Goal: Task Accomplishment & Management: Complete application form

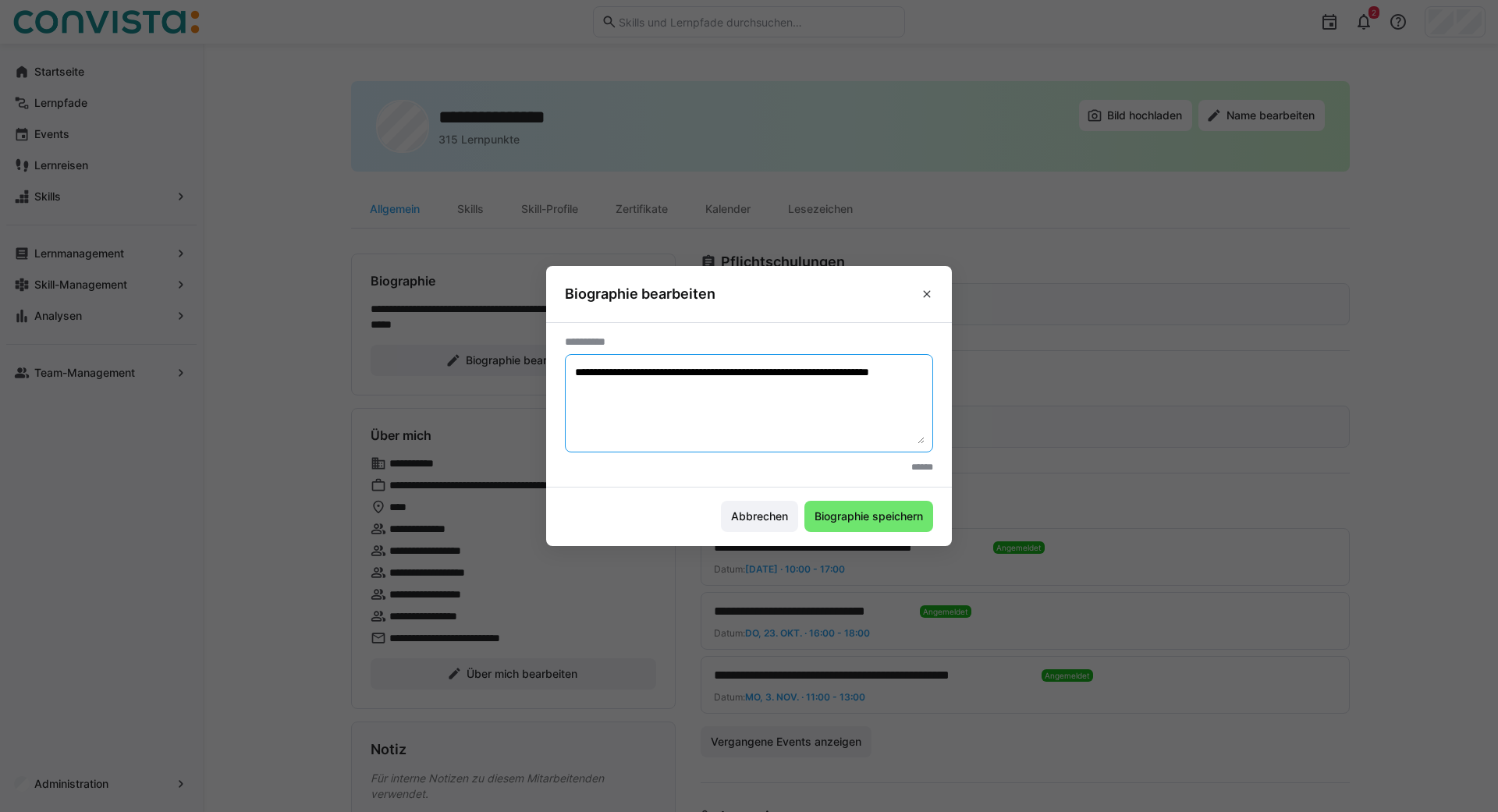
drag, startPoint x: 684, startPoint y: 406, endPoint x: 385, endPoint y: 317, distance: 312.0
click at [573, 362] on textarea "**********" at bounding box center [749, 403] width 351 height 81
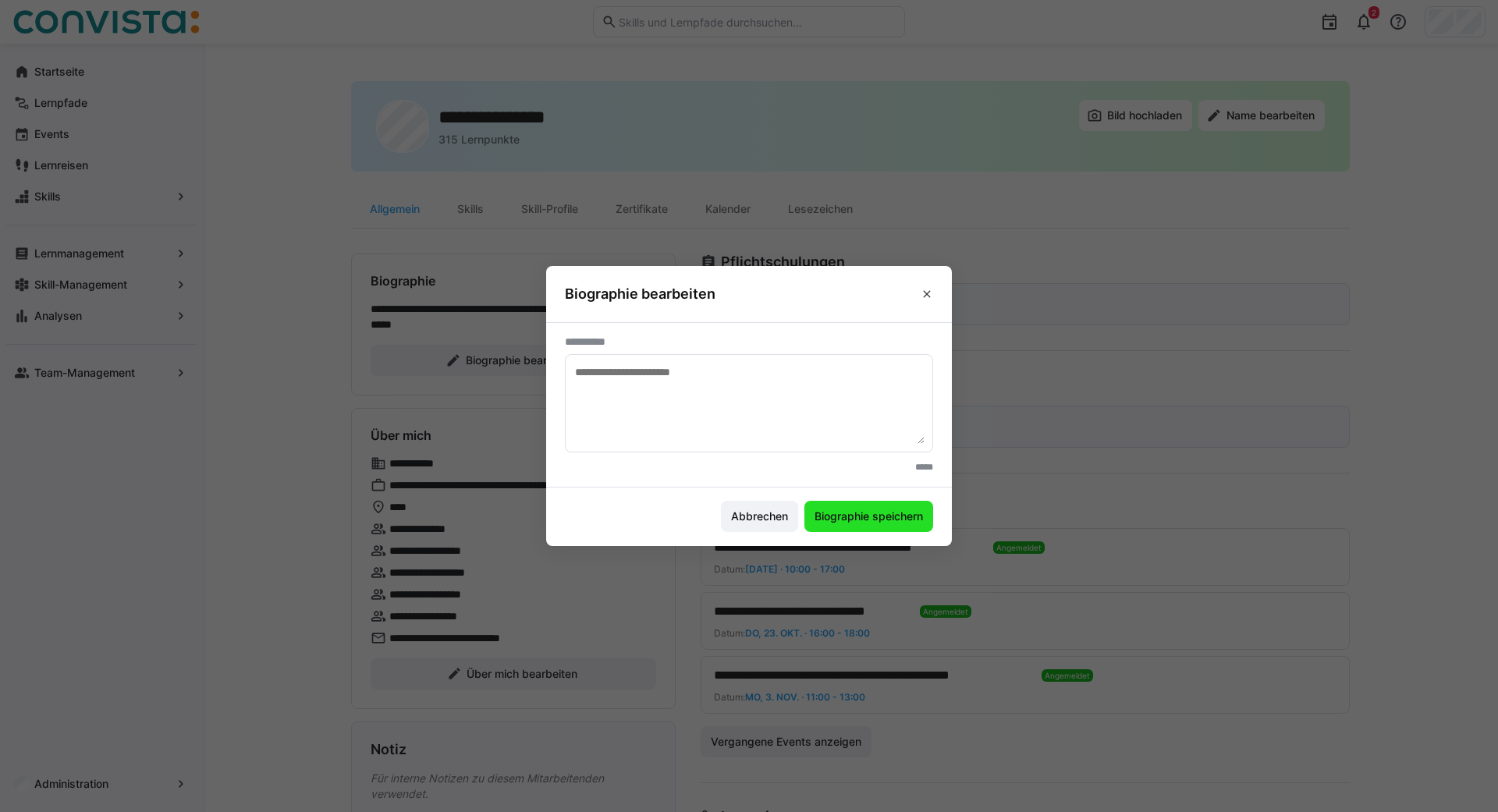
click at [880, 510] on span "Biographie speichern" at bounding box center [868, 516] width 113 height 15
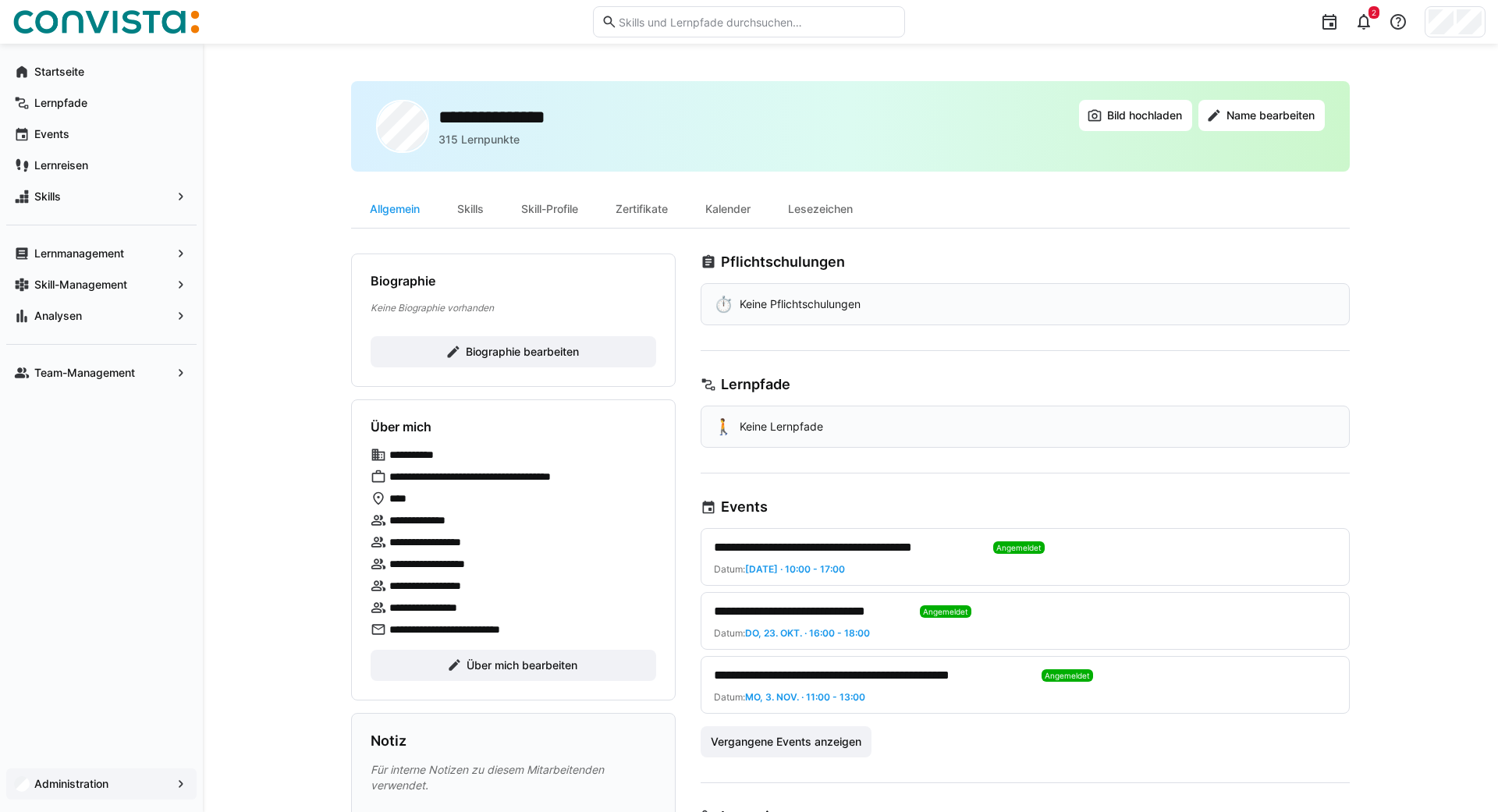
click at [57, 777] on span "Administration" at bounding box center [101, 783] width 138 height 15
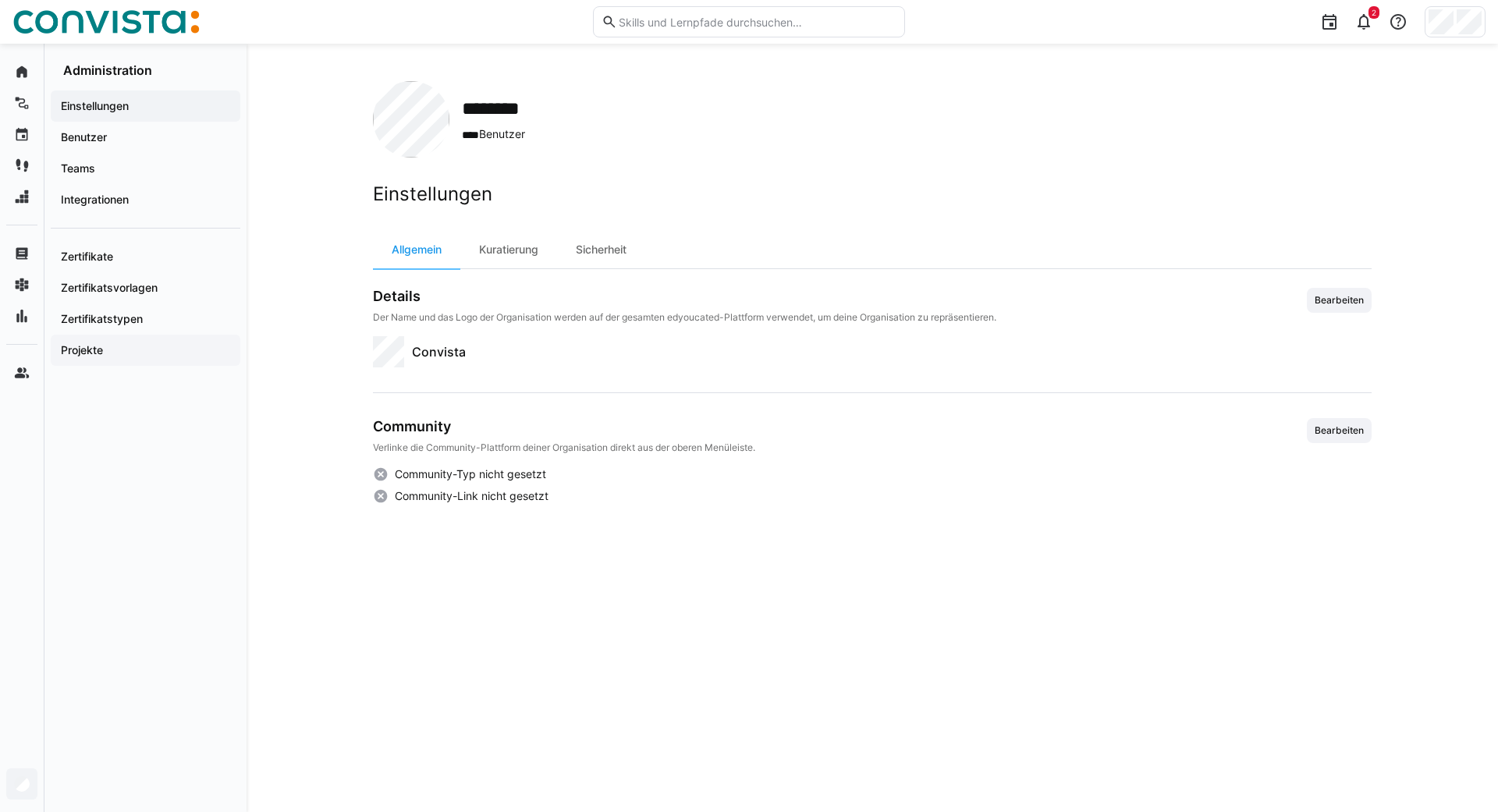
click at [0, 0] on app-navigation-label "Projekte" at bounding box center [0, 0] width 0 height 0
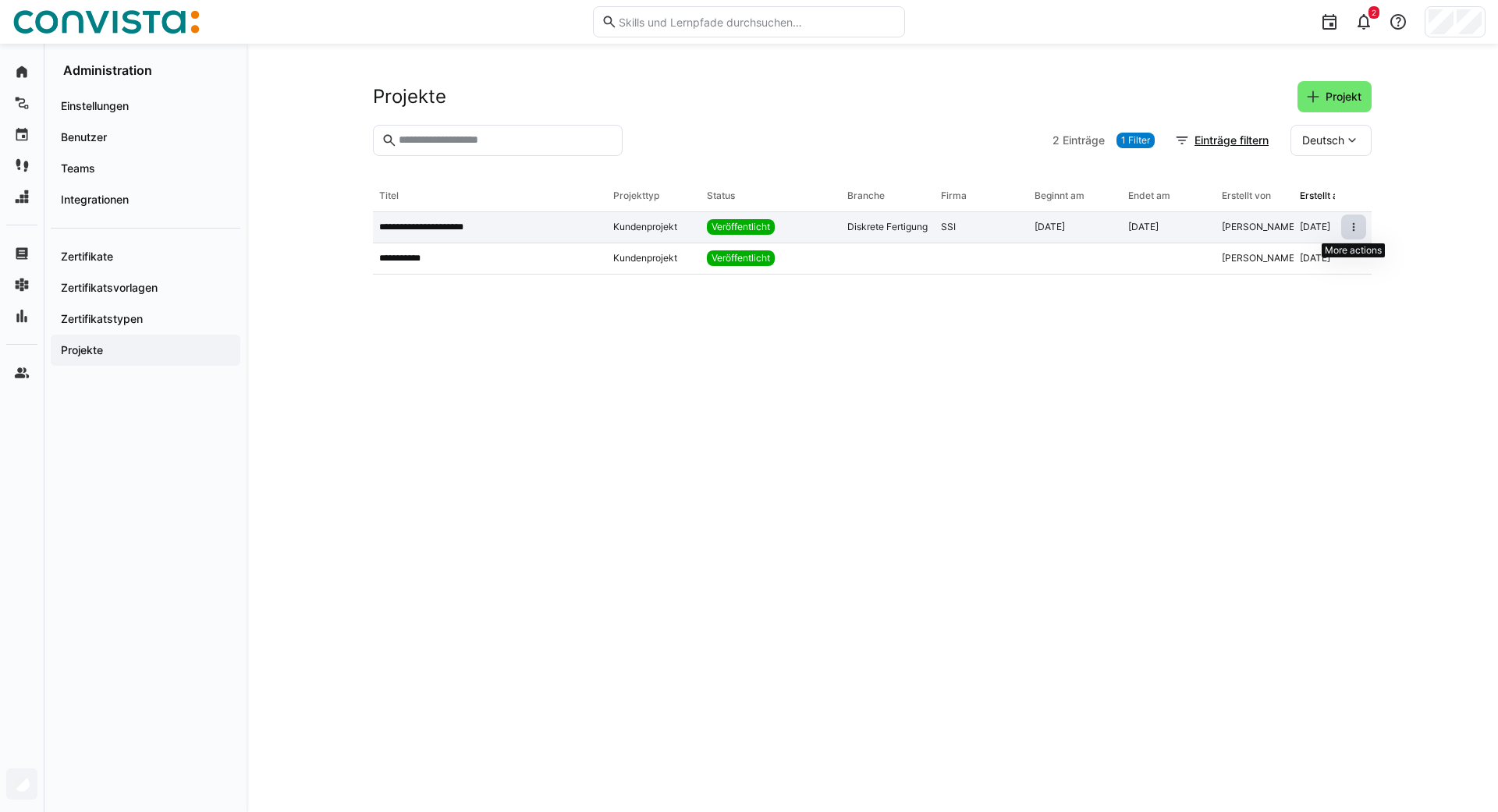
click at [1356, 222] on eds-icon at bounding box center [1353, 226] width 12 height 12
click at [858, 227] on div "Diskrete Fertigung" at bounding box center [887, 226] width 81 height 12
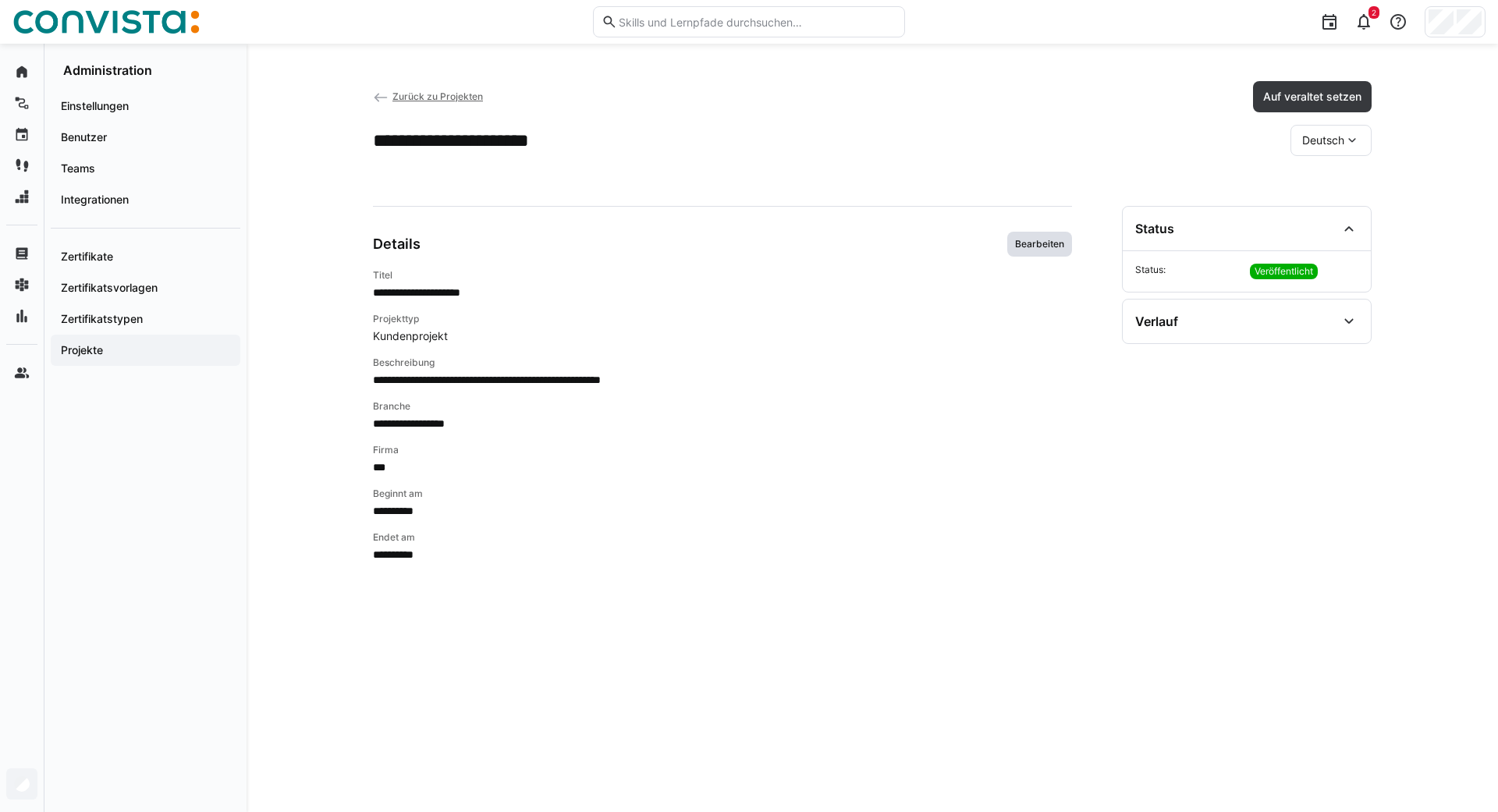
click at [1030, 248] on span "Bearbeiten" at bounding box center [1039, 244] width 52 height 12
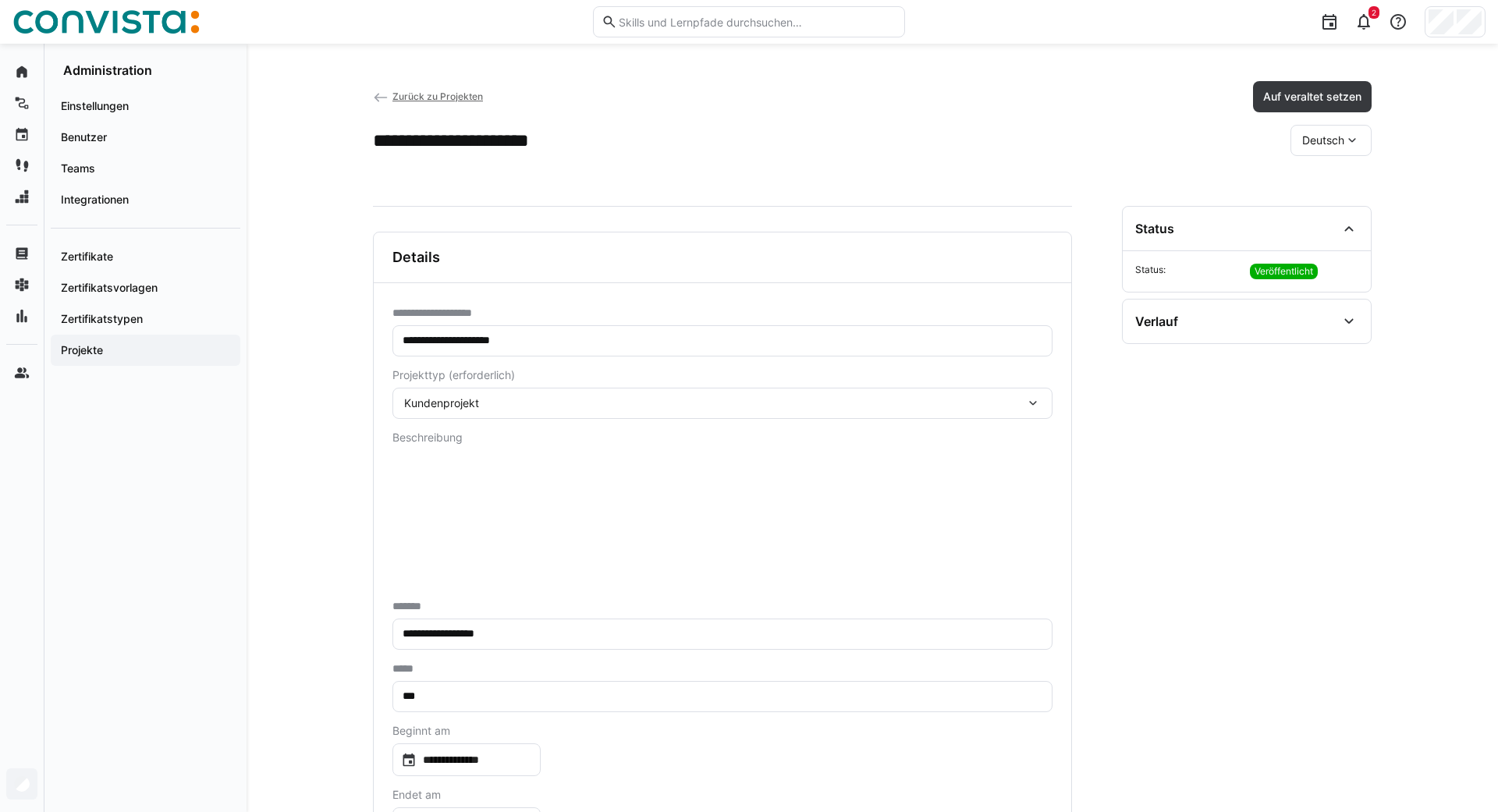
click at [494, 395] on div "Kundenprojekt" at bounding box center [723, 403] width 660 height 31
click at [354, 336] on div "**********" at bounding box center [872, 496] width 1251 height 904
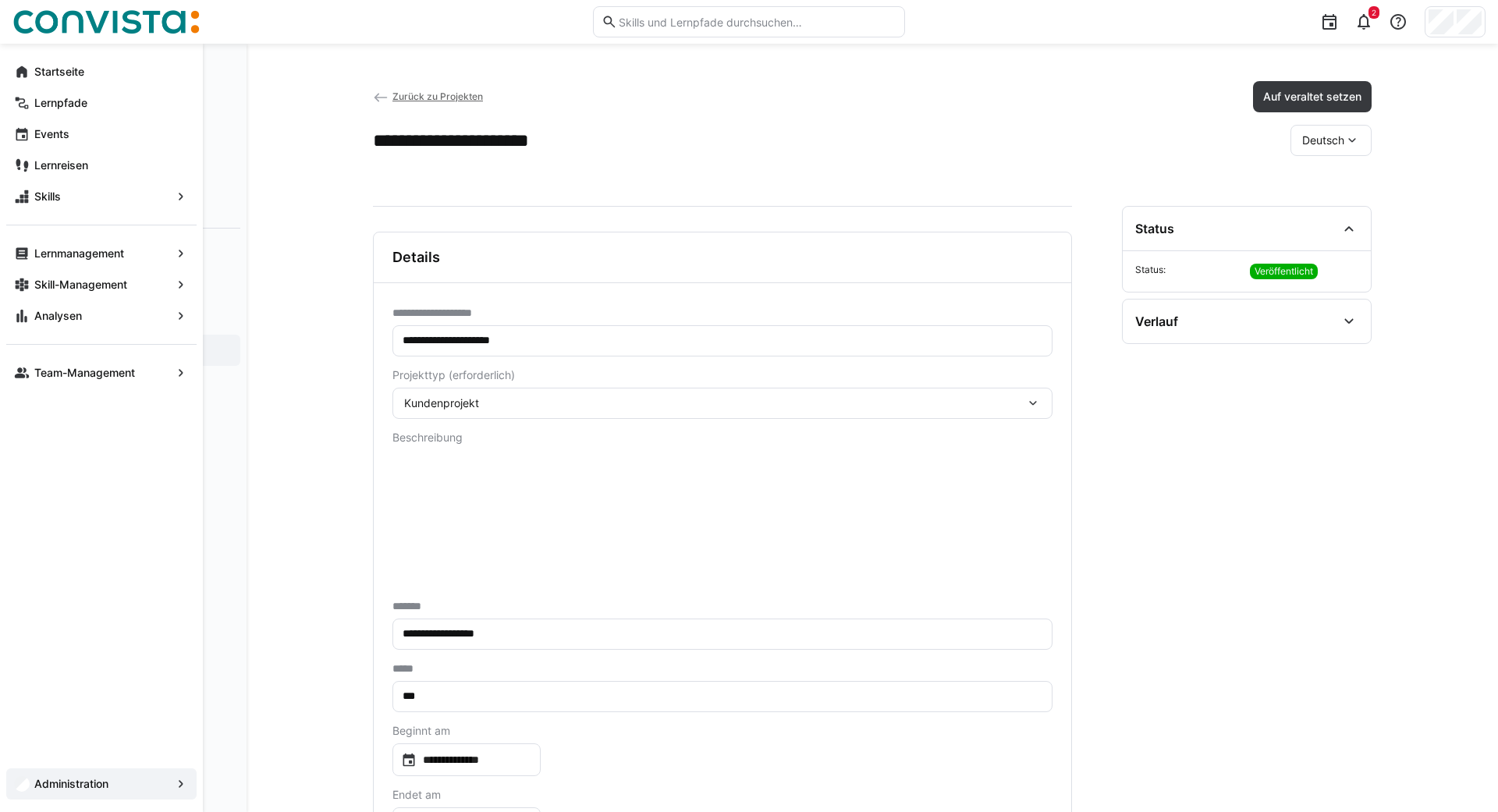
click at [15, 771] on div "Administration" at bounding box center [102, 783] width 191 height 31
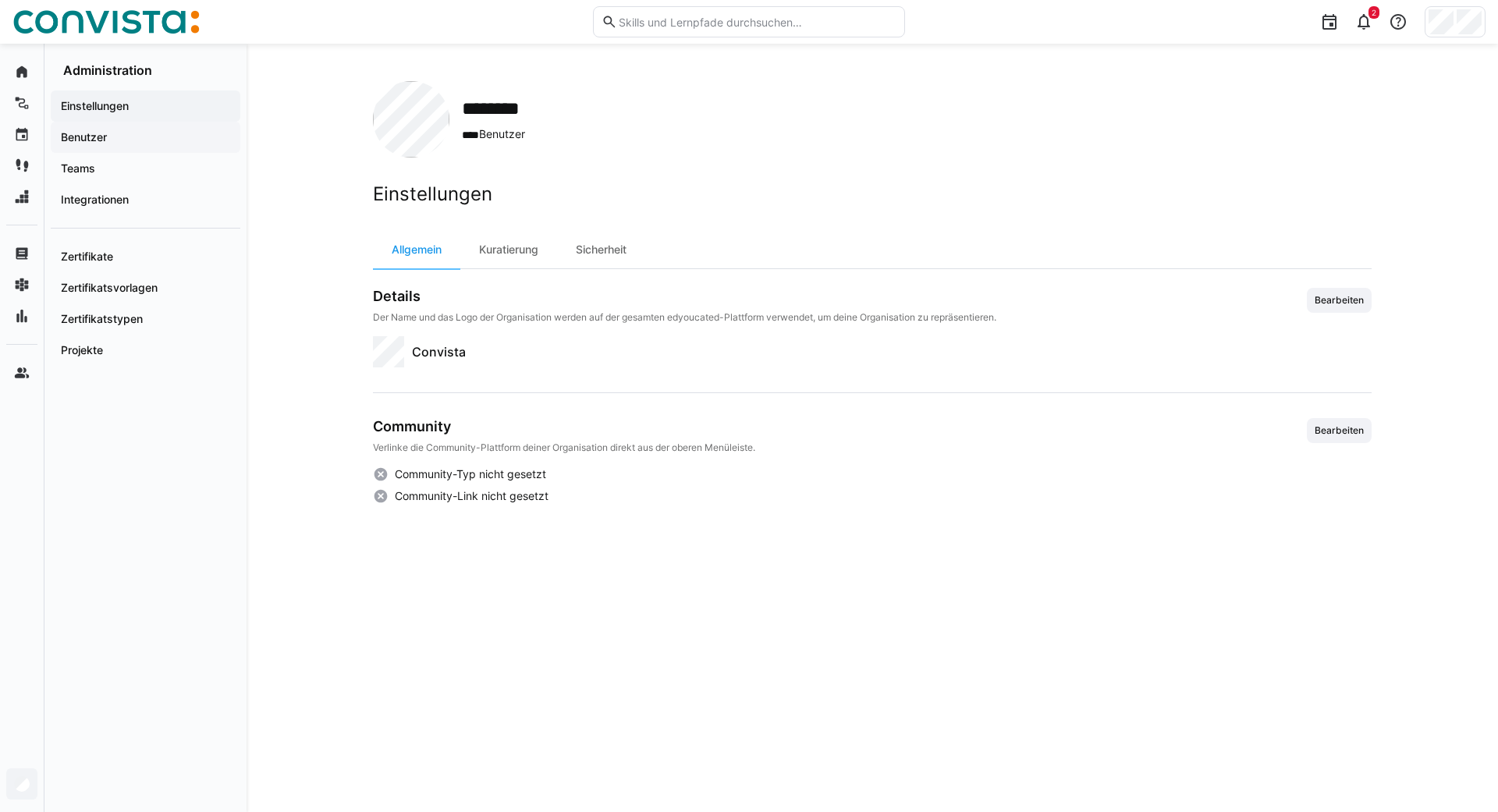
click at [0, 0] on app-navigation-label "Benutzer" at bounding box center [0, 0] width 0 height 0
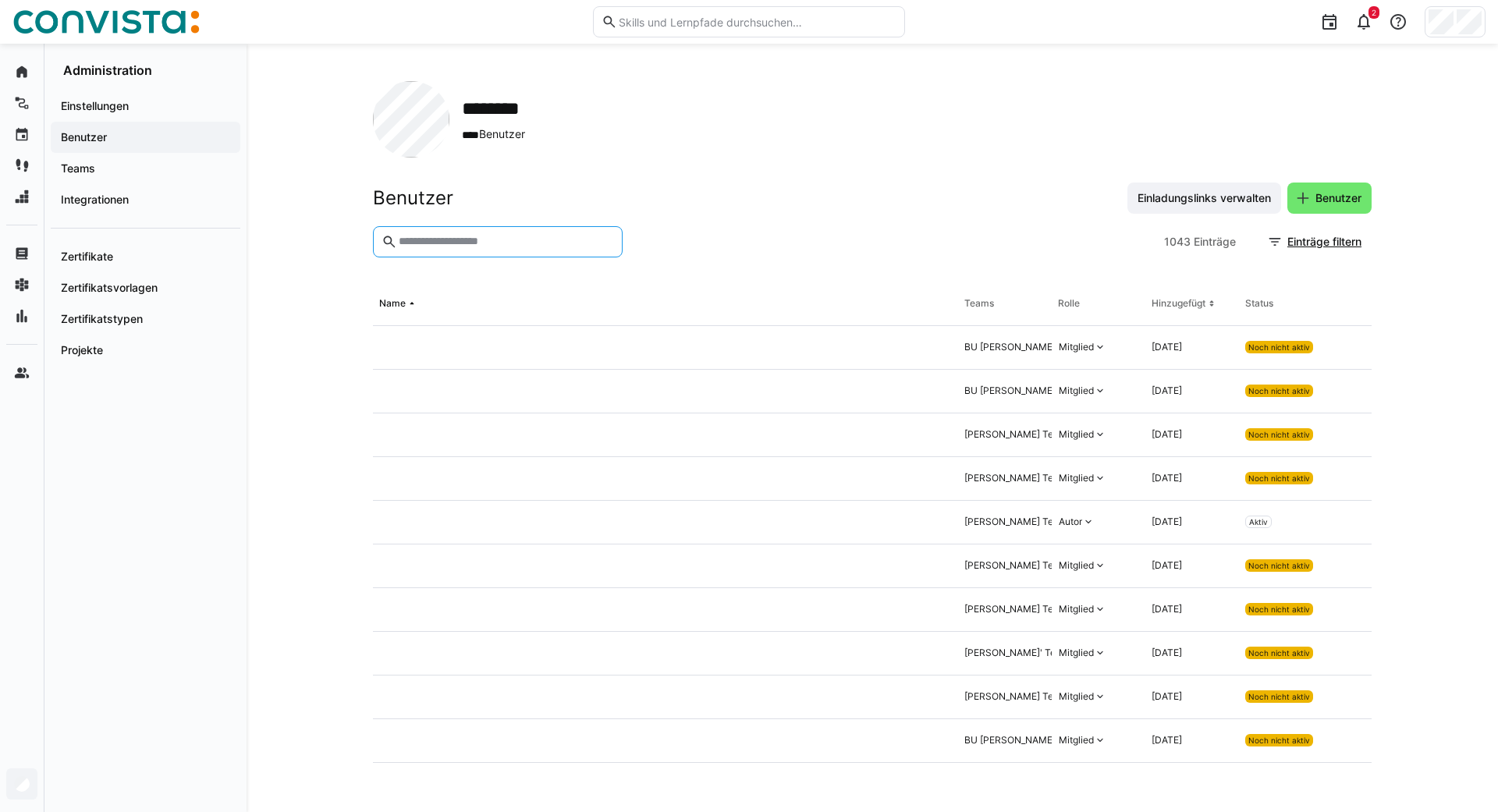
click at [477, 245] on input "text" at bounding box center [505, 241] width 217 height 14
type input "*****"
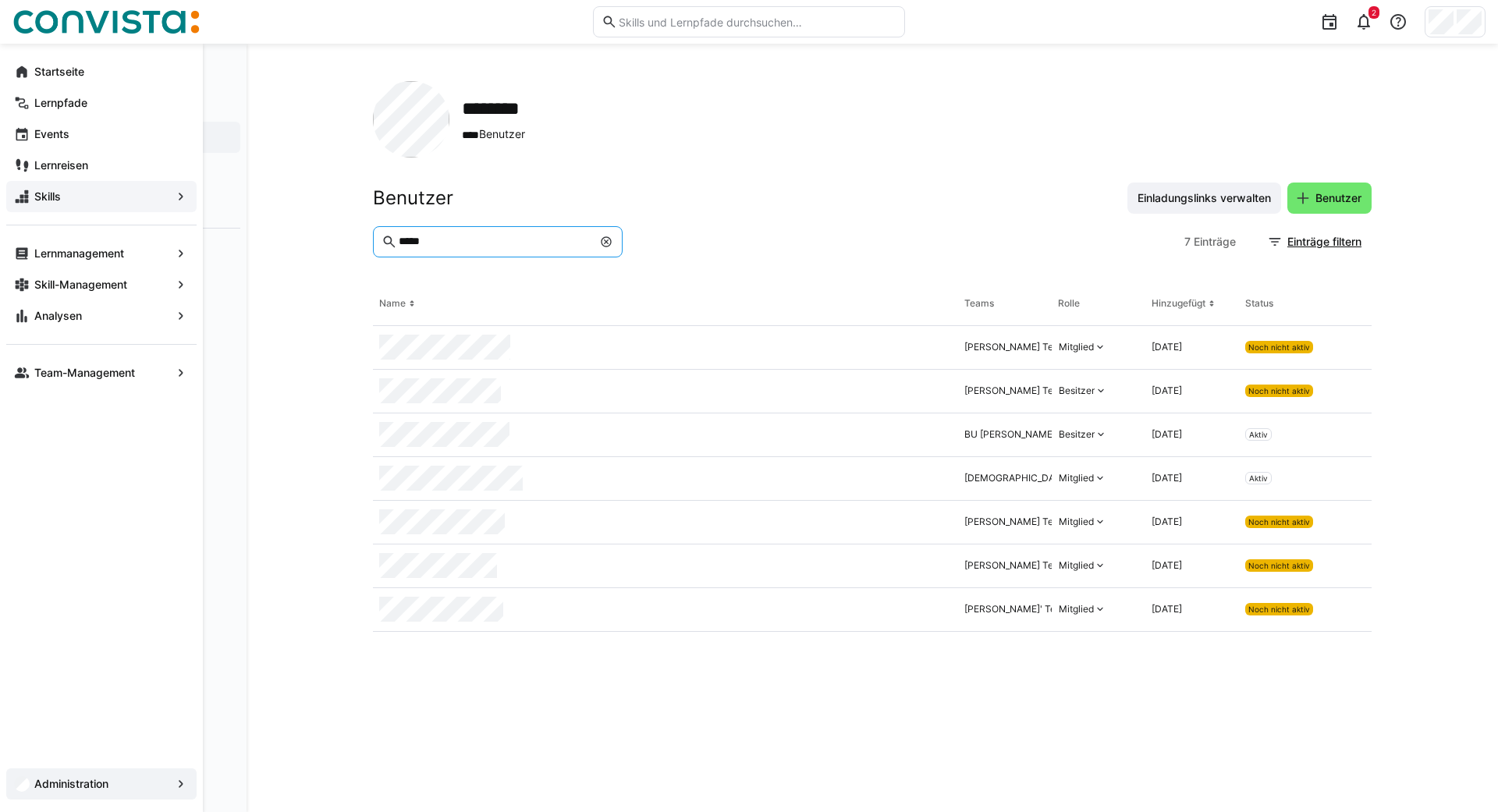
click at [55, 206] on div "Skills" at bounding box center [102, 196] width 191 height 31
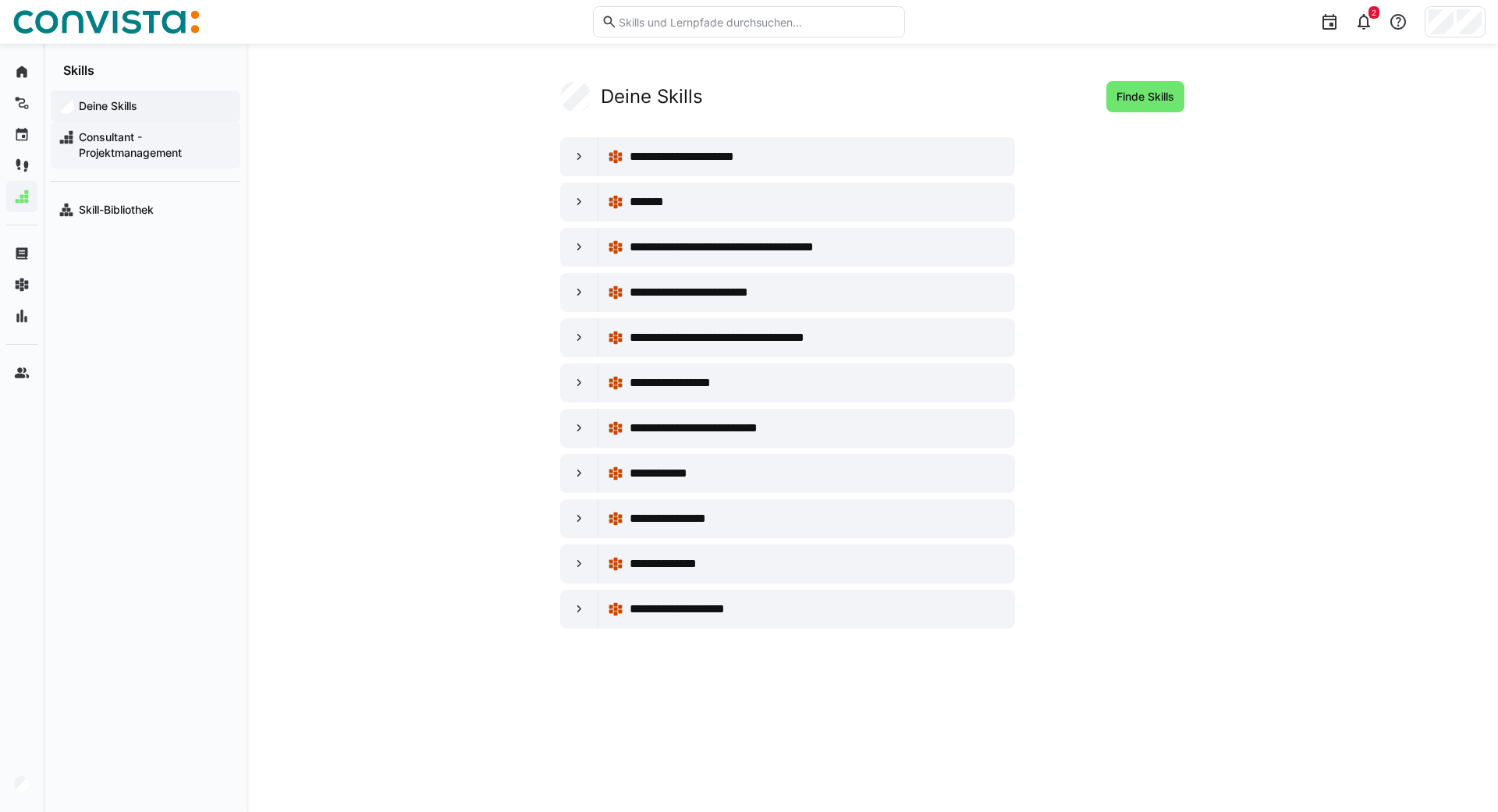
click at [130, 151] on span "Consultant - Projektmanagement" at bounding box center [155, 145] width 156 height 31
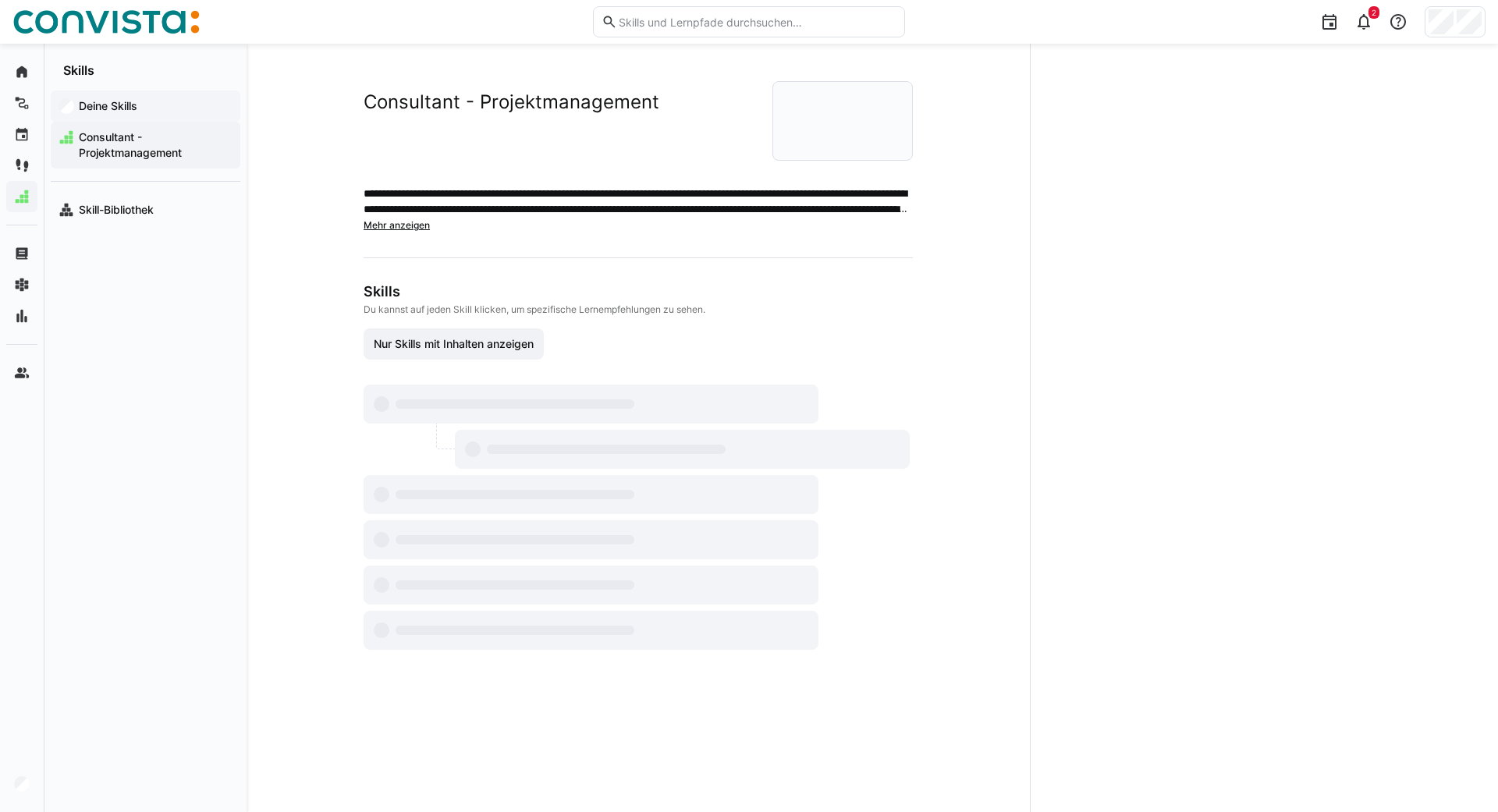
click at [87, 99] on span "Deine Skills" at bounding box center [155, 106] width 156 height 15
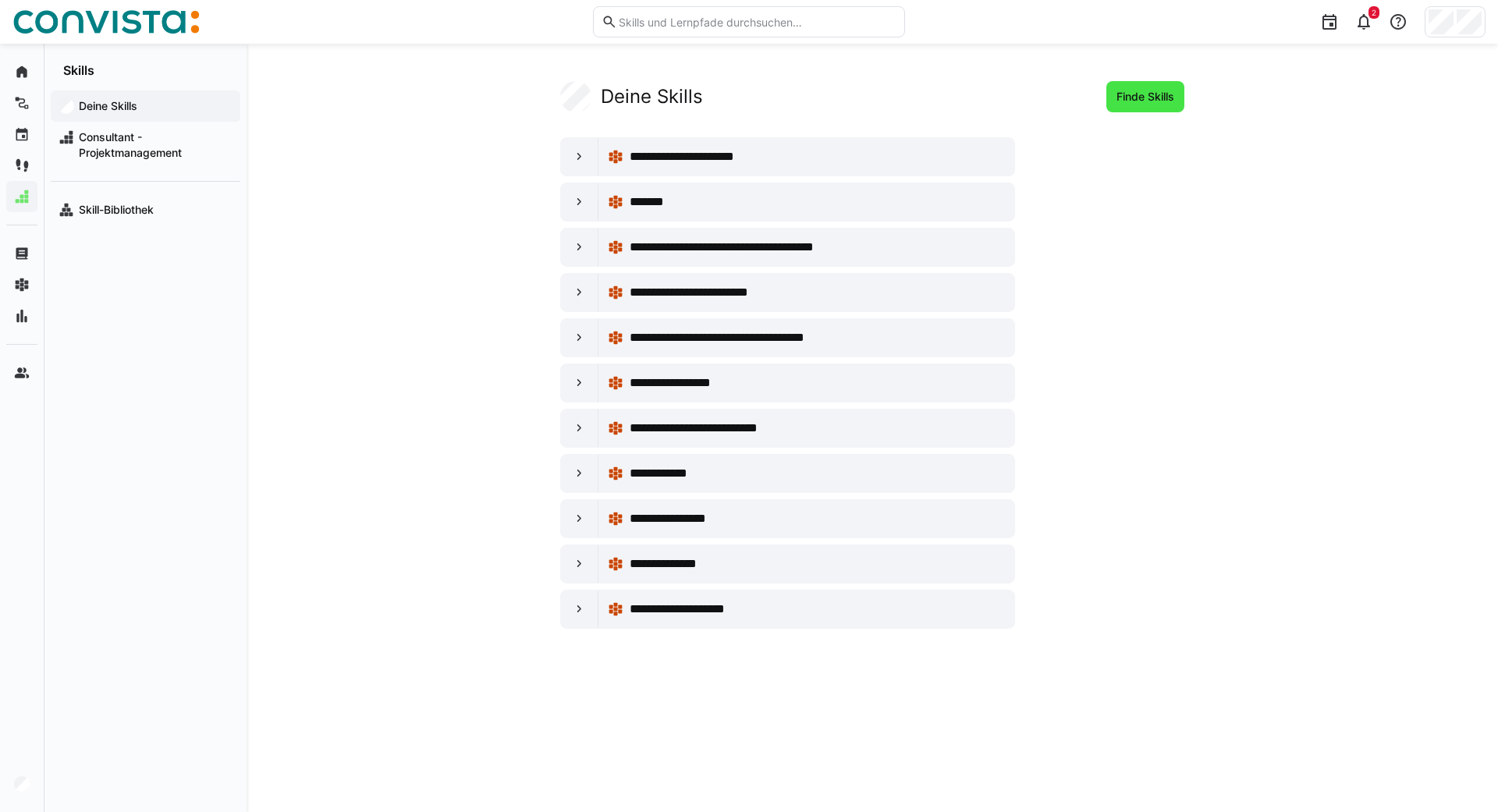
click at [1122, 99] on span "Finde Skills" at bounding box center [1145, 96] width 63 height 15
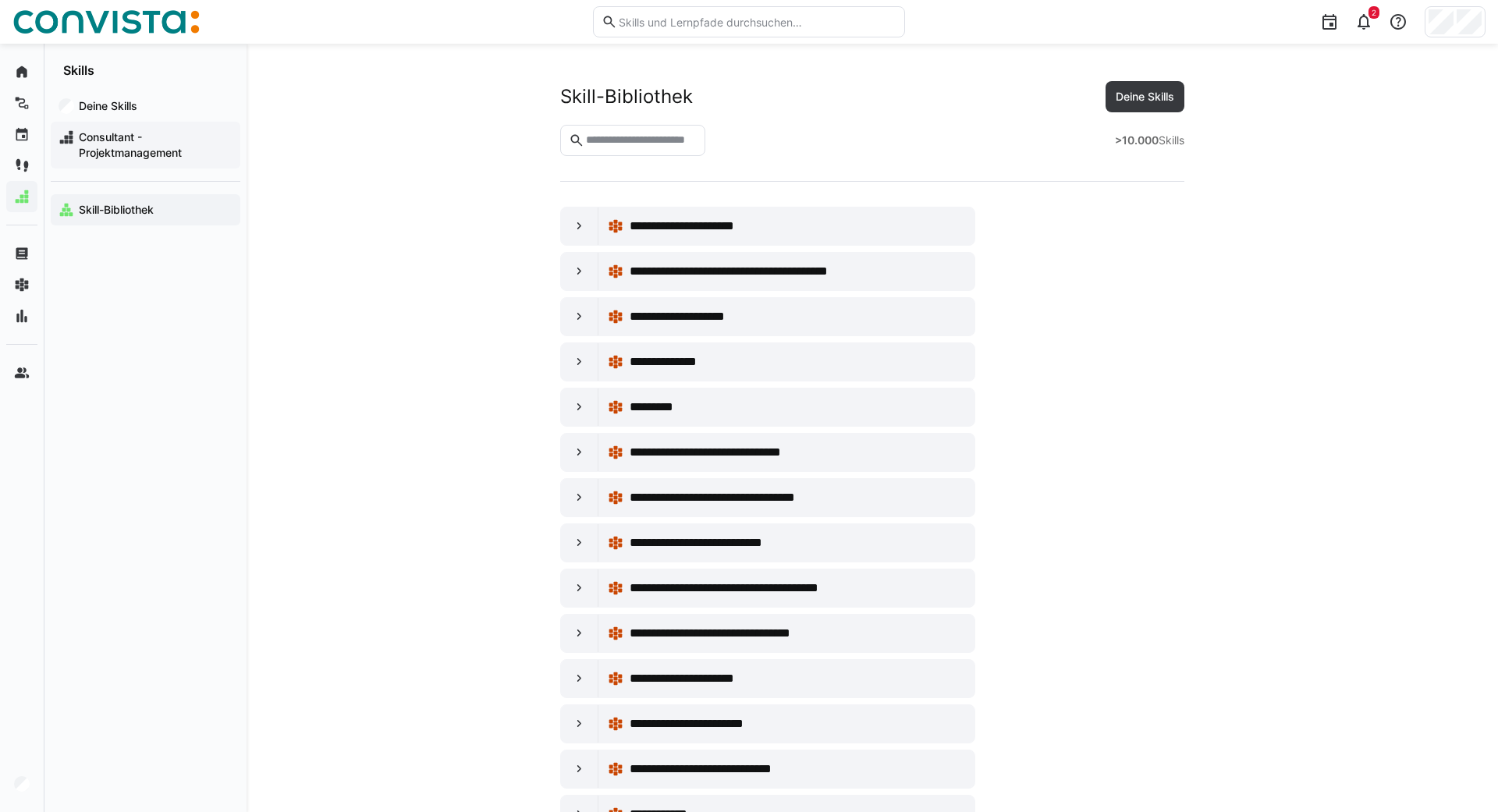
click at [100, 145] on span "Consultant - Projektmanagement" at bounding box center [155, 145] width 156 height 31
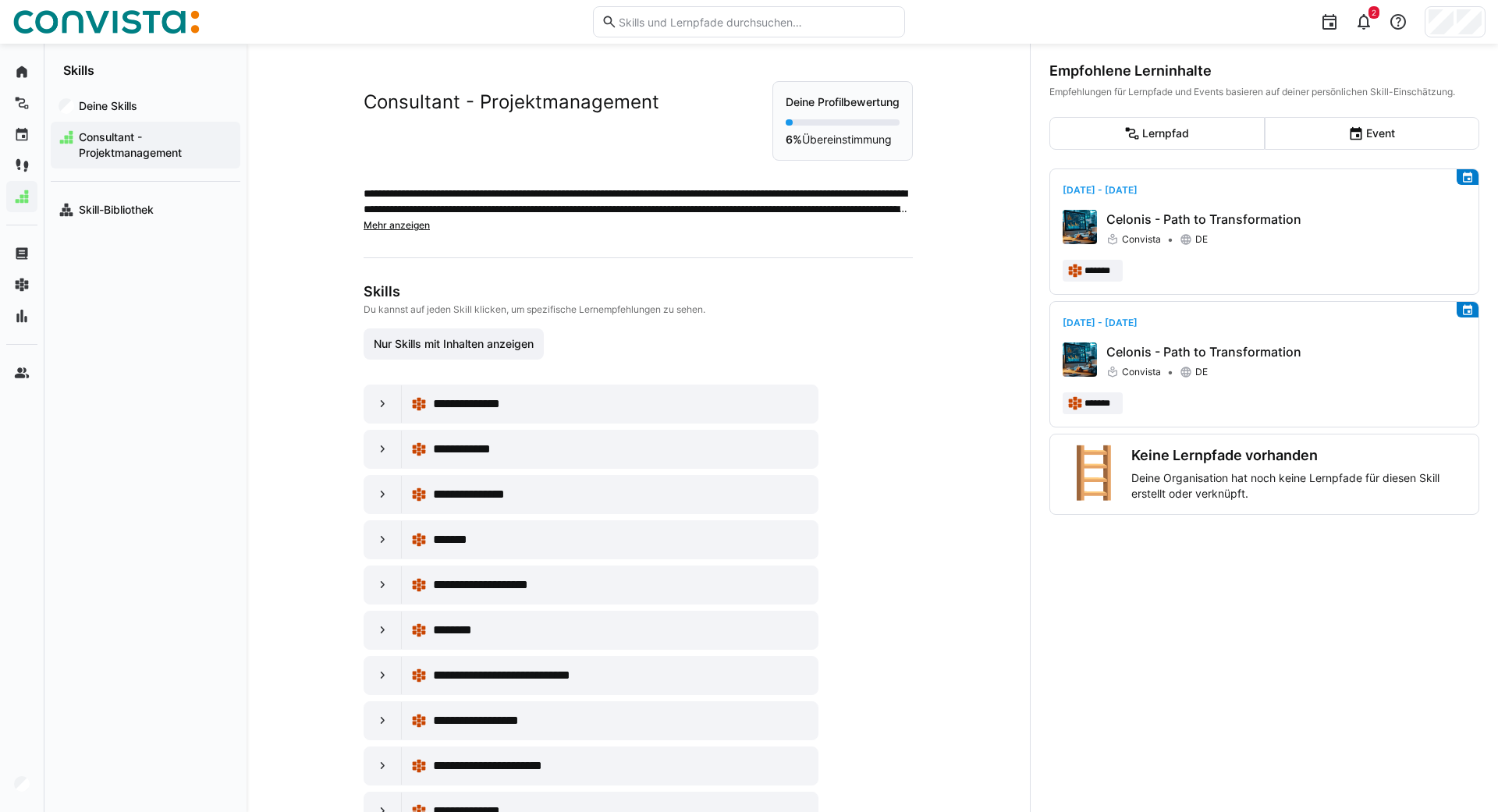
click at [397, 228] on span "Mehr anzeigen" at bounding box center [396, 225] width 66 height 11
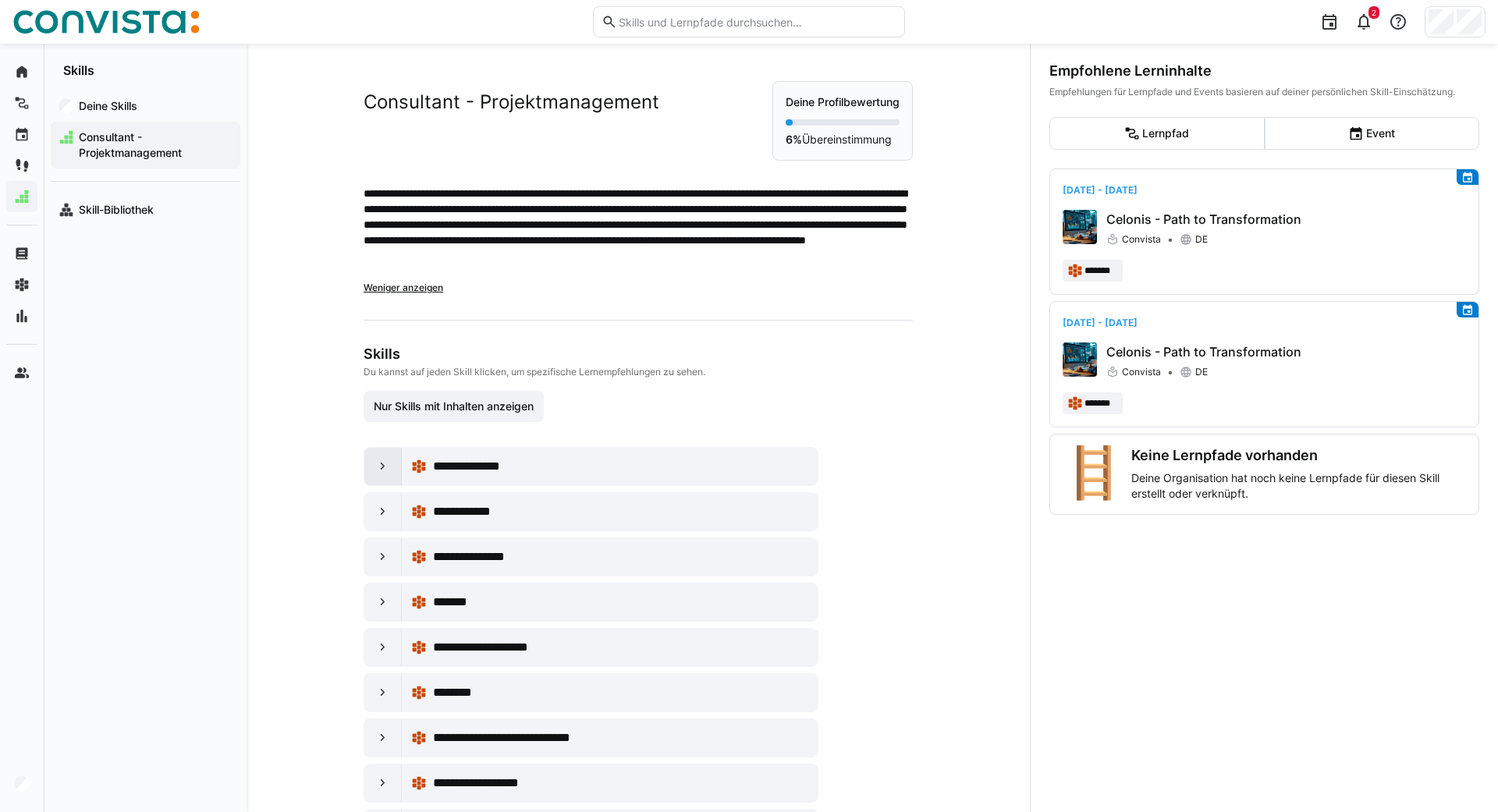
click at [376, 464] on eds-icon at bounding box center [383, 466] width 15 height 15
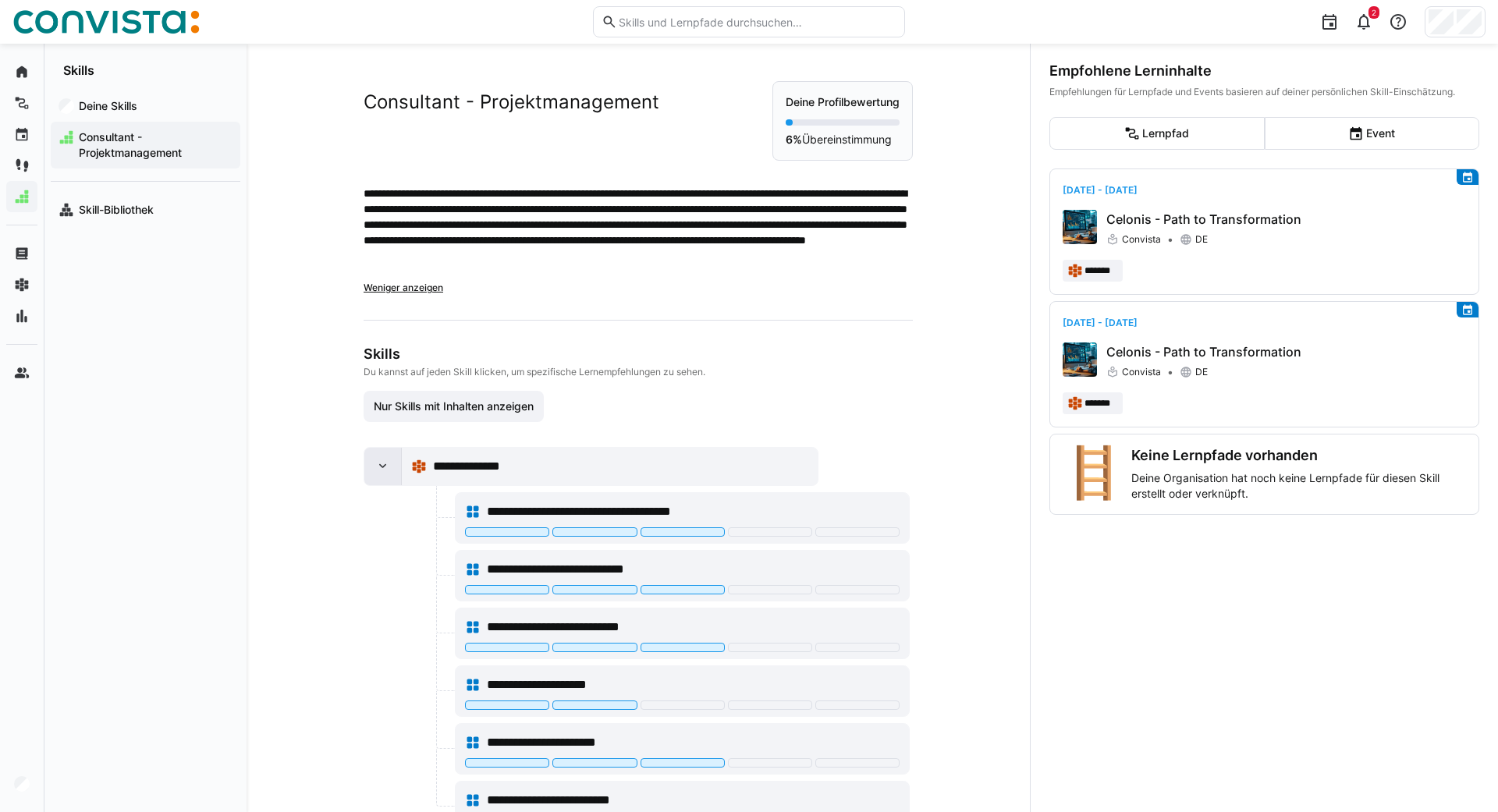
click at [378, 467] on eds-icon at bounding box center [383, 466] width 15 height 15
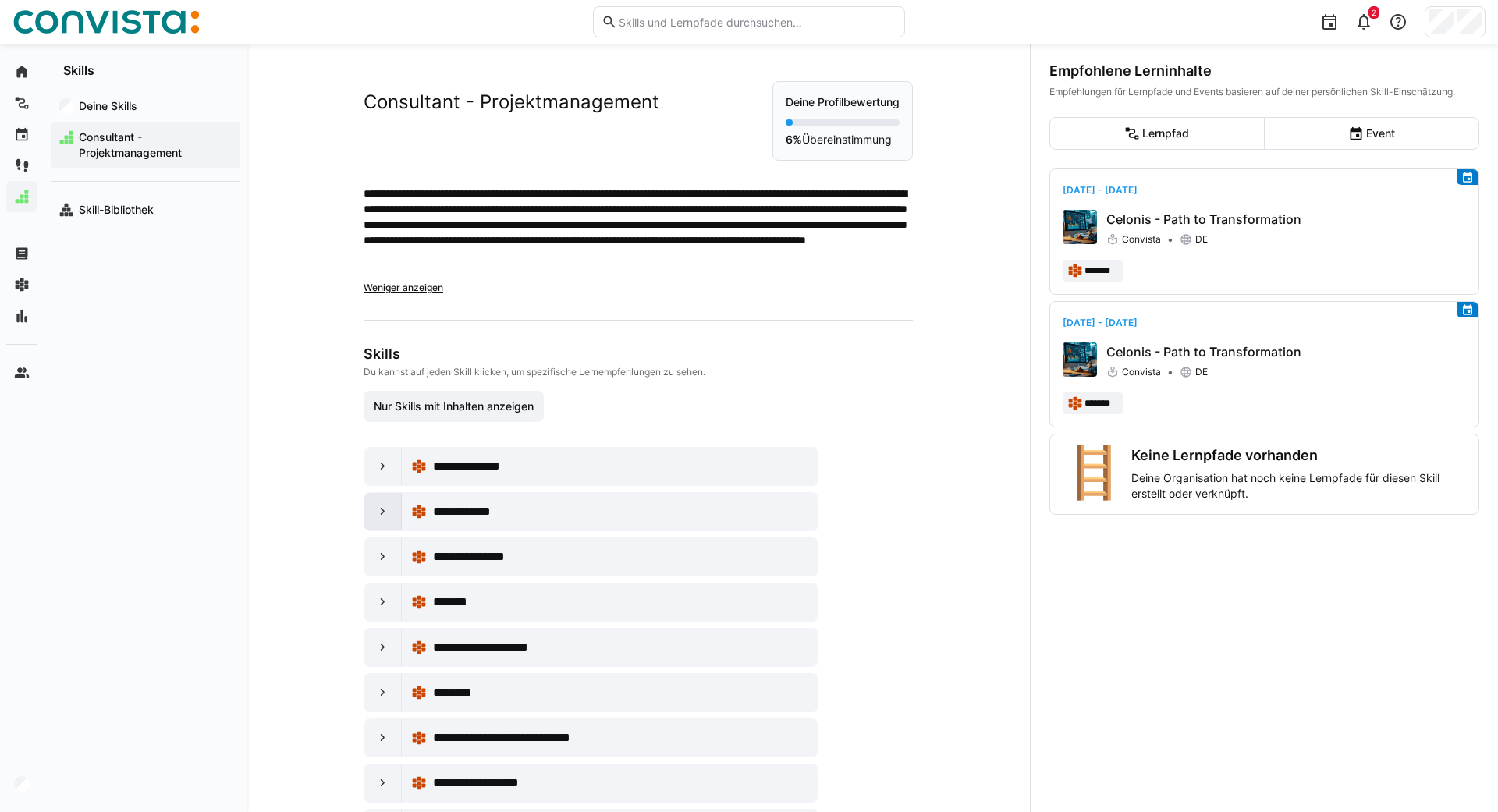
click at [378, 520] on div at bounding box center [383, 511] width 37 height 37
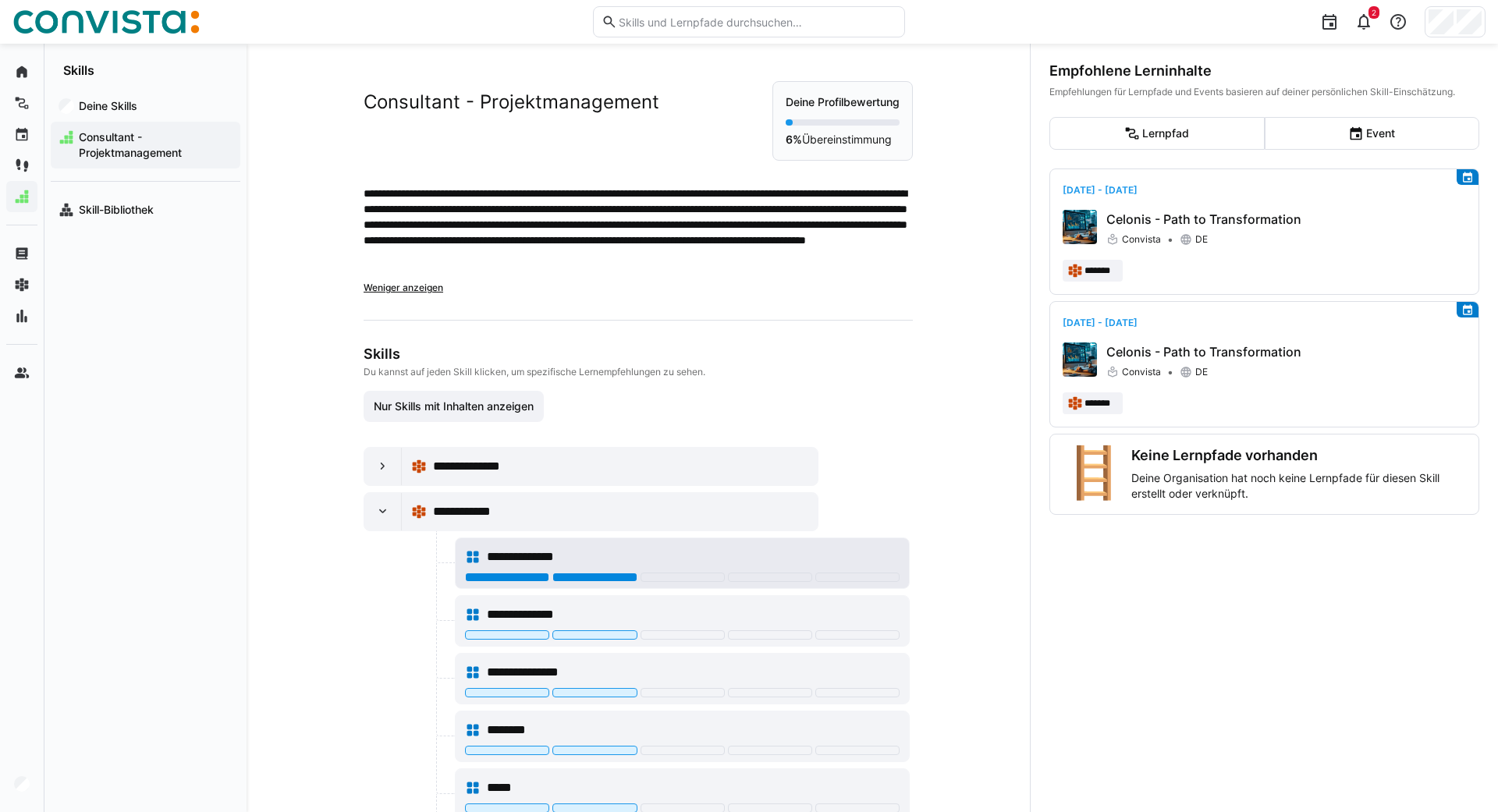
click at [597, 576] on div at bounding box center [594, 577] width 84 height 9
click at [380, 507] on eds-icon at bounding box center [383, 511] width 15 height 15
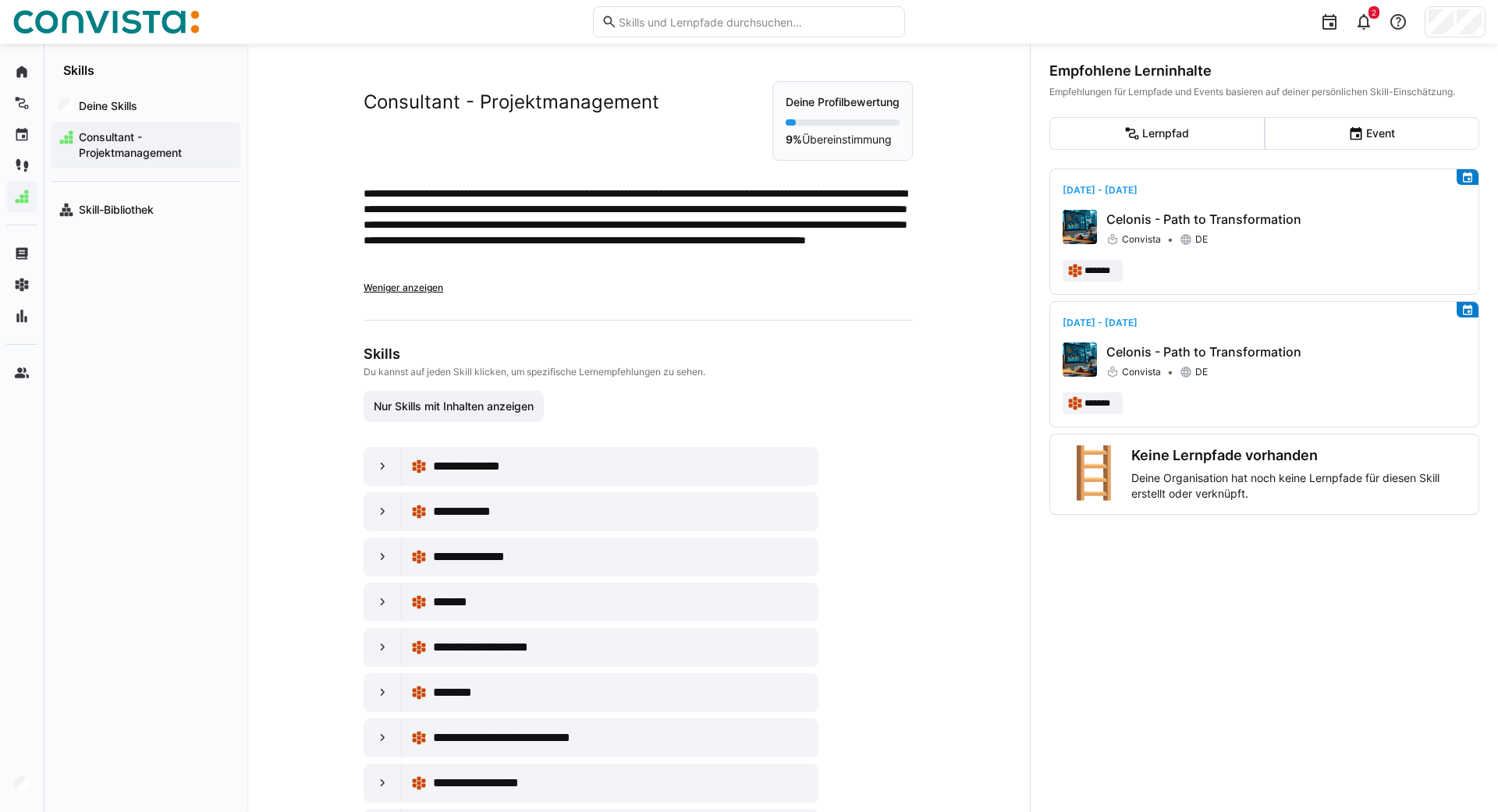
scroll to position [119, 0]
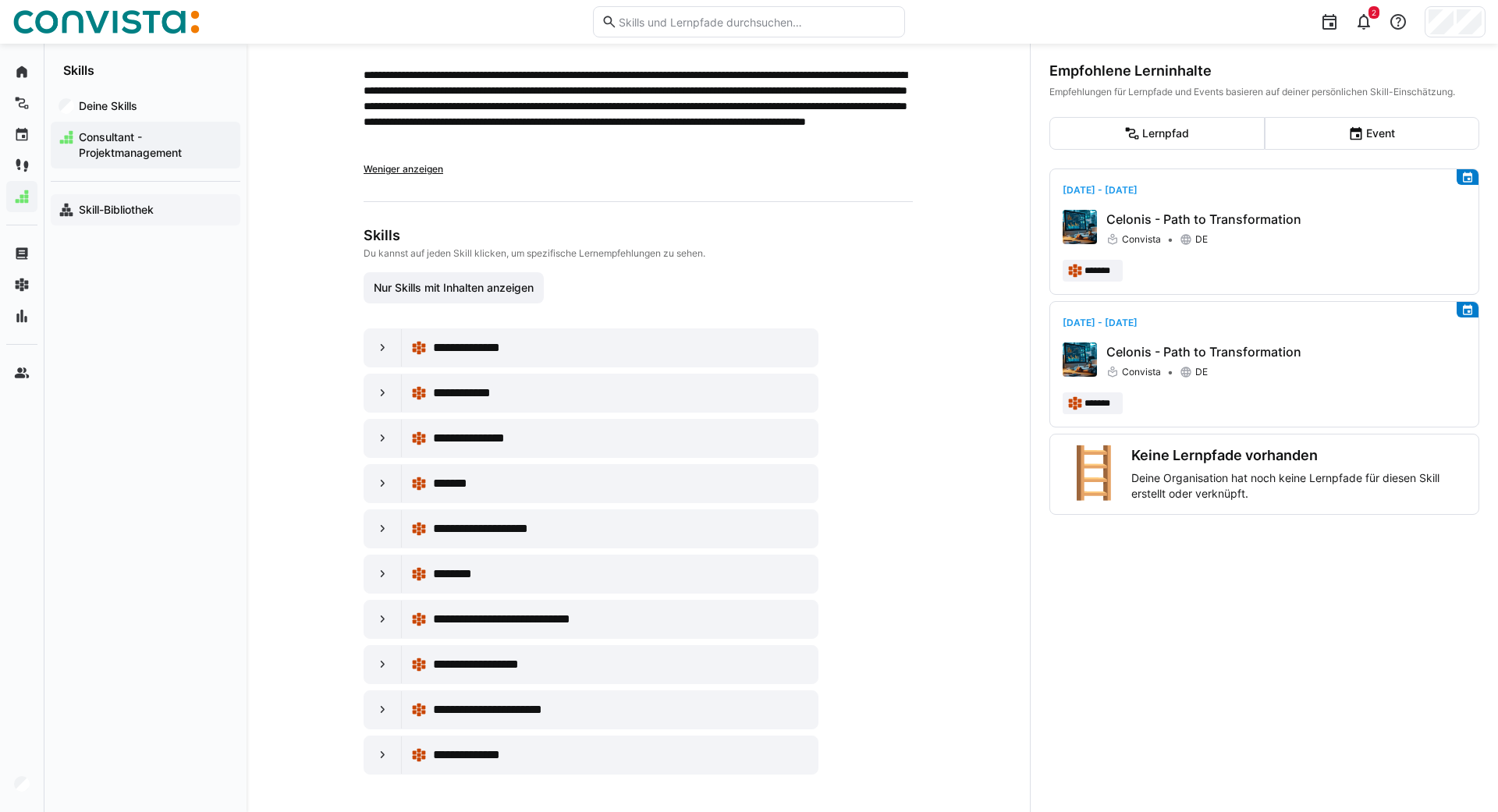
click at [0, 0] on app-navigation-label "Skill-Bibliothek" at bounding box center [0, 0] width 0 height 0
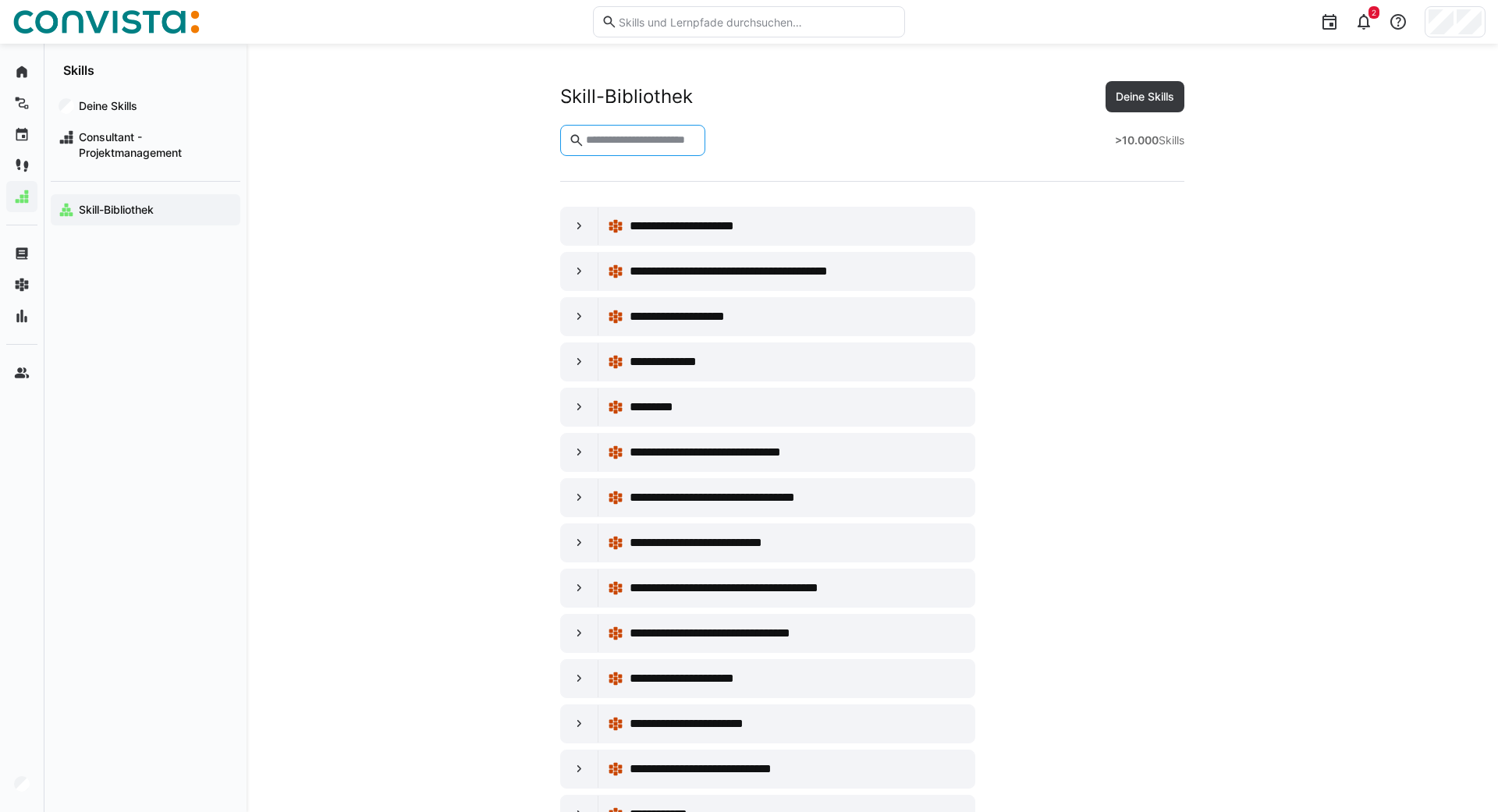
click at [626, 139] on input "text" at bounding box center [640, 140] width 112 height 14
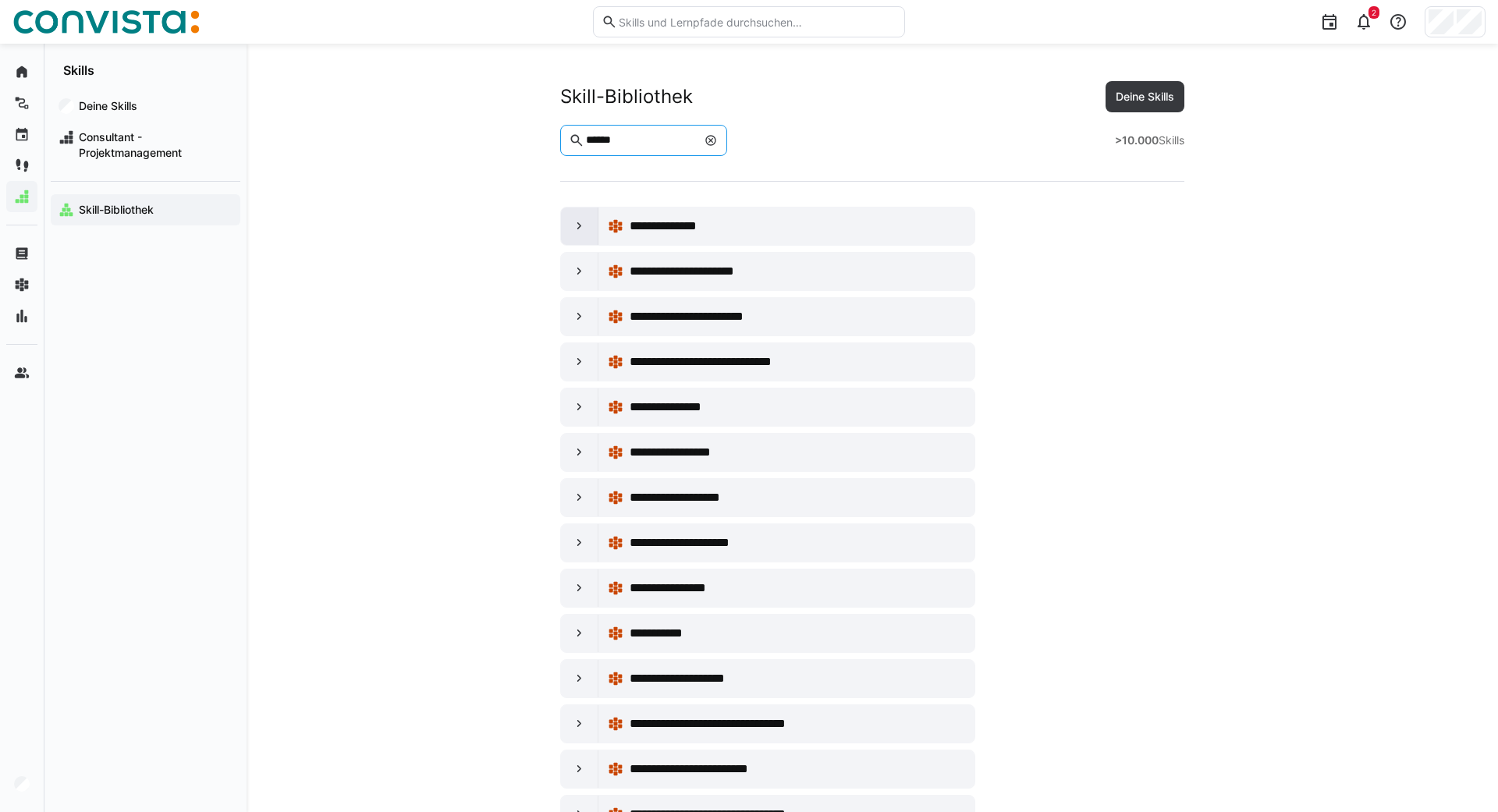
type input "******"
click at [575, 227] on eds-icon at bounding box center [579, 226] width 15 height 15
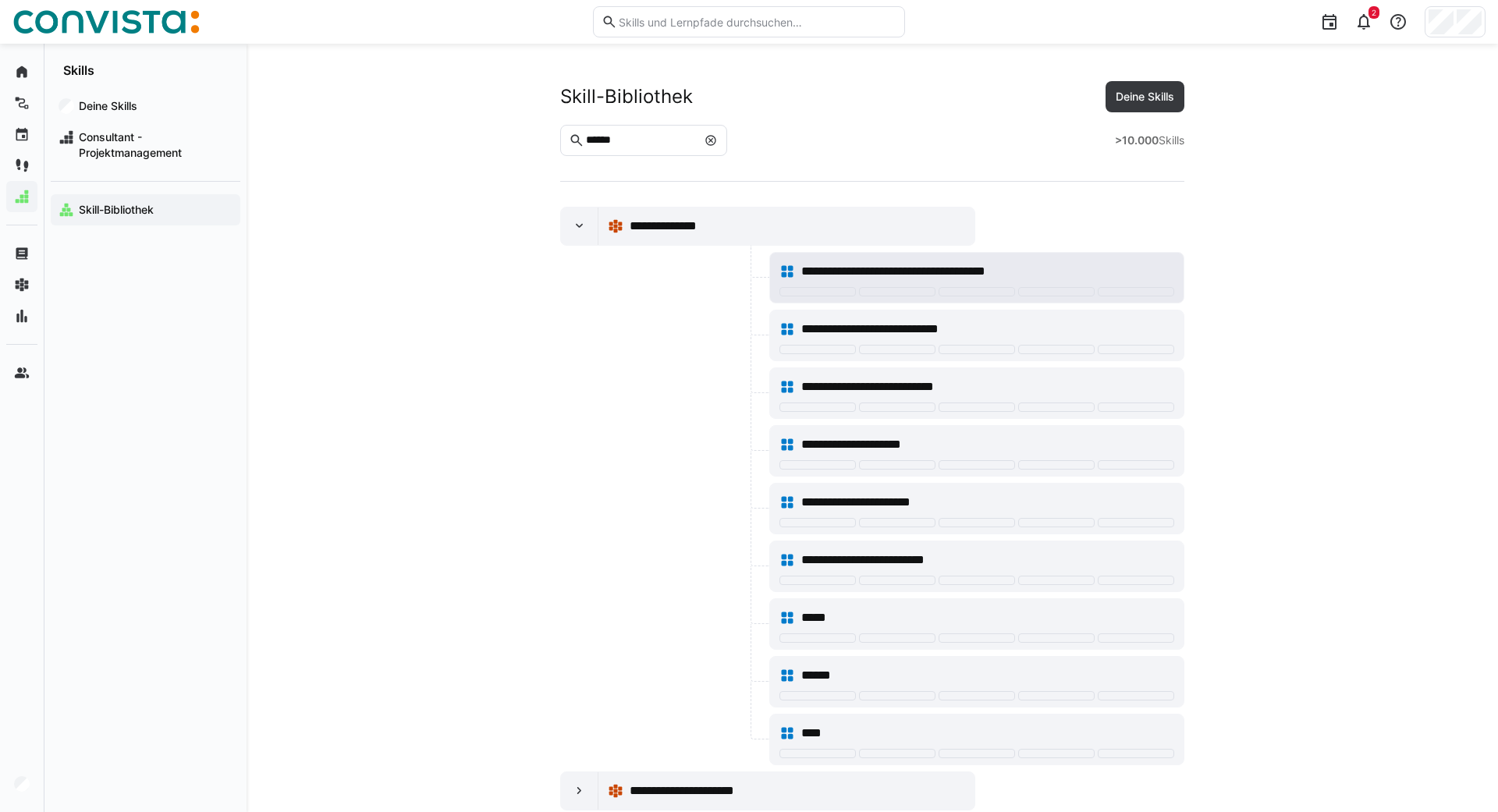
click at [882, 269] on span "**********" at bounding box center [921, 271] width 240 height 19
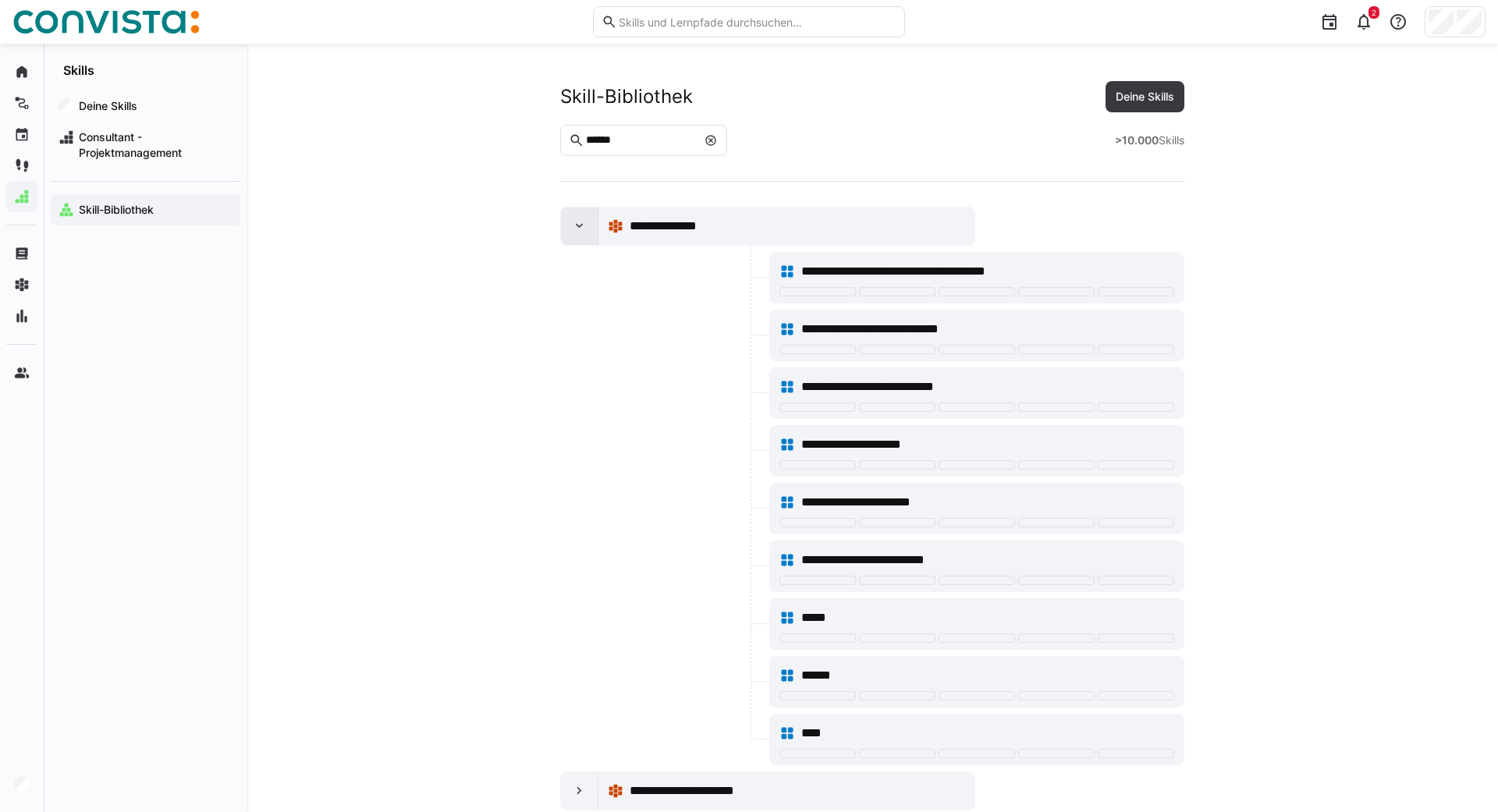
click at [580, 224] on eds-icon at bounding box center [579, 226] width 15 height 15
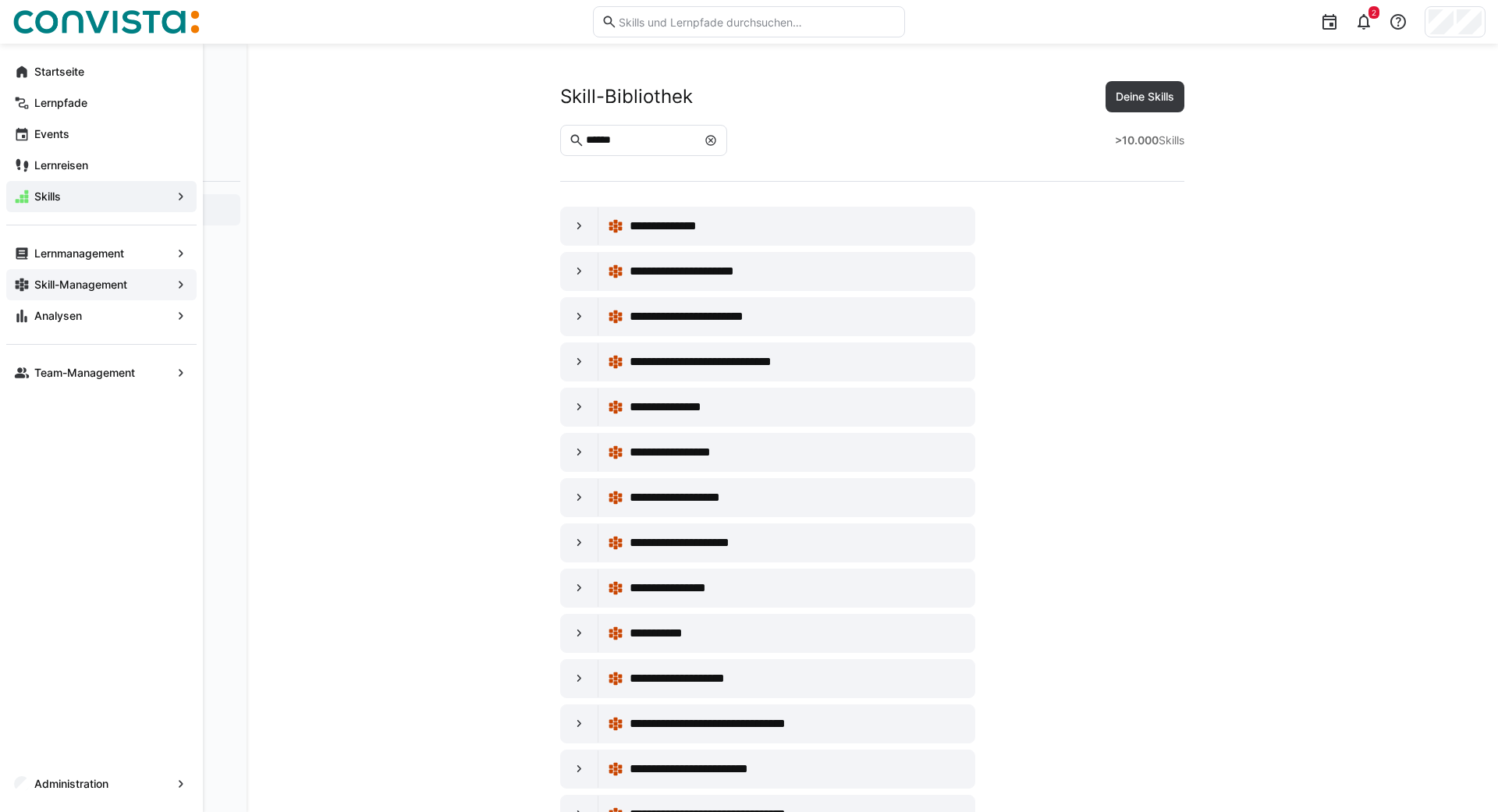
click at [0, 0] on app-navigation-label "Skill-Management" at bounding box center [0, 0] width 0 height 0
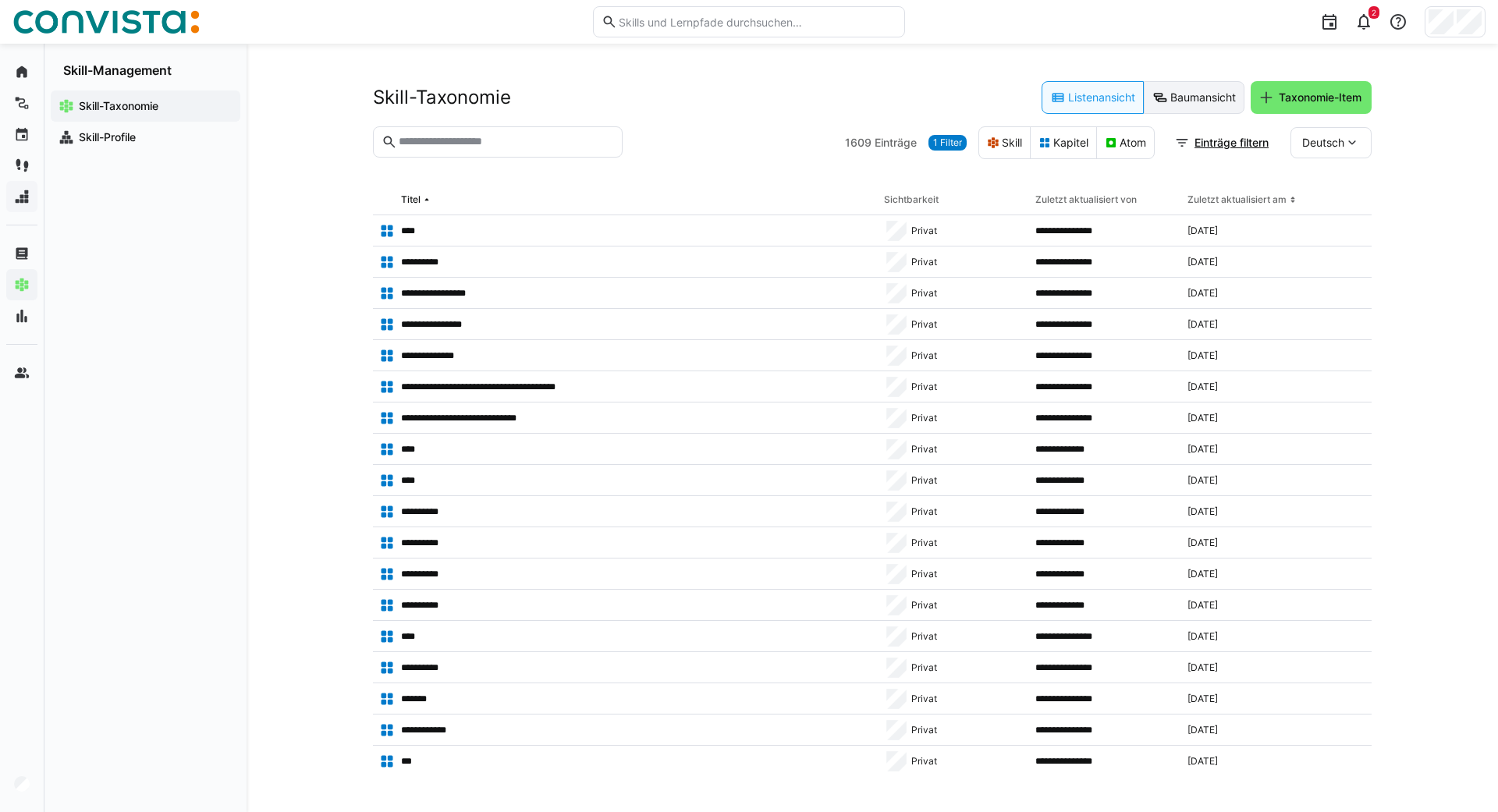
click at [1166, 99] on eds-button-option "Baumansicht" at bounding box center [1194, 98] width 101 height 33
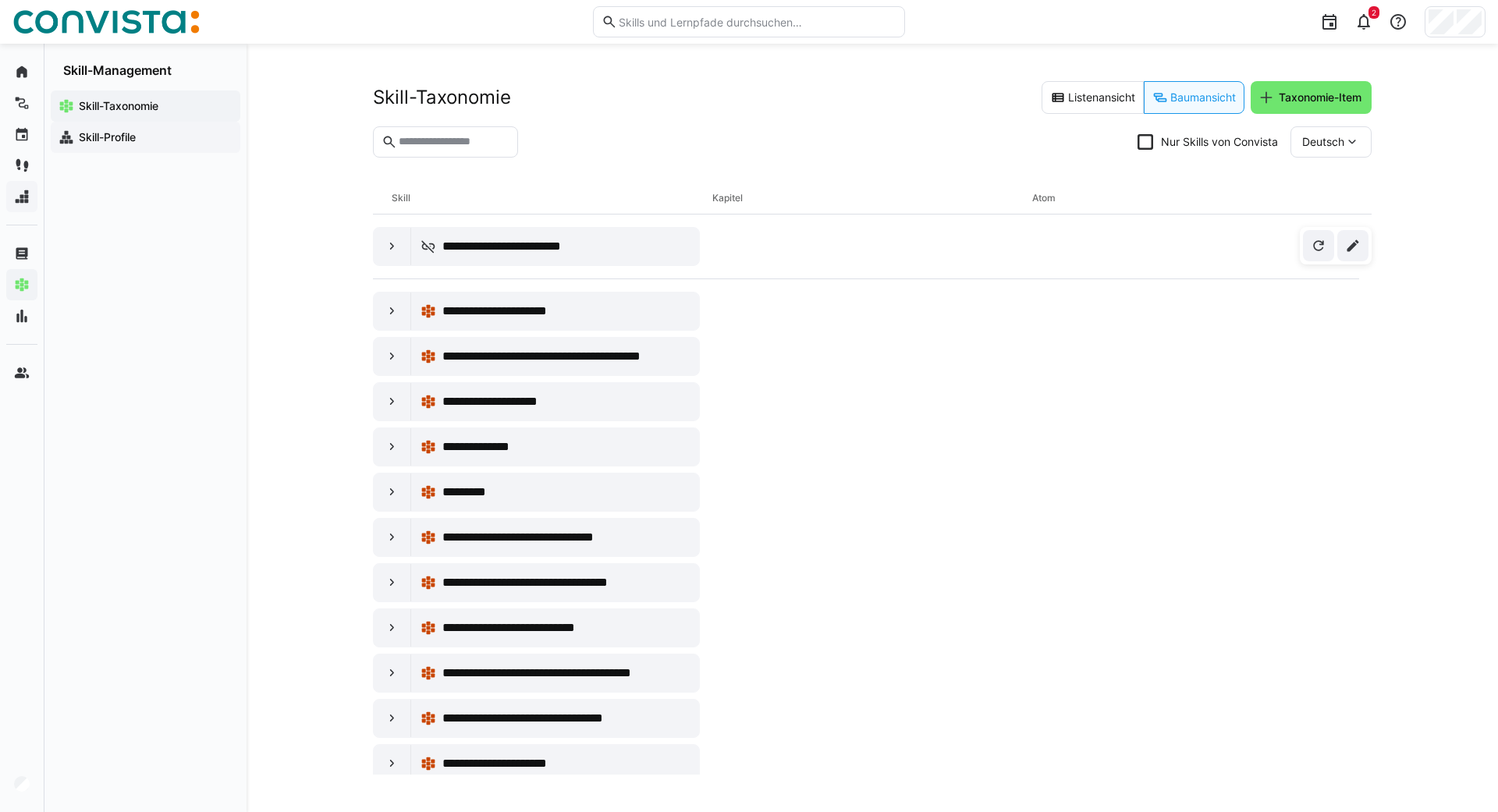
click at [0, 0] on app-navigation-label "Skill-Profile" at bounding box center [0, 0] width 0 height 0
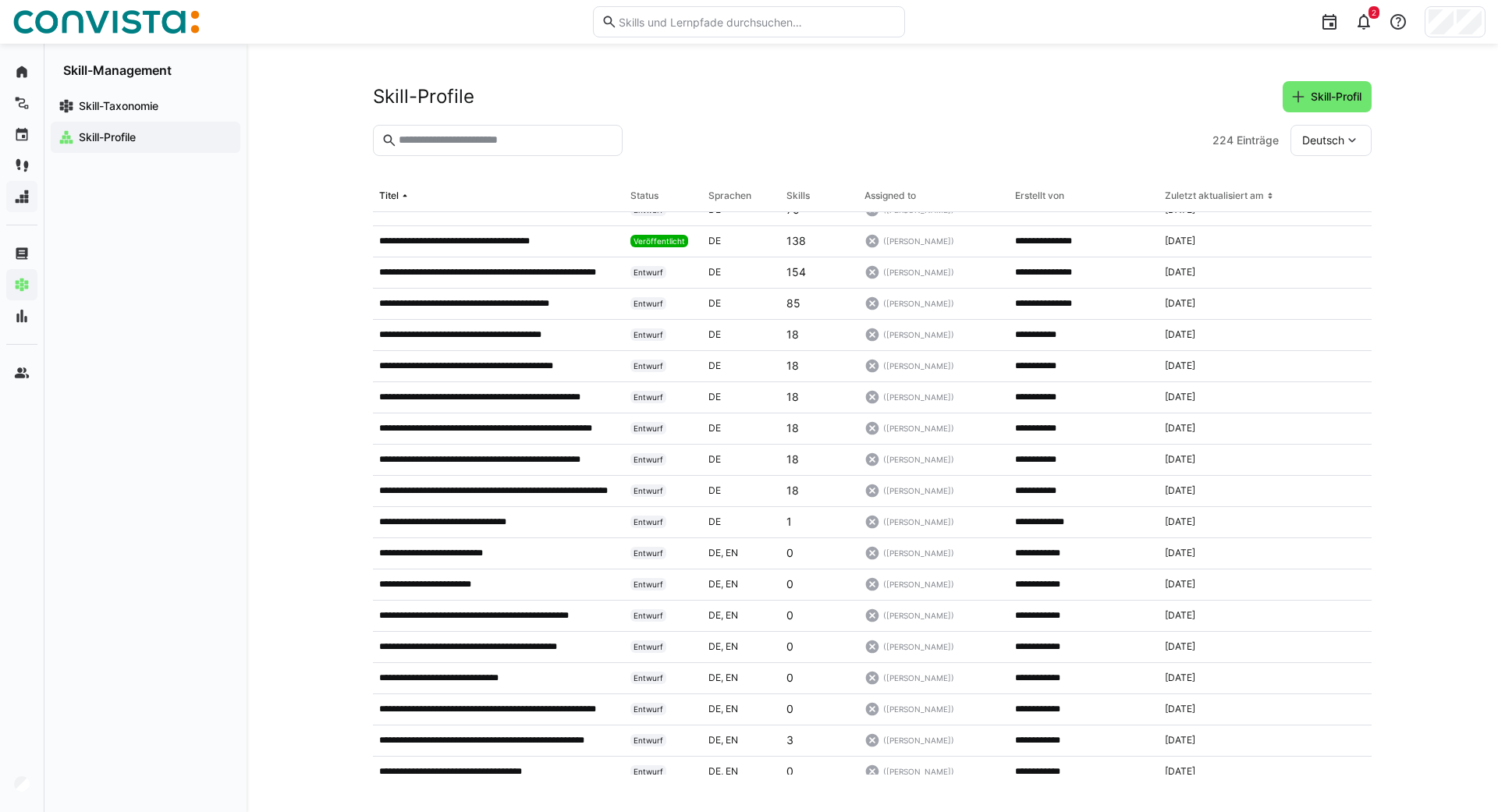
scroll to position [1368, 0]
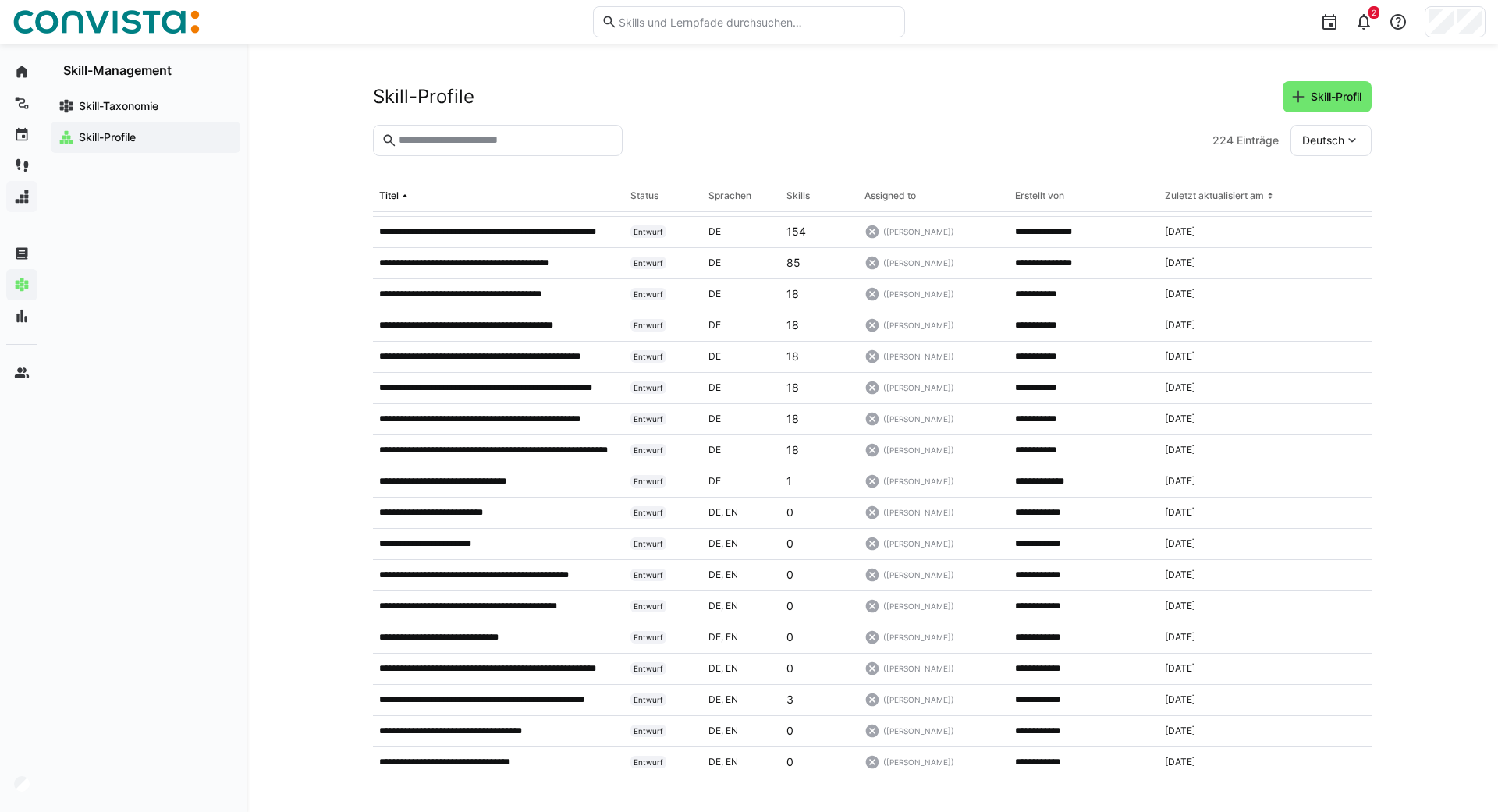
click at [337, 381] on div "**********" at bounding box center [872, 428] width 1251 height 768
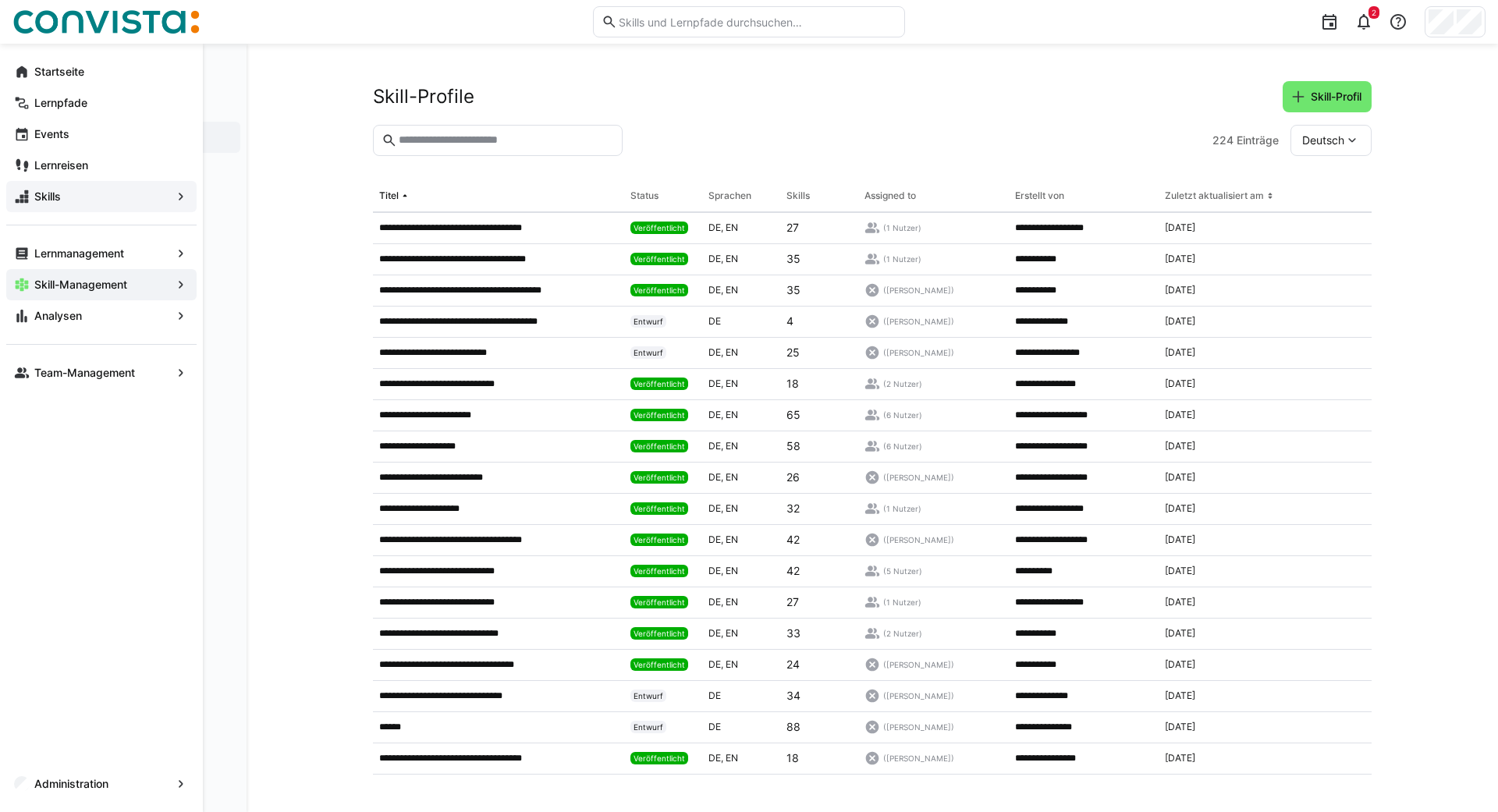
scroll to position [2594, 0]
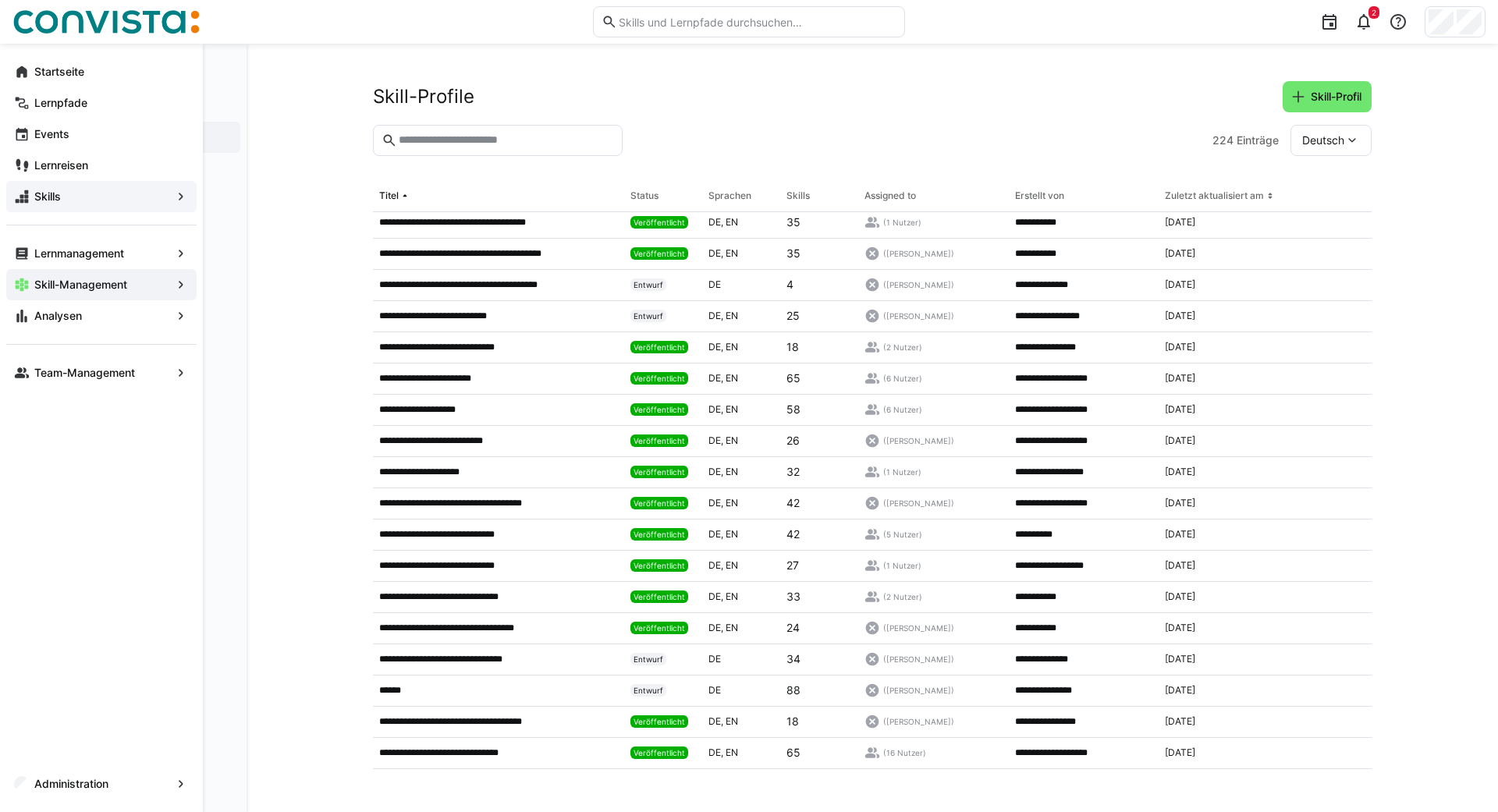
click at [433, 138] on input "text" at bounding box center [505, 140] width 217 height 14
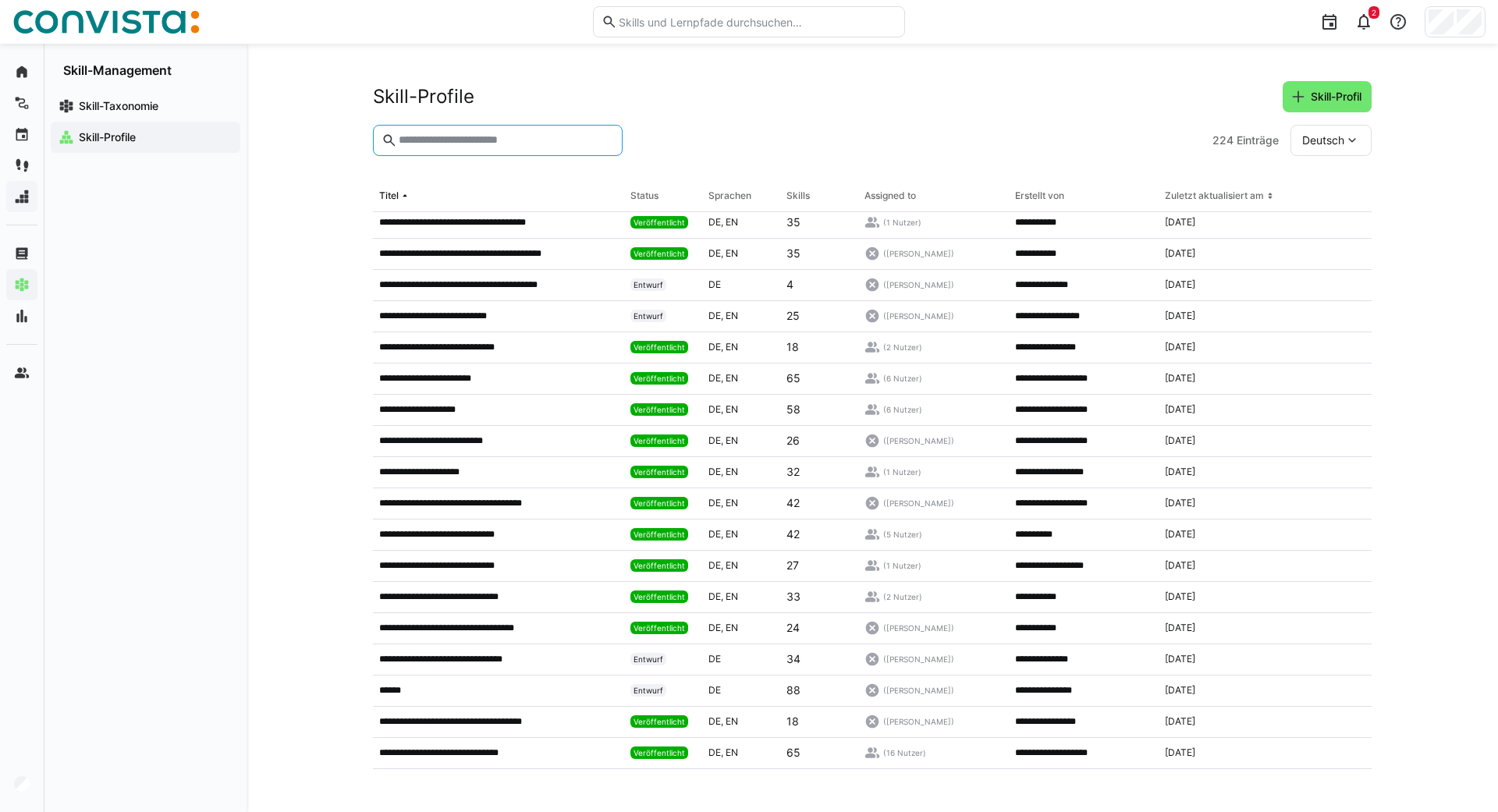
click at [480, 140] on input "text" at bounding box center [505, 140] width 217 height 14
click at [497, 140] on input "text" at bounding box center [505, 140] width 217 height 14
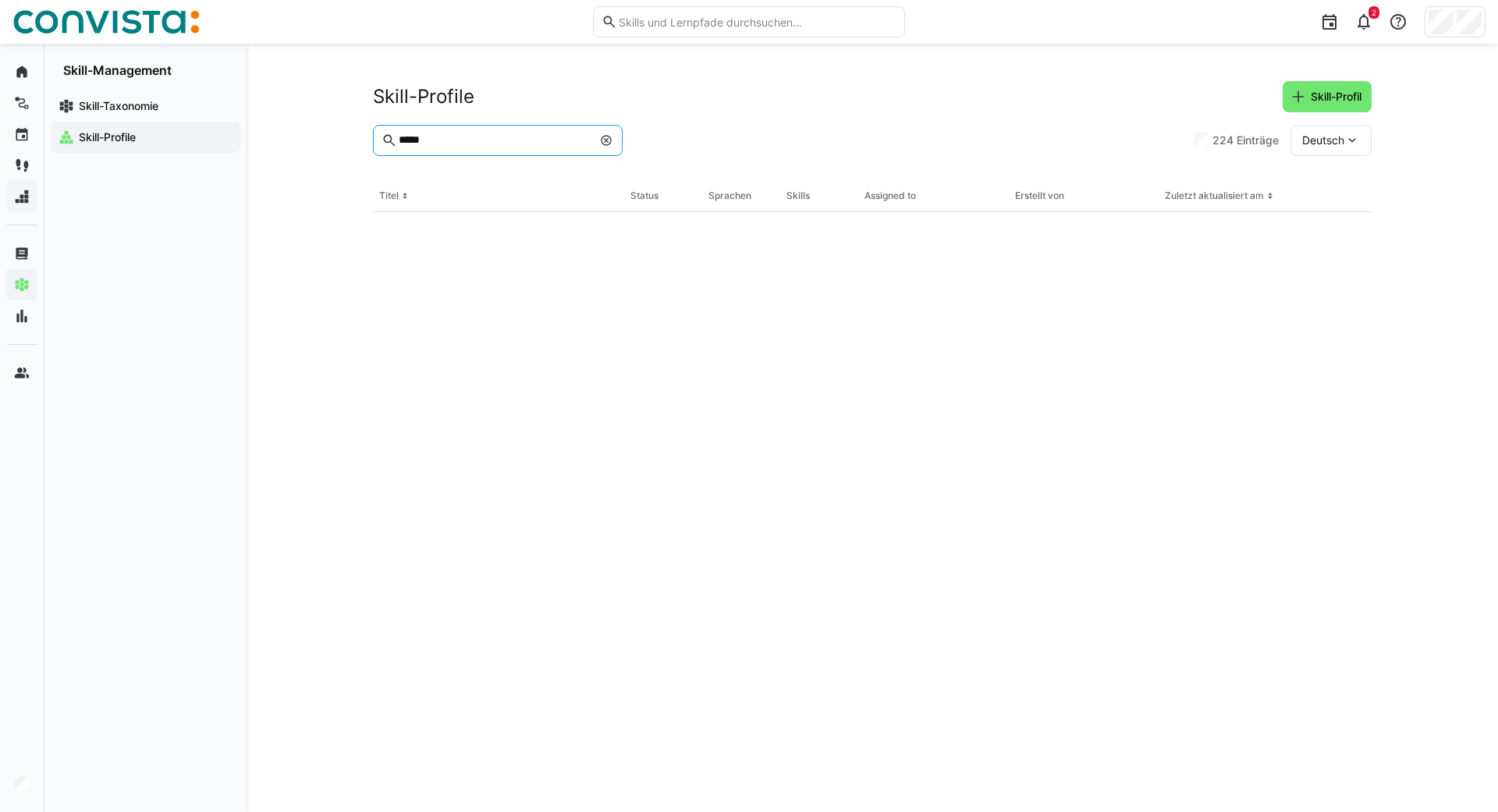
scroll to position [0, 0]
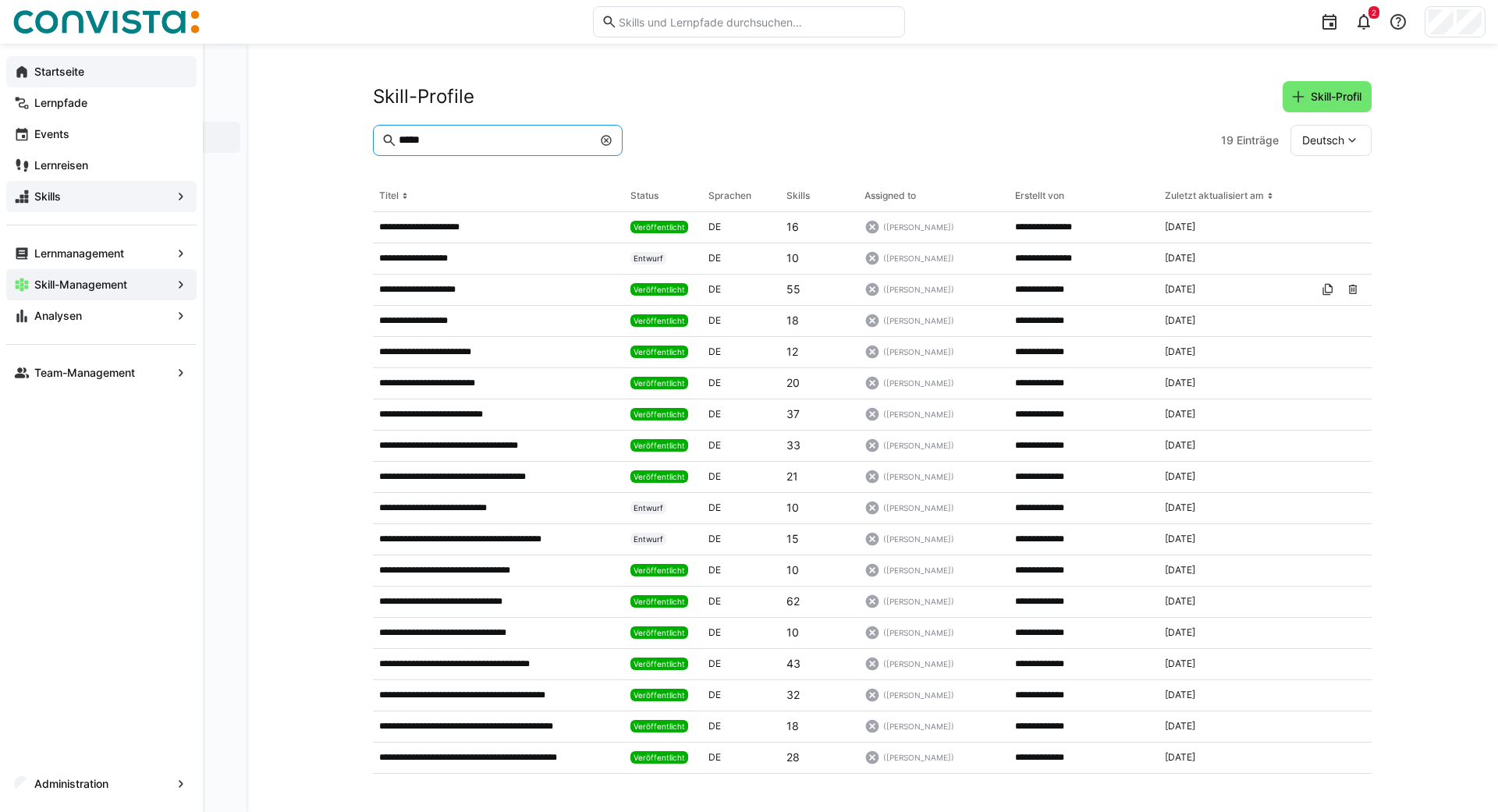
type input "*****"
click at [24, 72] on eds-icon at bounding box center [21, 72] width 15 height 15
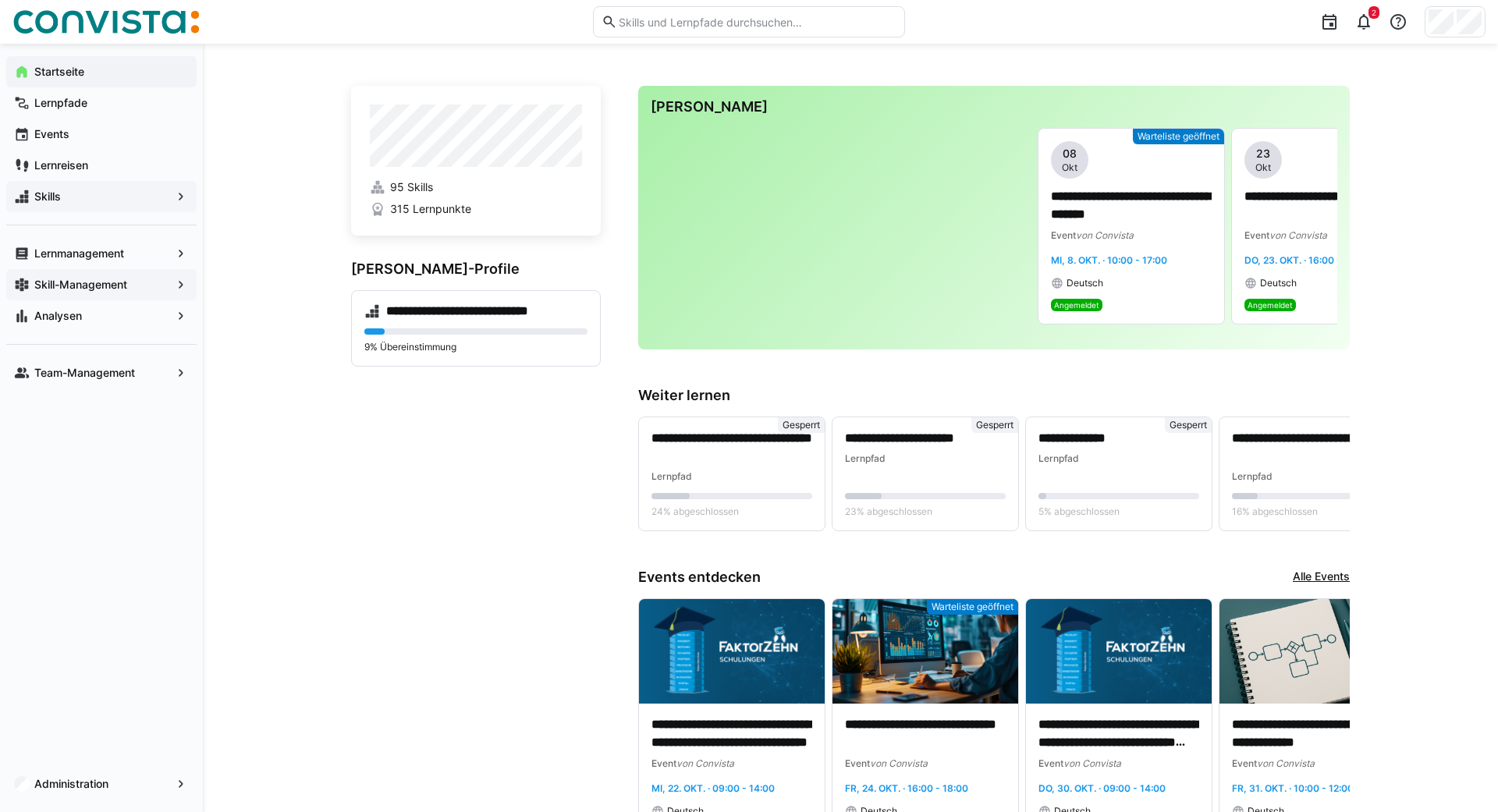
click at [0, 0] on app-navigation-label "Skill-Management" at bounding box center [0, 0] width 0 height 0
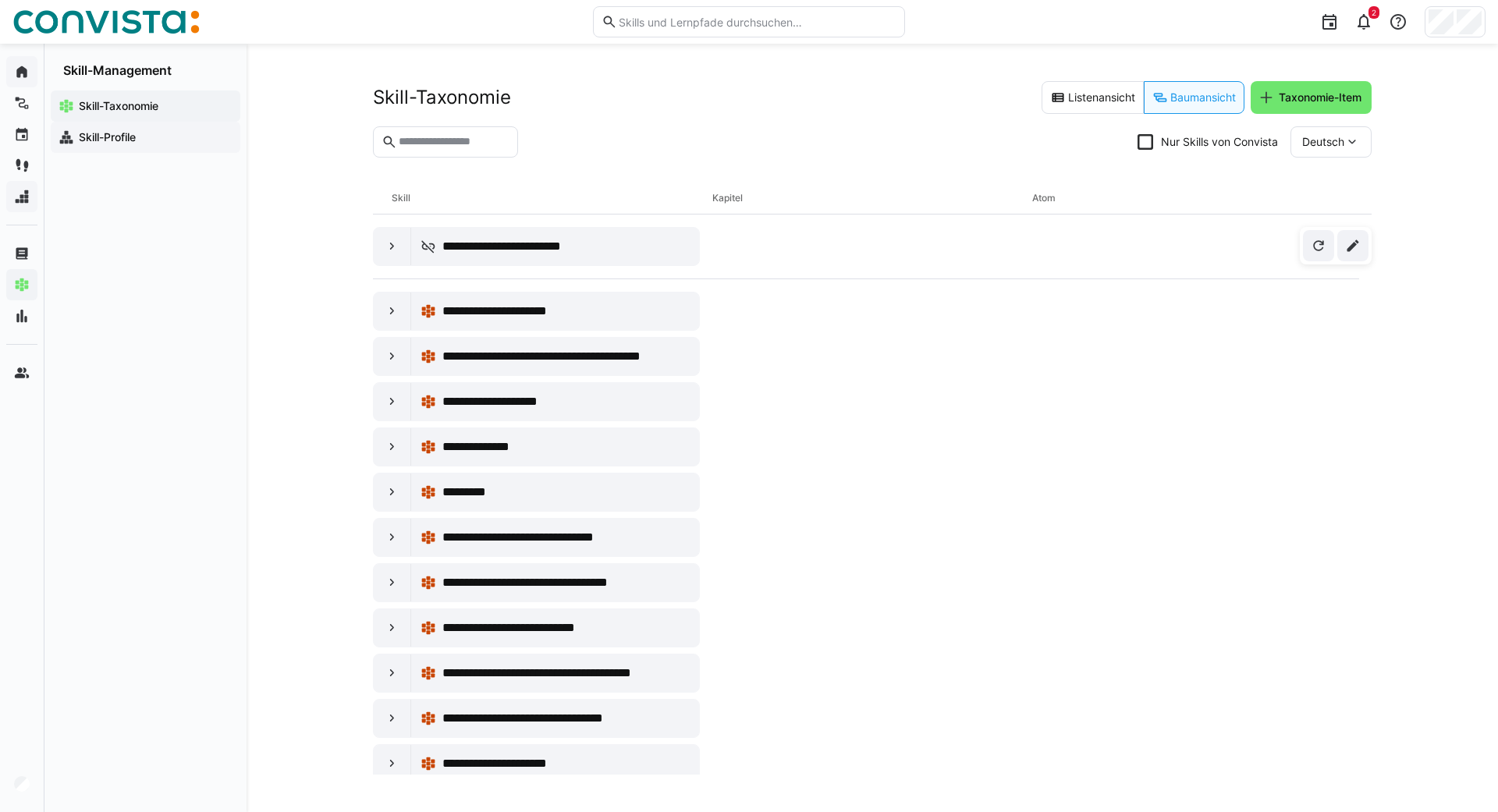
click at [0, 0] on app-navigation-label "Skill-Profile" at bounding box center [0, 0] width 0 height 0
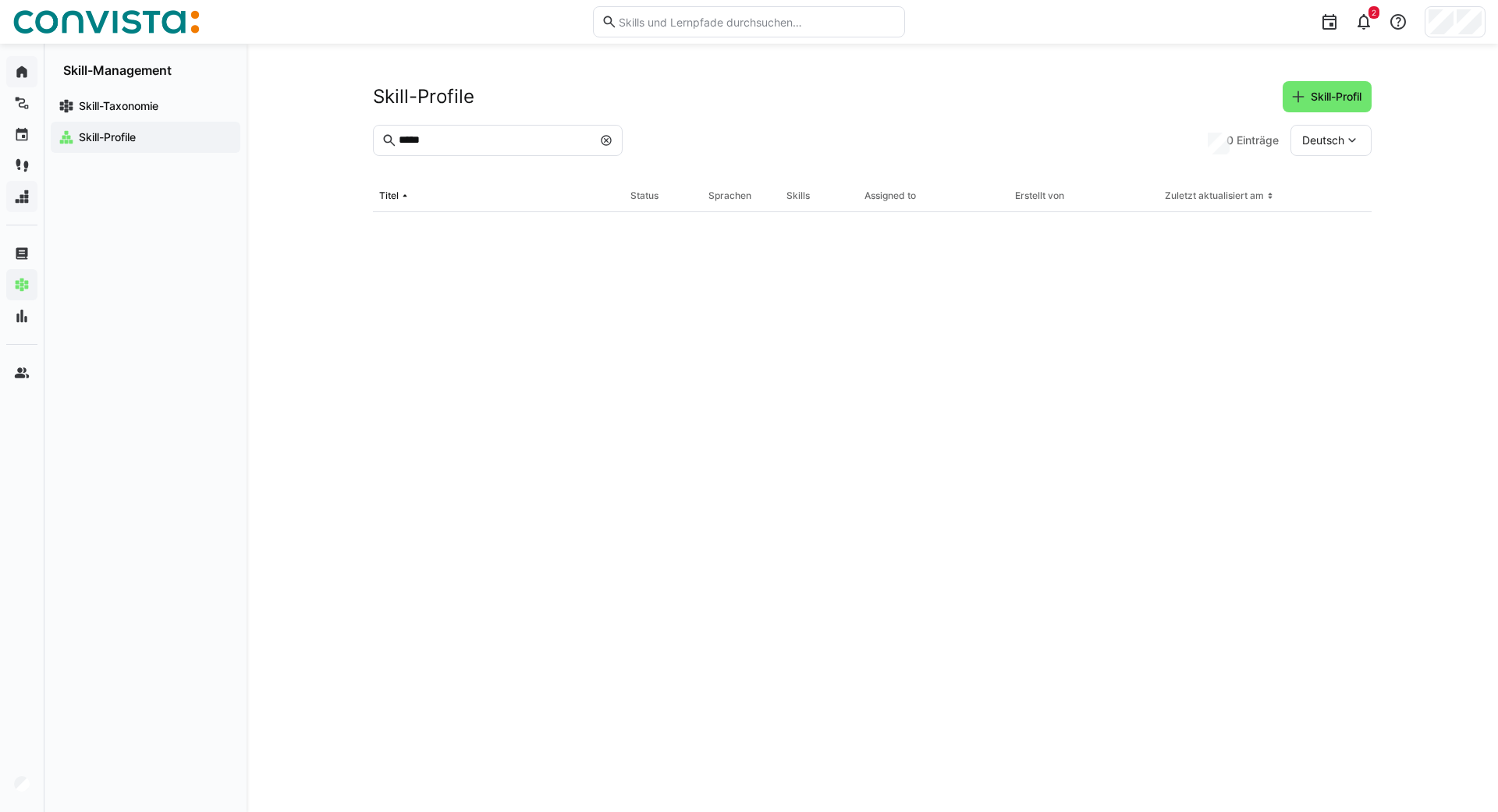
click at [0, 0] on app-navigation-label "Skill-Profile" at bounding box center [0, 0] width 0 height 0
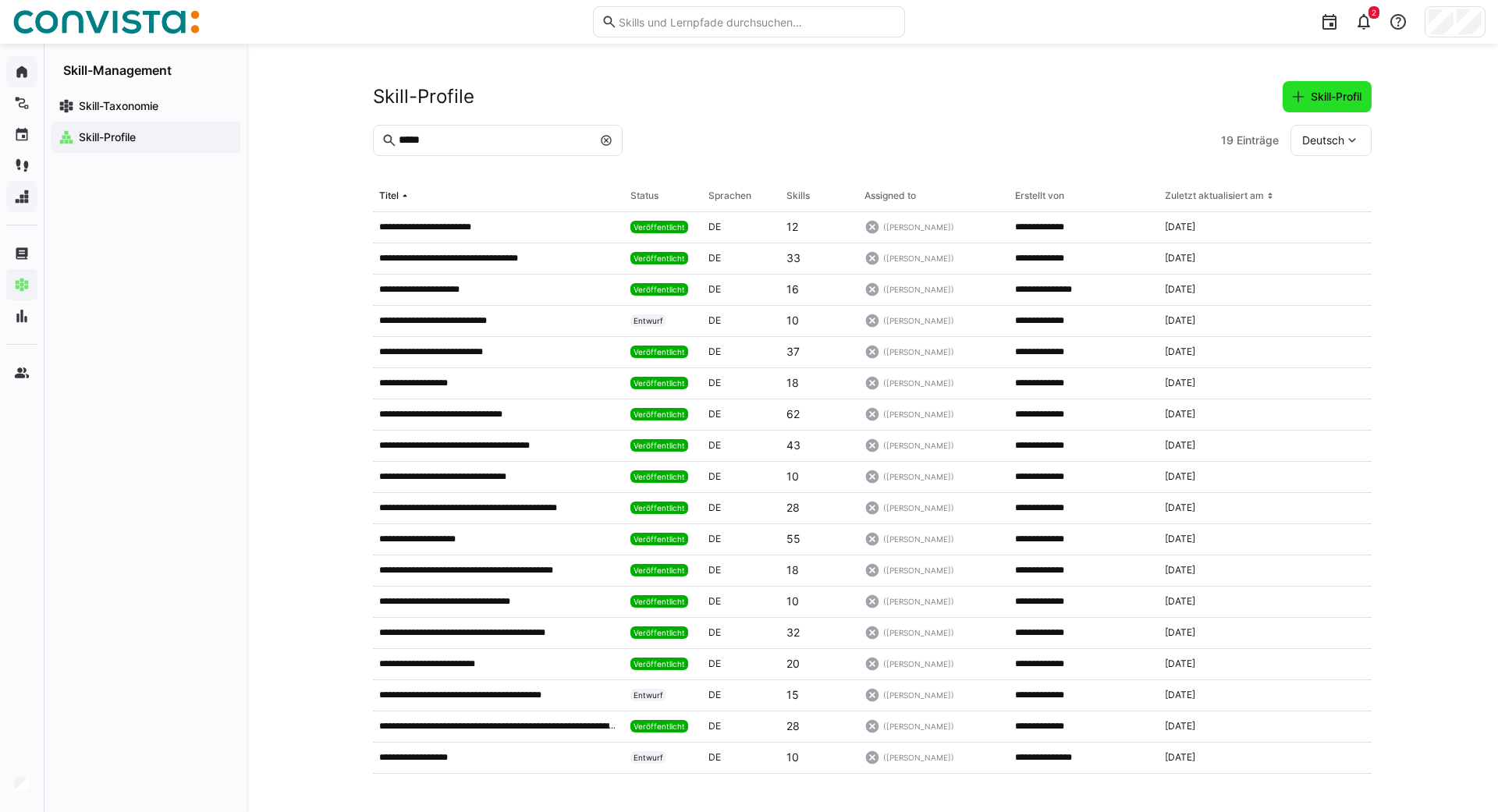
click at [1332, 96] on span "Skill-Profil" at bounding box center [1336, 96] width 55 height 15
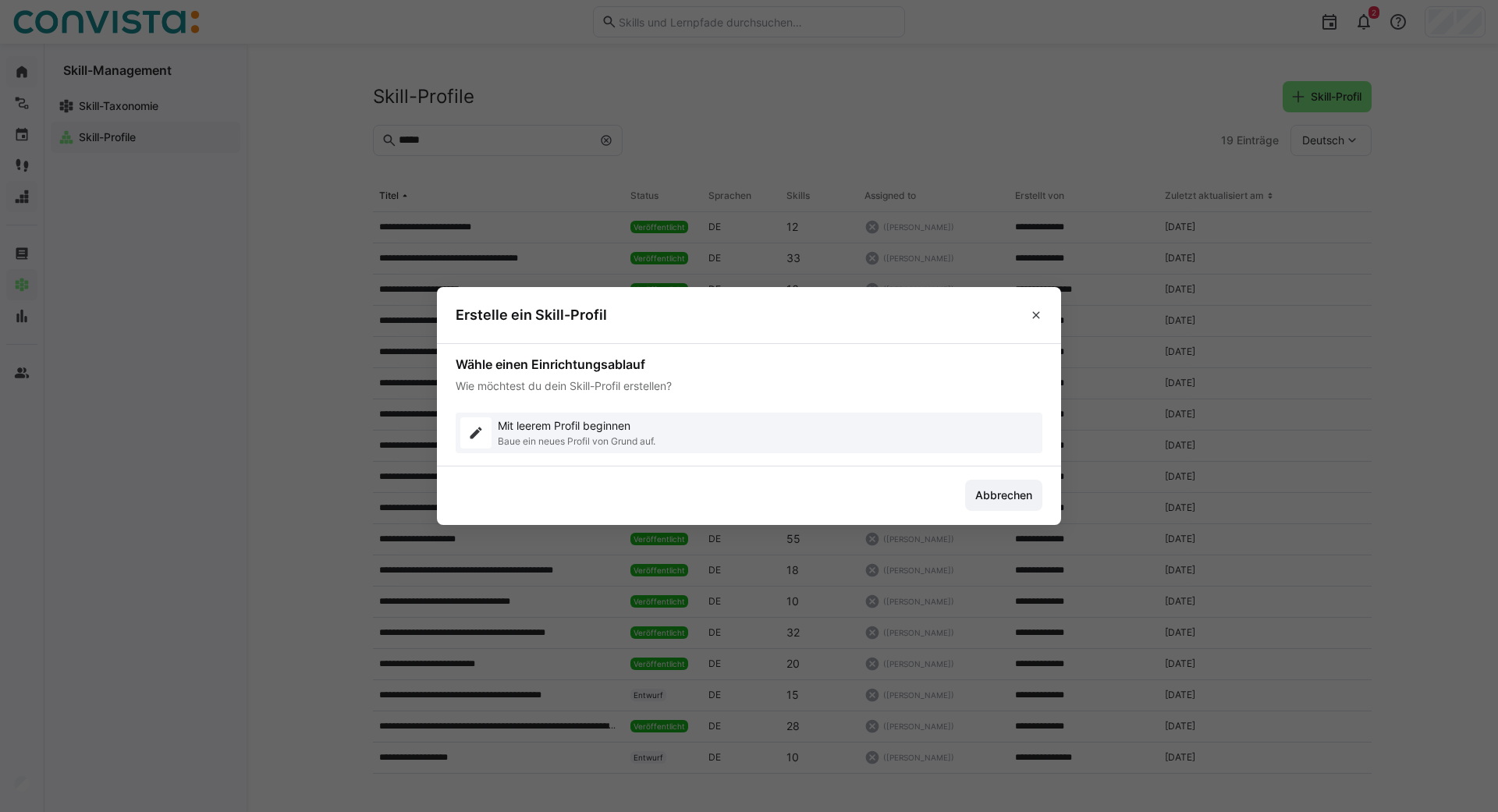
click at [552, 435] on p "Baue ein neues Profil von Grund auf." at bounding box center [576, 441] width 157 height 12
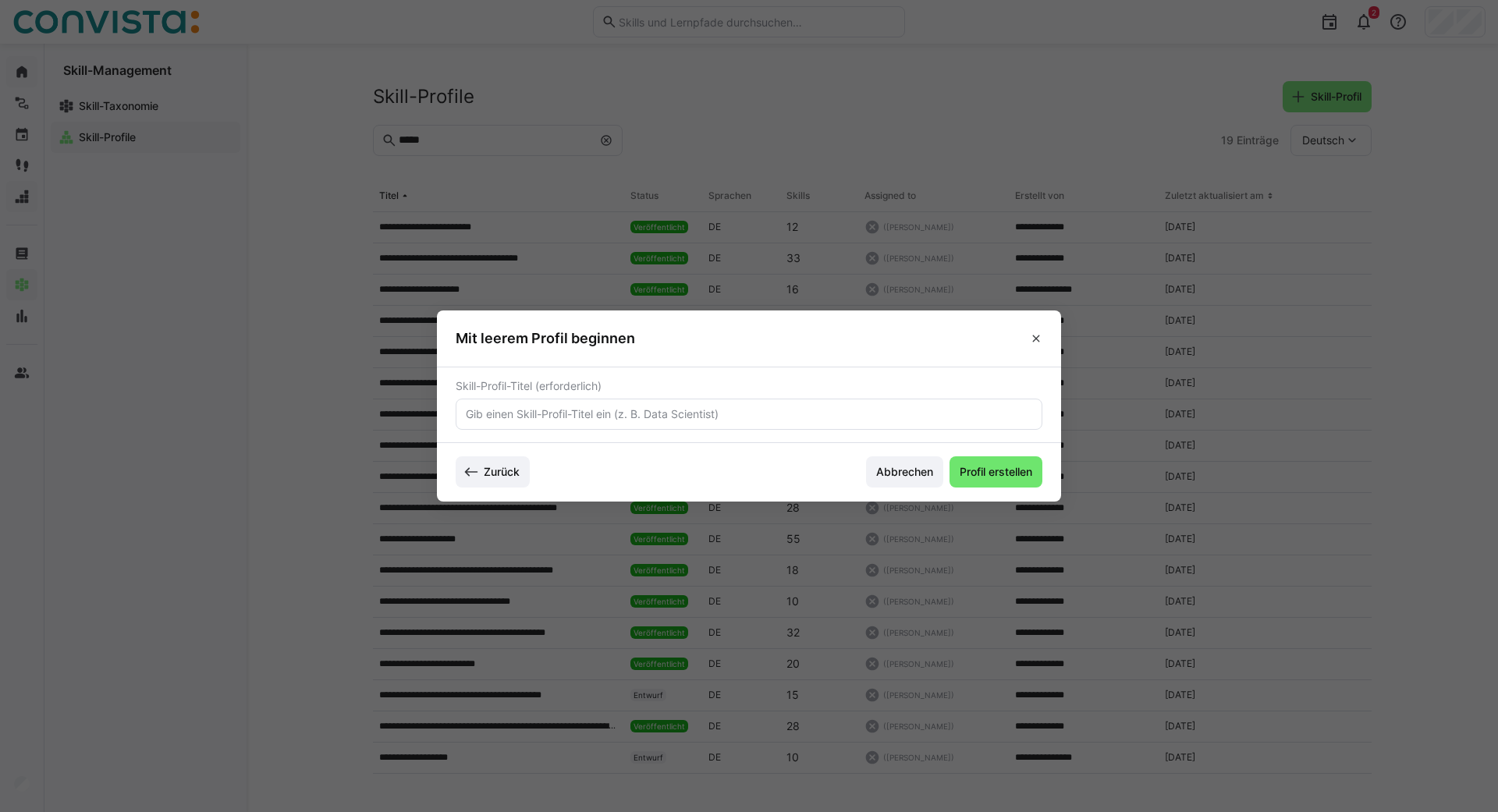
click at [515, 407] on input "text" at bounding box center [749, 414] width 569 height 14
click at [478, 415] on input "text" at bounding box center [749, 414] width 569 height 14
click at [552, 411] on input "text" at bounding box center [749, 414] width 569 height 14
type input "F"
type input "Suche Faktor Zehn: Fullstack Entwickler"
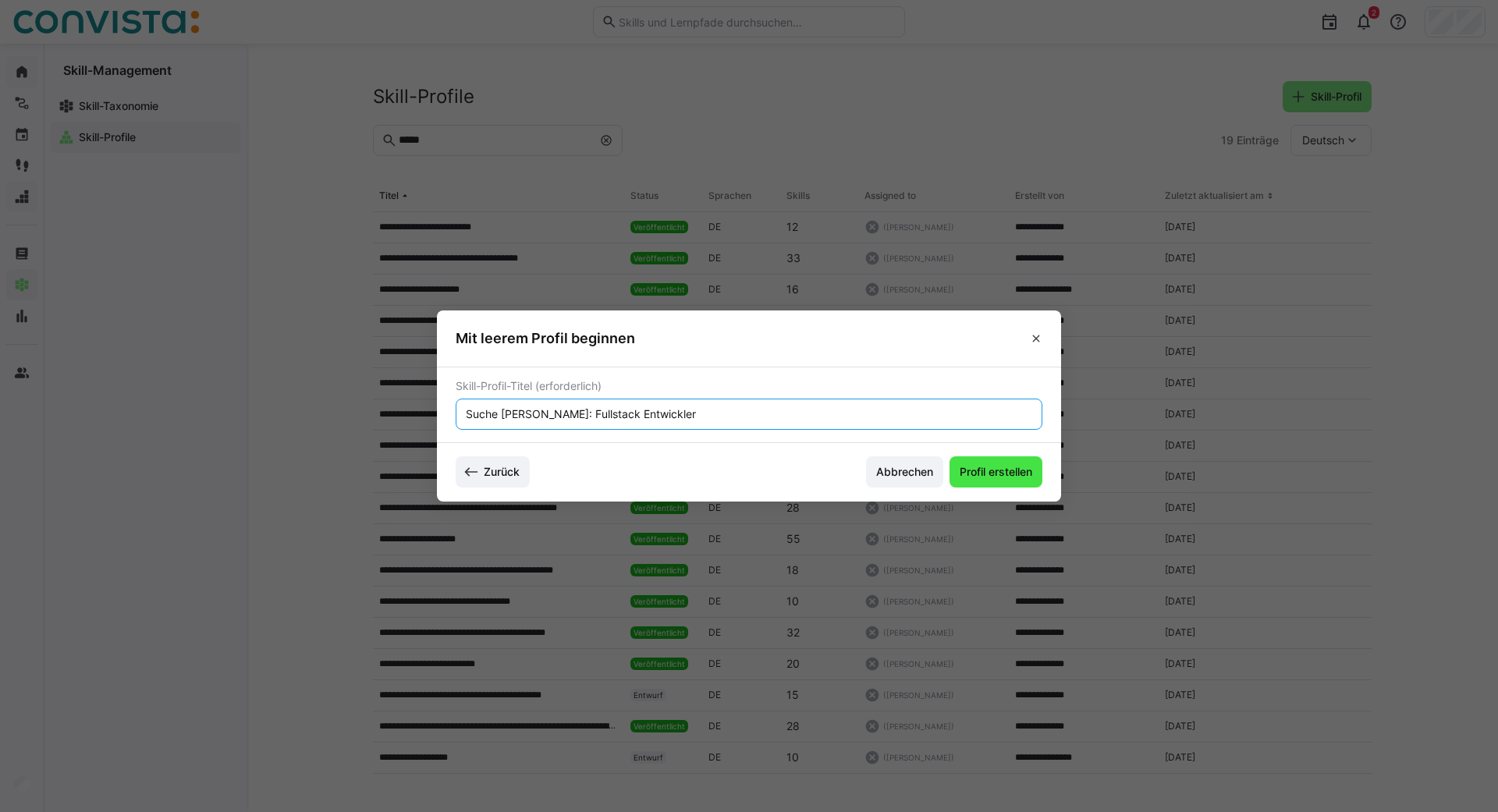
click at [969, 470] on span "Profil erstellen" at bounding box center [995, 472] width 77 height 15
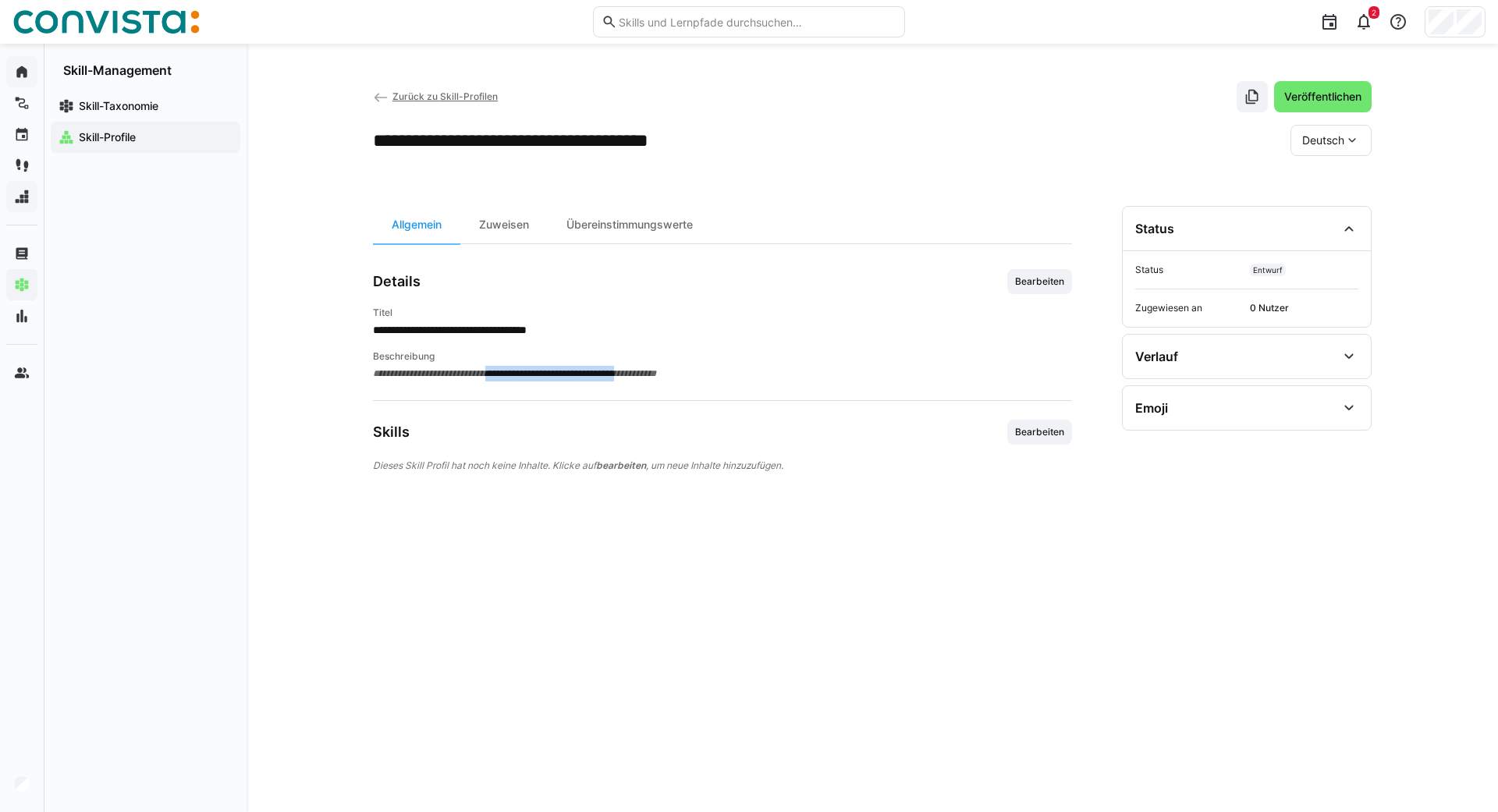
drag, startPoint x: 509, startPoint y: 370, endPoint x: 656, endPoint y: 374, distance: 147.1
click at [656, 374] on span "**********" at bounding box center [723, 373] width 699 height 15
click at [1046, 425] on span "Bearbeiten" at bounding box center [1039, 432] width 64 height 25
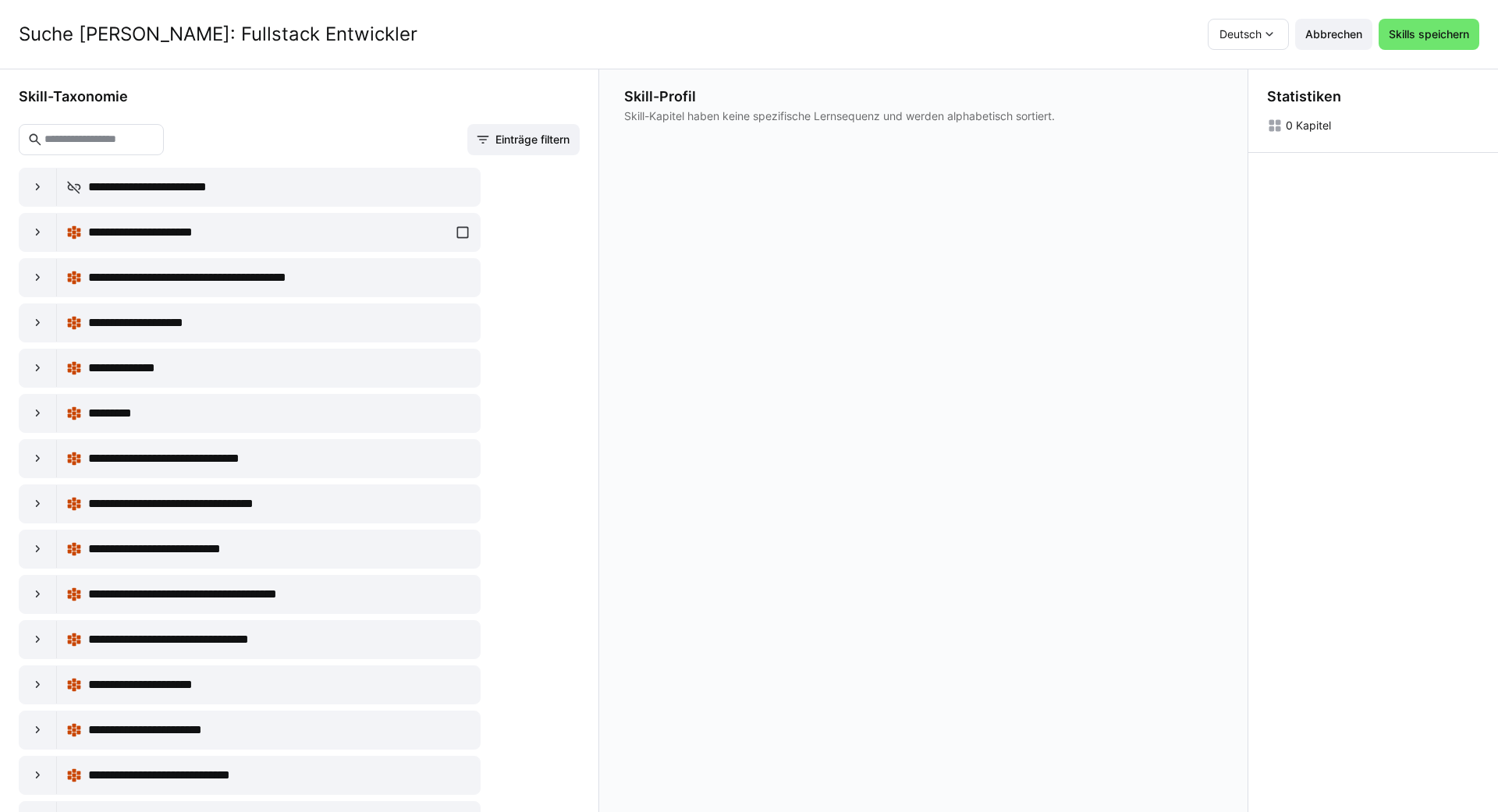
click at [133, 139] on input "text" at bounding box center [99, 139] width 112 height 14
click at [95, 139] on input "text" at bounding box center [99, 139] width 112 height 14
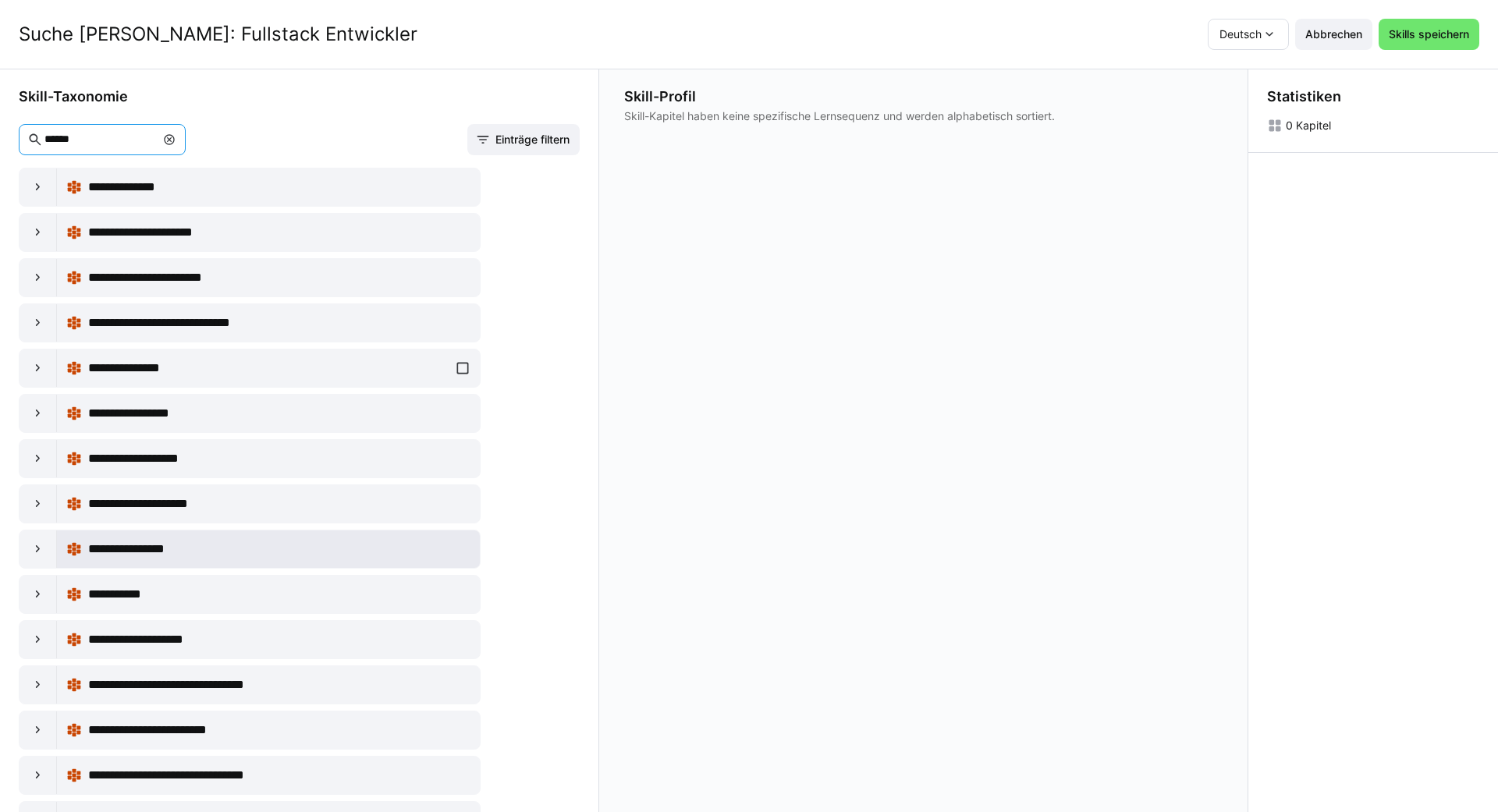
type input "******"
click at [455, 544] on div "**********" at bounding box center [268, 549] width 404 height 31
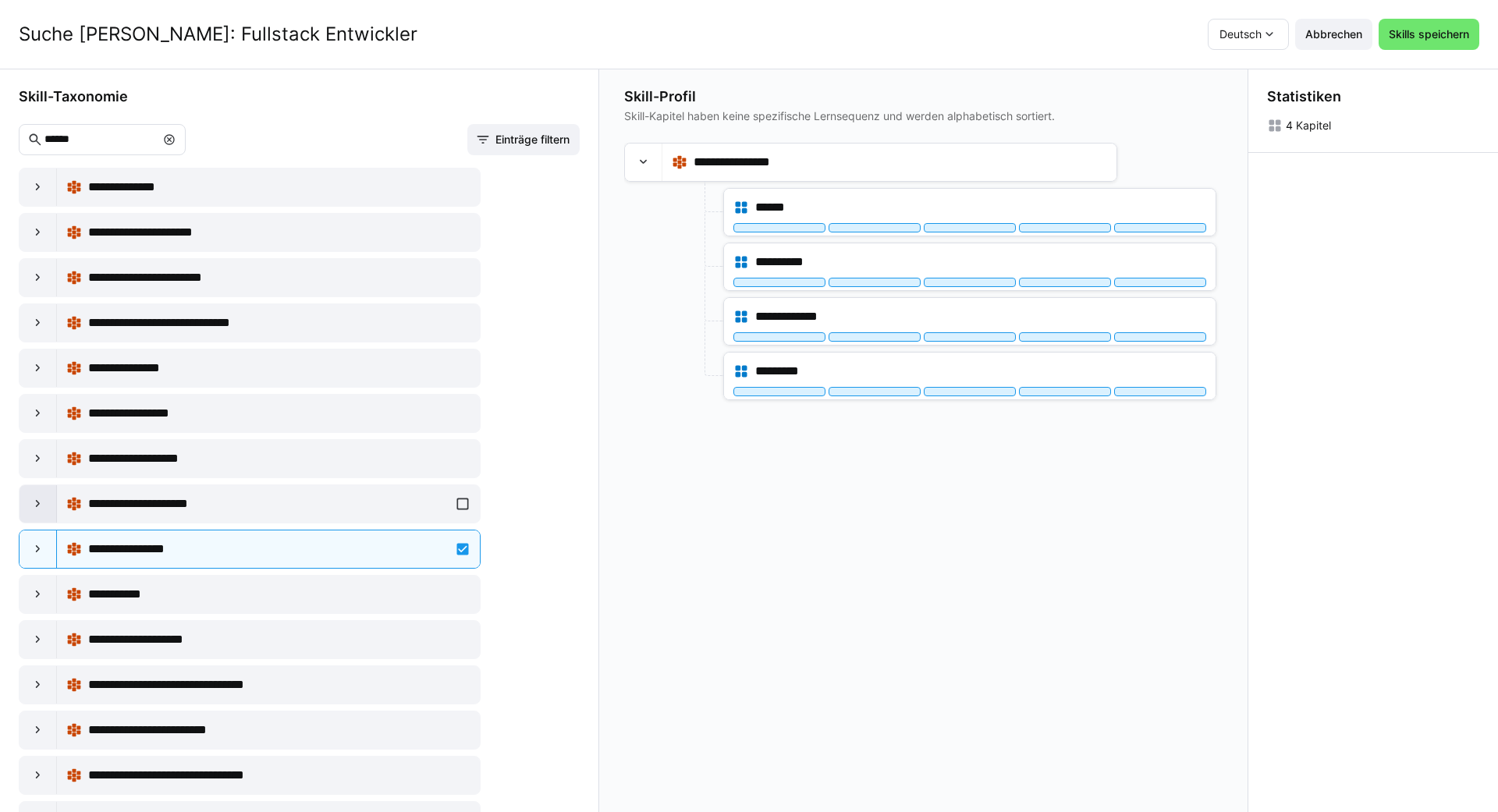
click at [31, 504] on eds-icon at bounding box center [37, 503] width 15 height 15
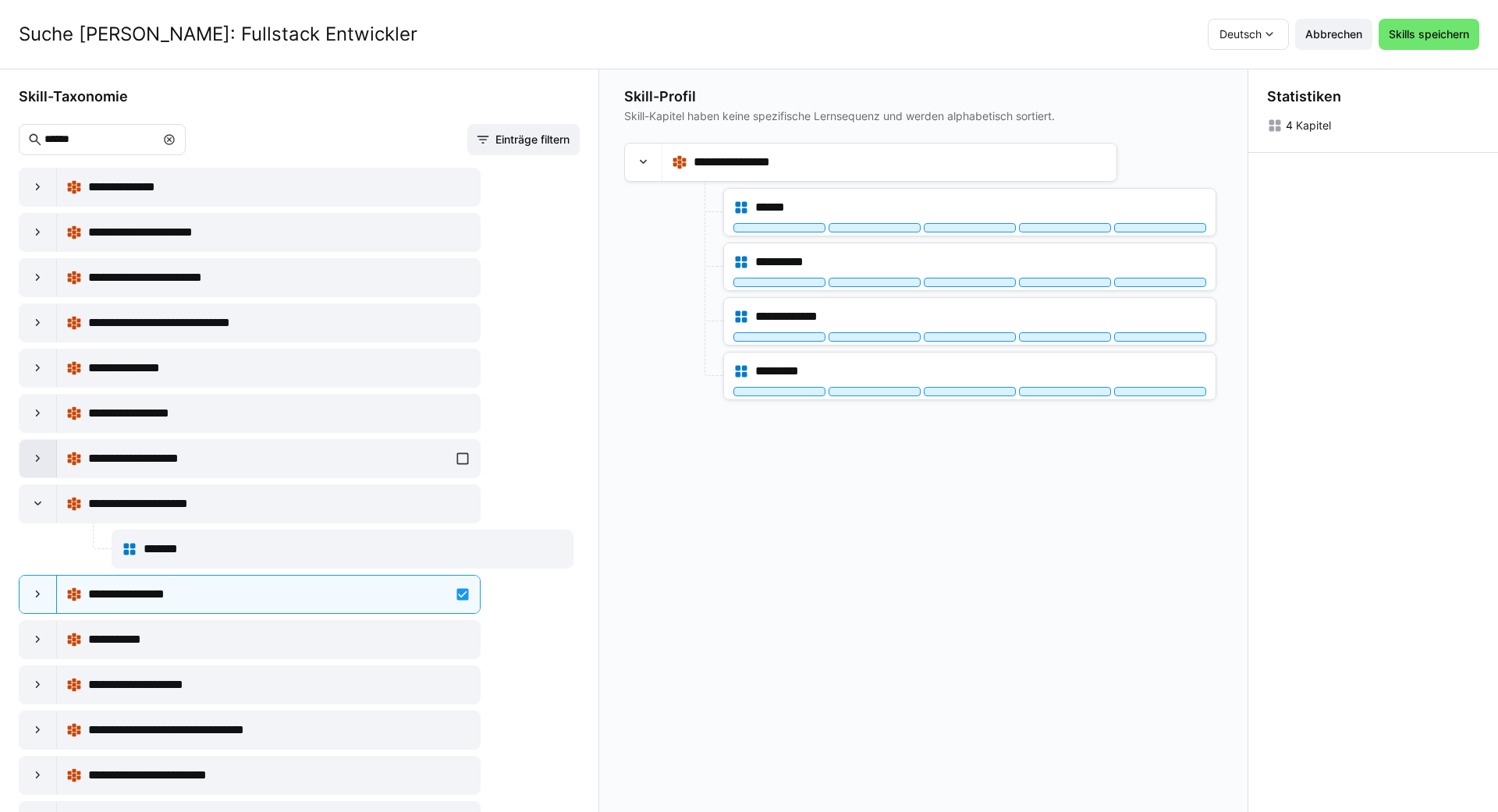
click at [29, 459] on div at bounding box center [38, 459] width 37 height 37
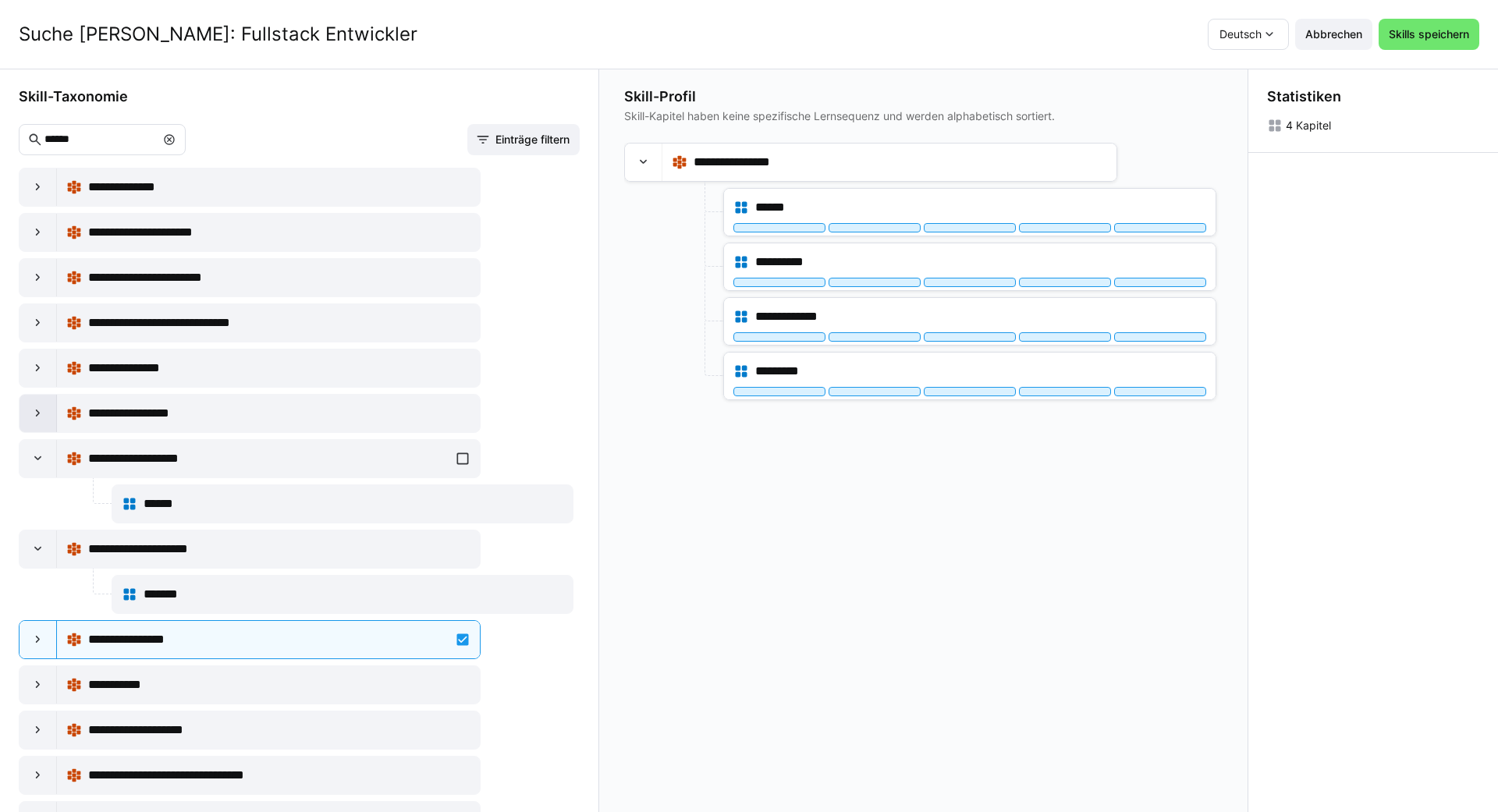
click at [43, 412] on eds-icon at bounding box center [37, 413] width 15 height 15
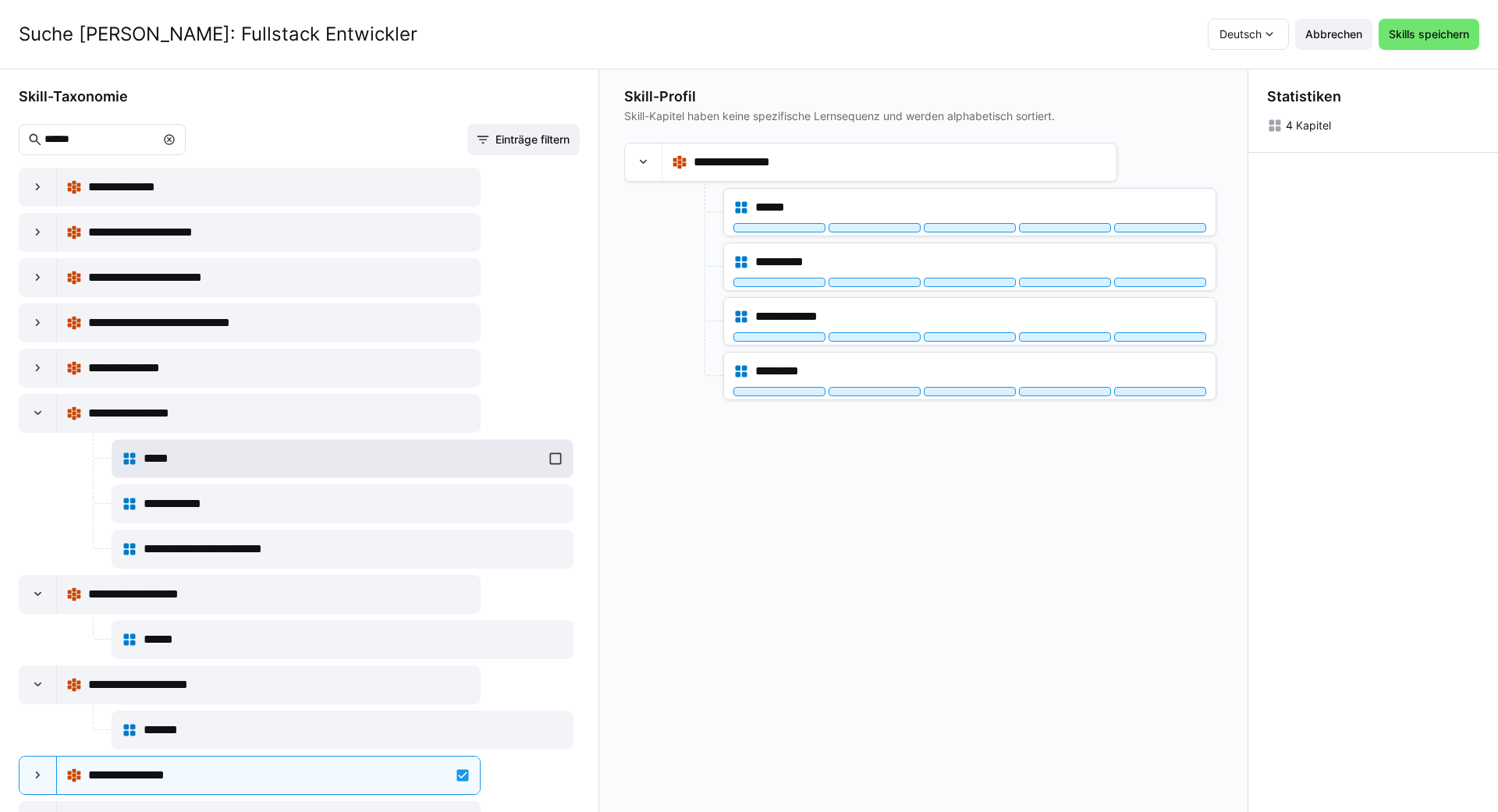
click at [556, 459] on div "*****" at bounding box center [342, 459] width 441 height 31
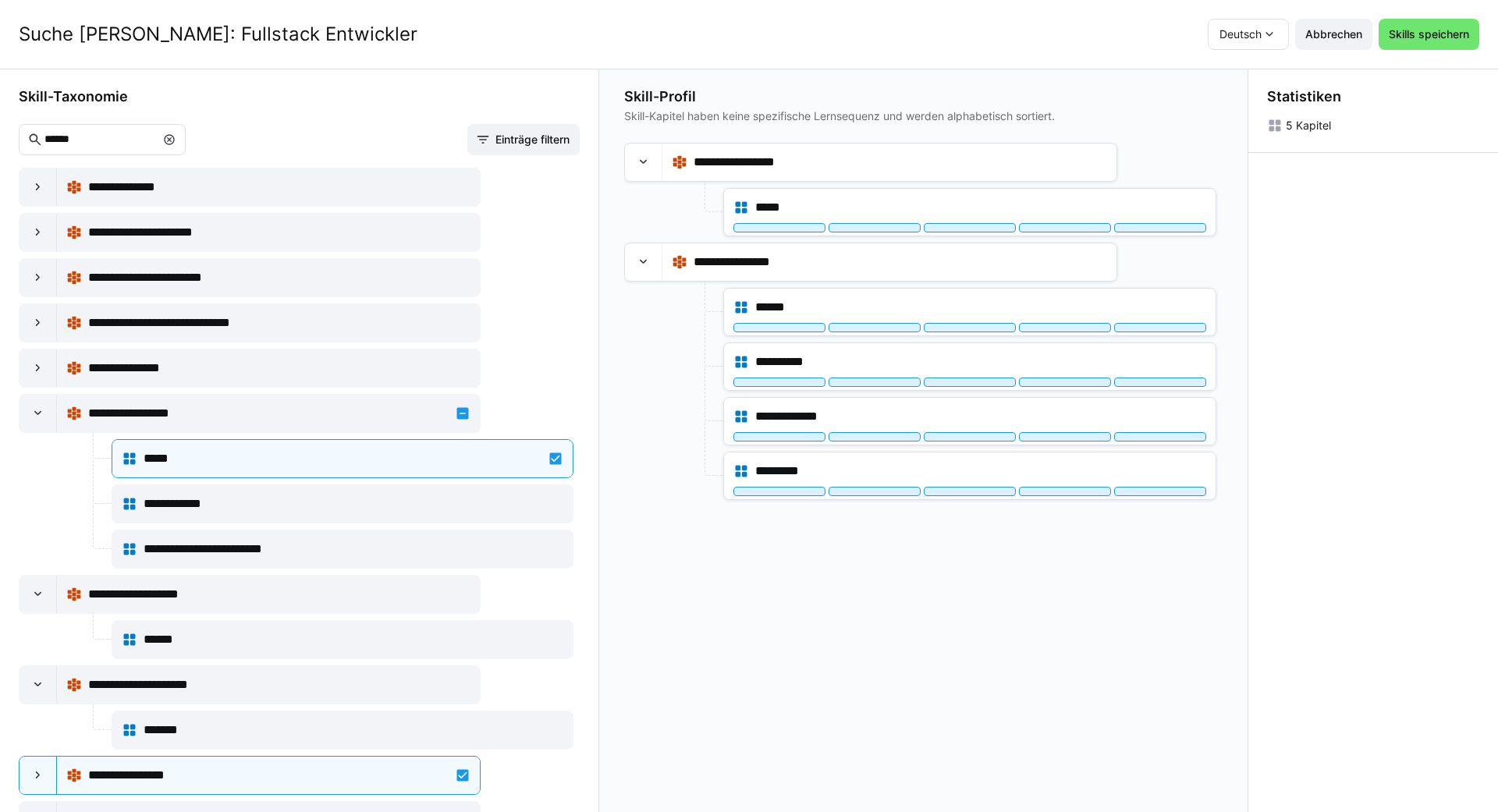
drag, startPoint x: 1335, startPoint y: 32, endPoint x: 1355, endPoint y: 258, distance: 226.9
click at [1355, 258] on div "**********" at bounding box center [749, 406] width 1498 height 812
click at [1329, 33] on span "Abbrechen" at bounding box center [1333, 34] width 62 height 15
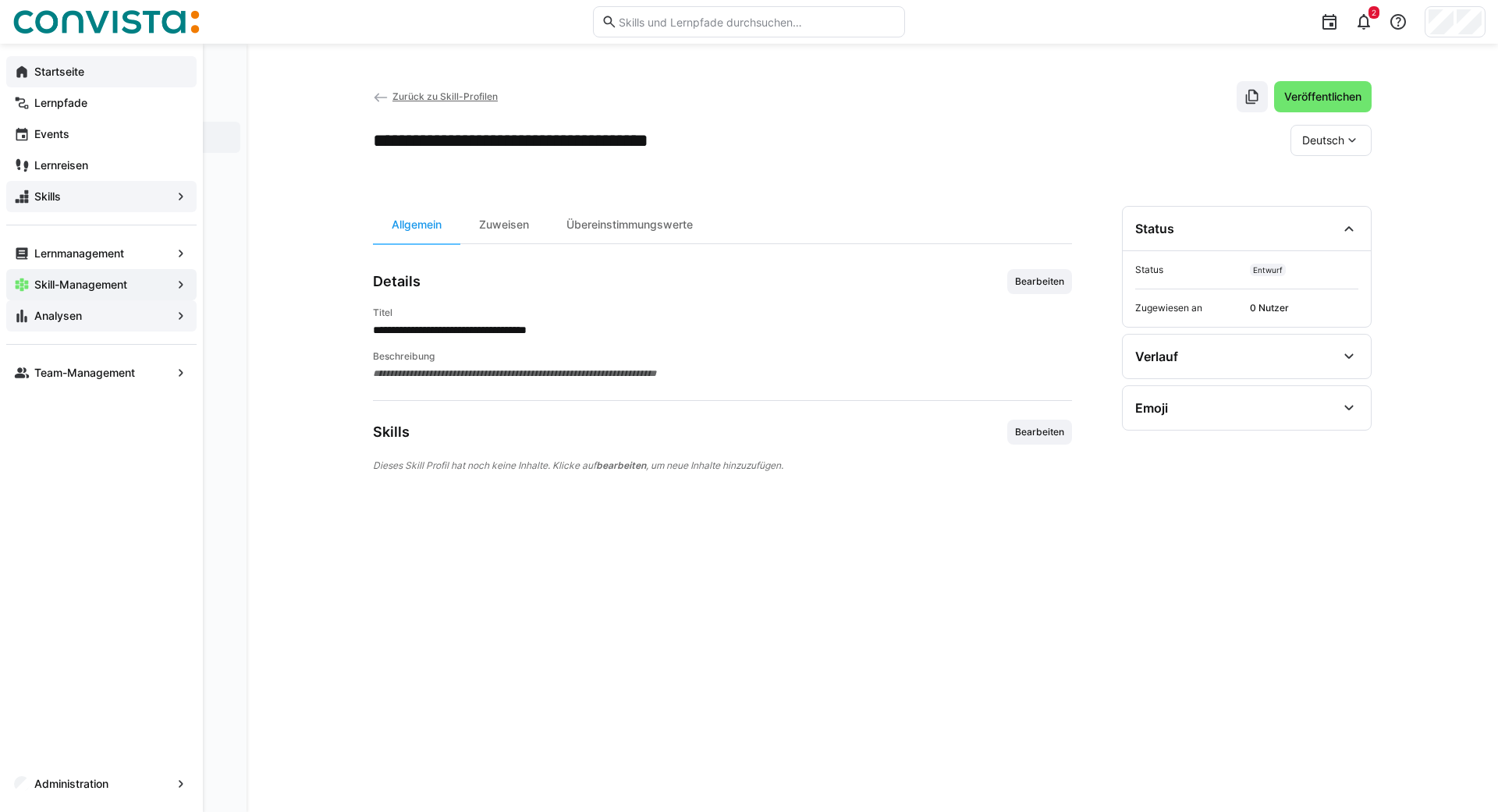
click at [0, 0] on app-navigation-label "Analysen" at bounding box center [0, 0] width 0 height 0
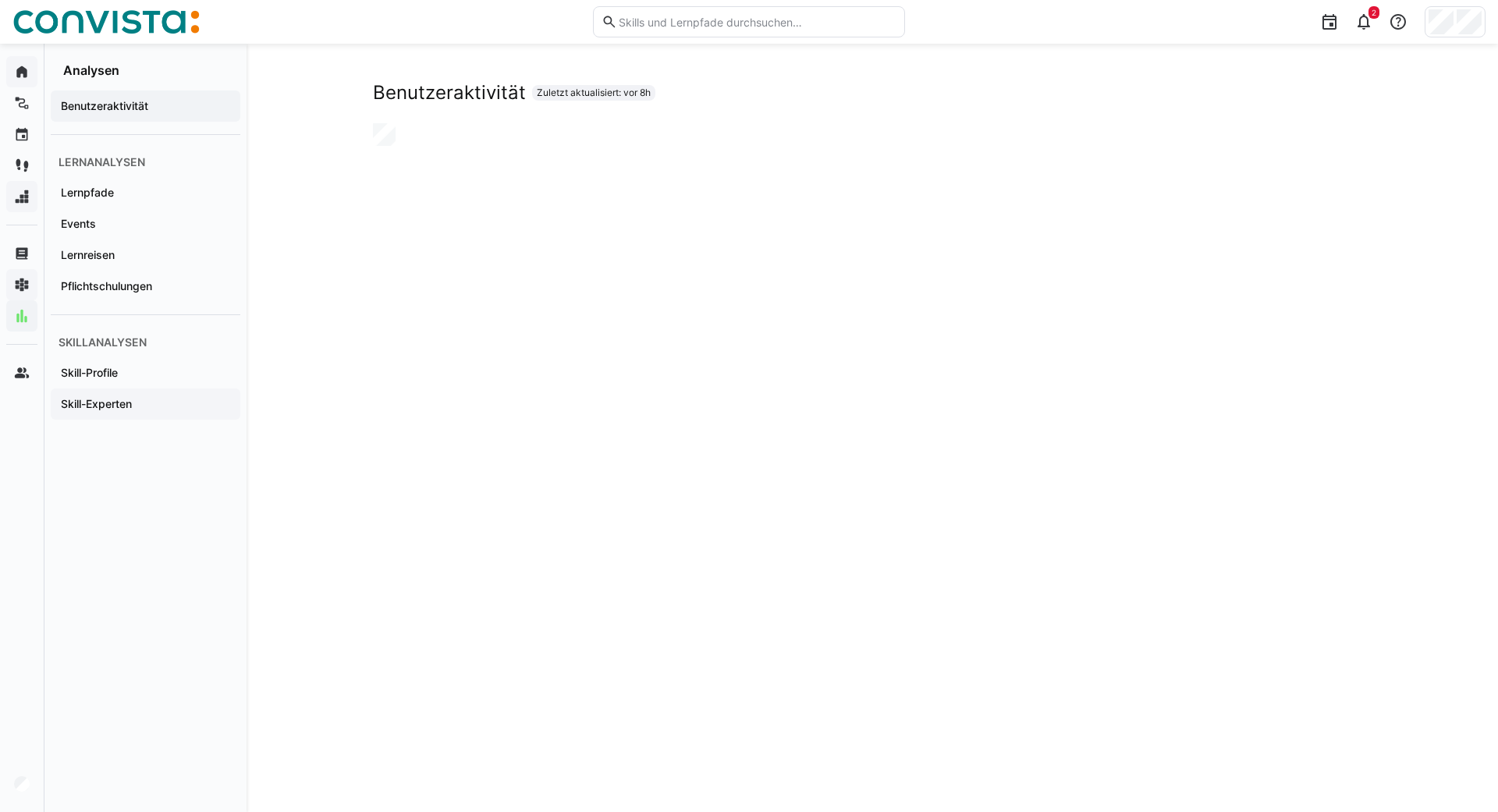
click at [90, 397] on span "Skill-Experten" at bounding box center [146, 404] width 174 height 15
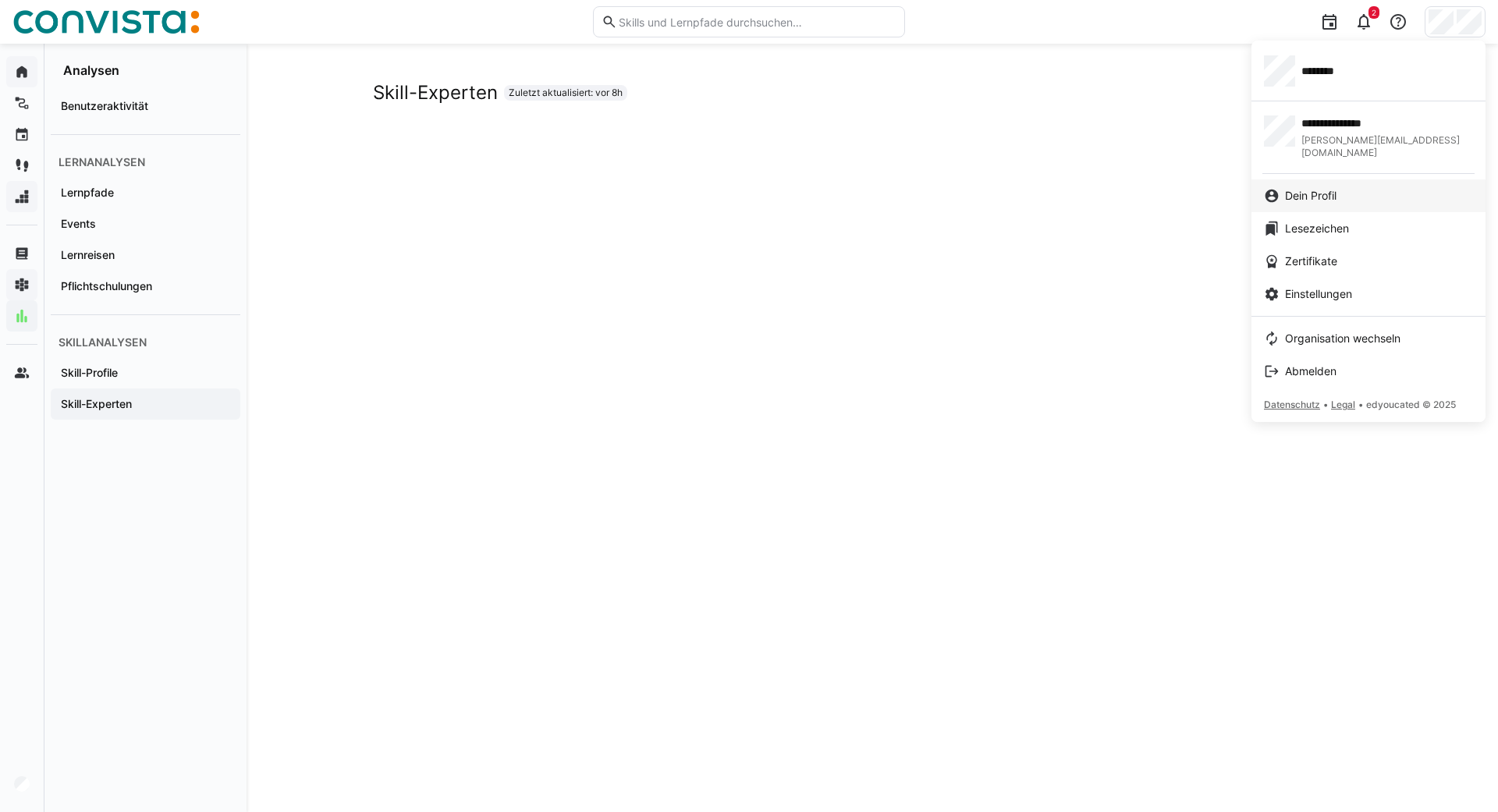
click at [1307, 188] on span "Dein Profil" at bounding box center [1310, 195] width 51 height 15
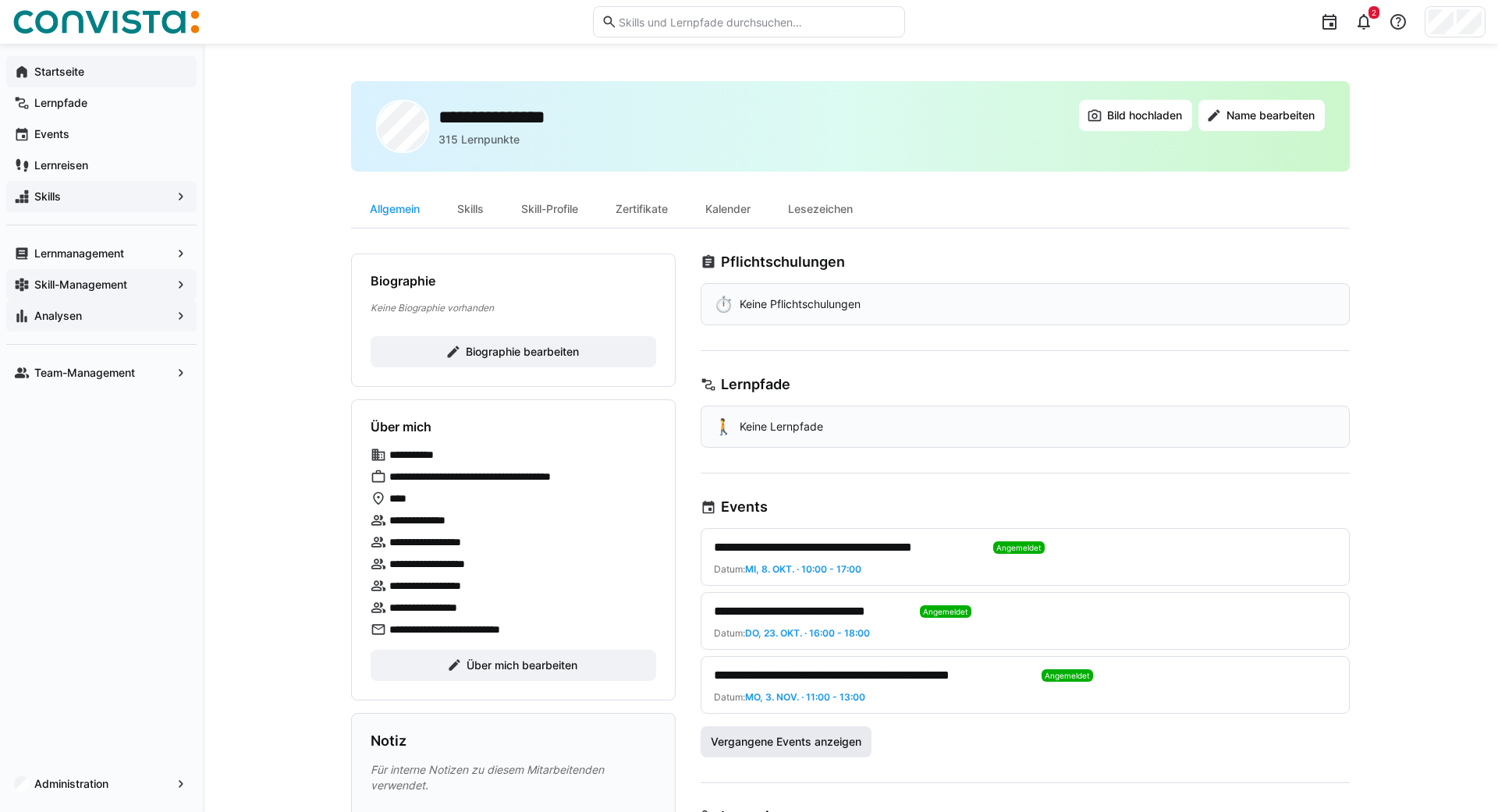
click at [830, 748] on span "Vergangene Events anzeigen" at bounding box center [786, 741] width 156 height 15
click at [470, 209] on div "Skills" at bounding box center [470, 209] width 64 height 37
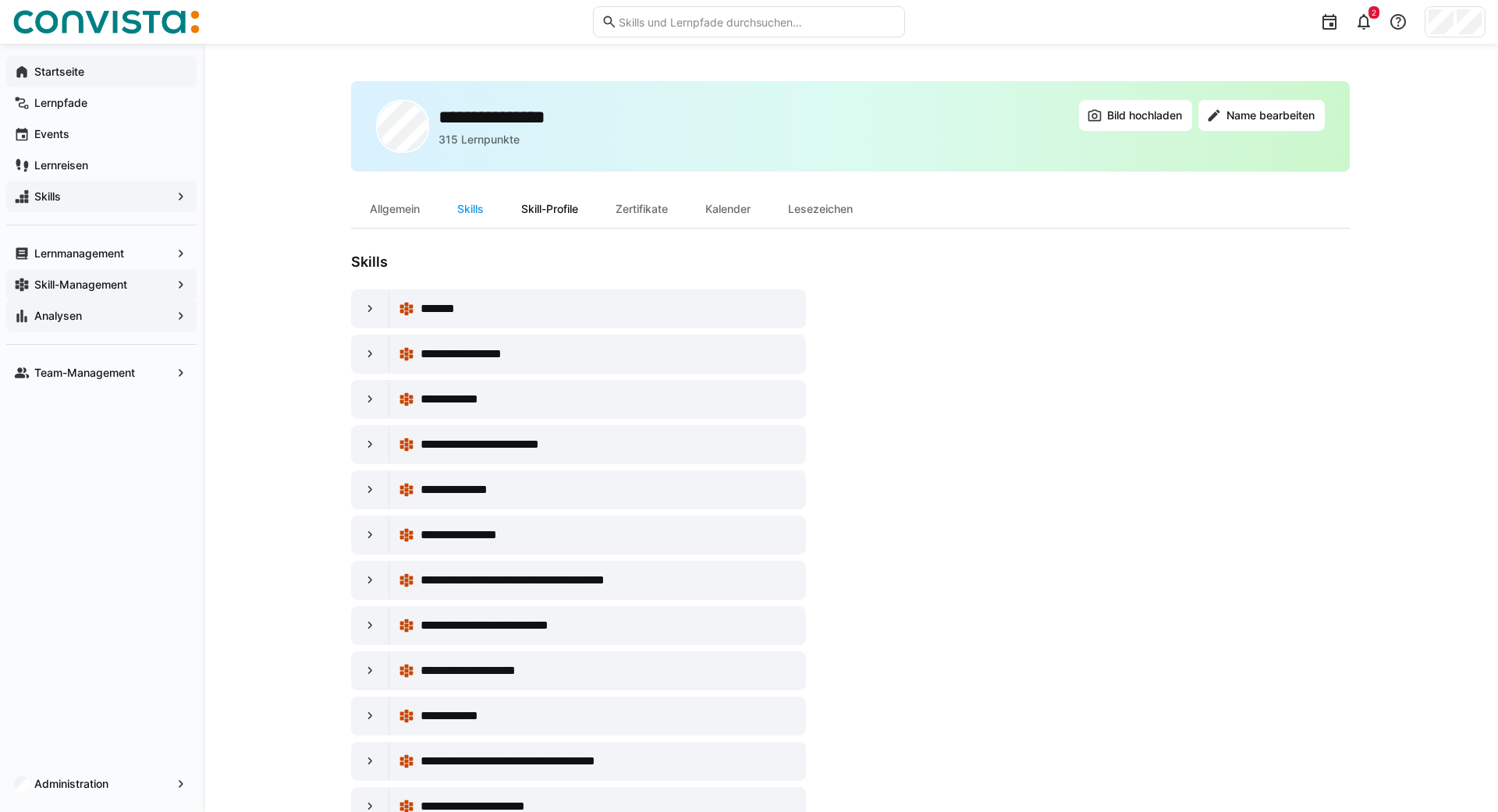
click at [537, 202] on div "Skill-Profile" at bounding box center [550, 209] width 94 height 37
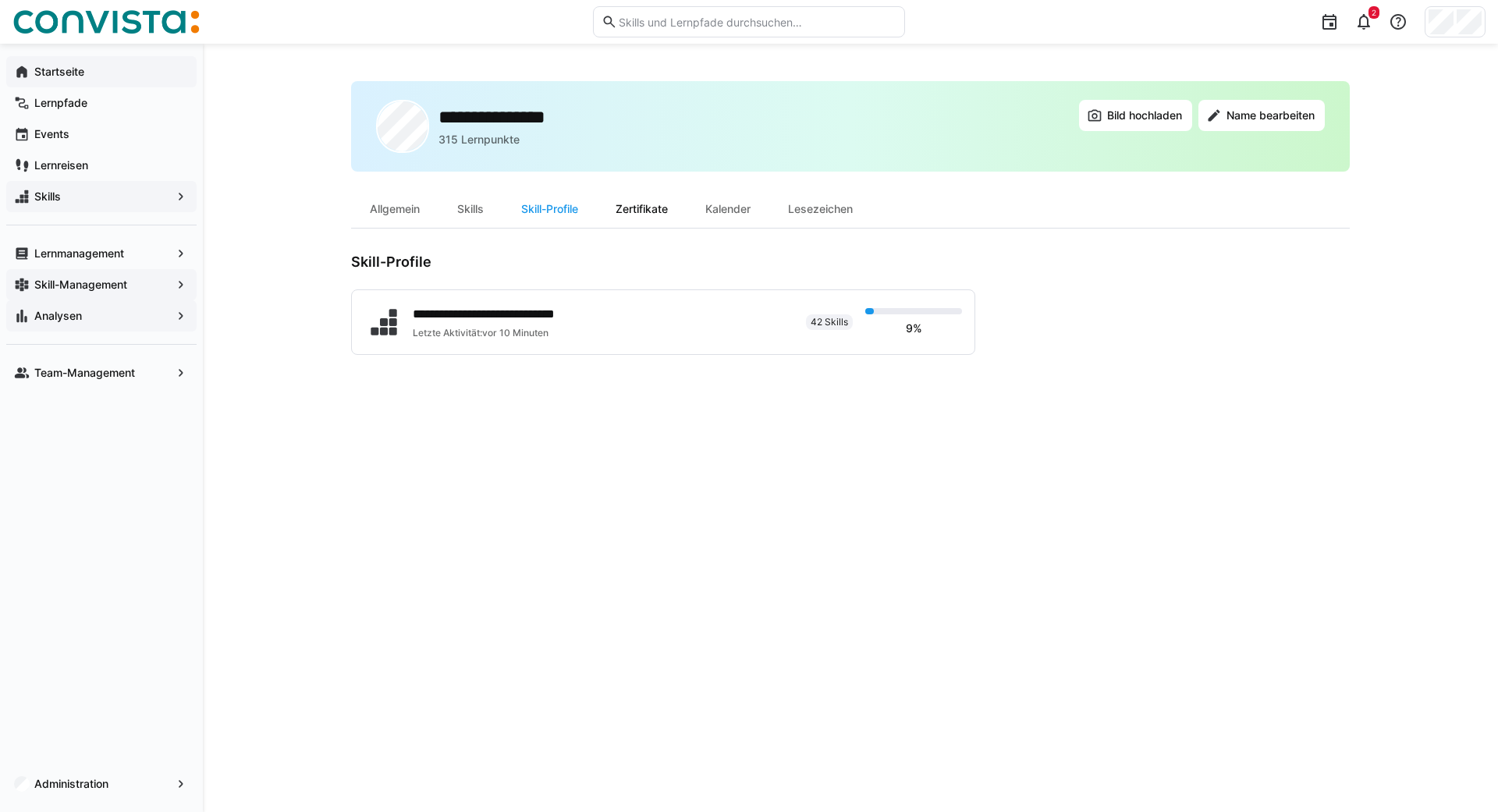
click at [648, 206] on div "Zertifikate" at bounding box center [642, 209] width 90 height 37
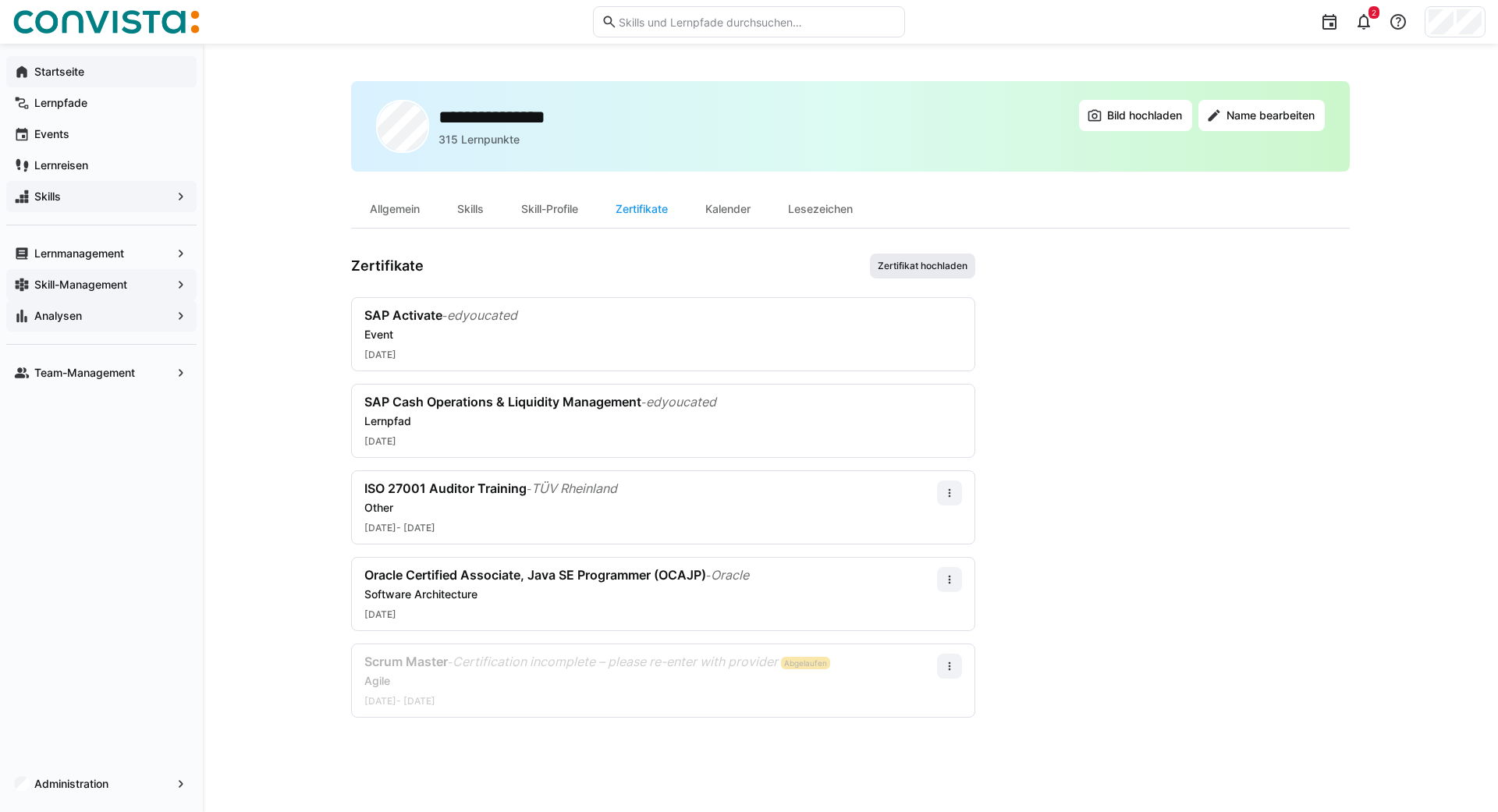
click at [901, 265] on span "Zertifikat hochladen" at bounding box center [923, 266] width 93 height 12
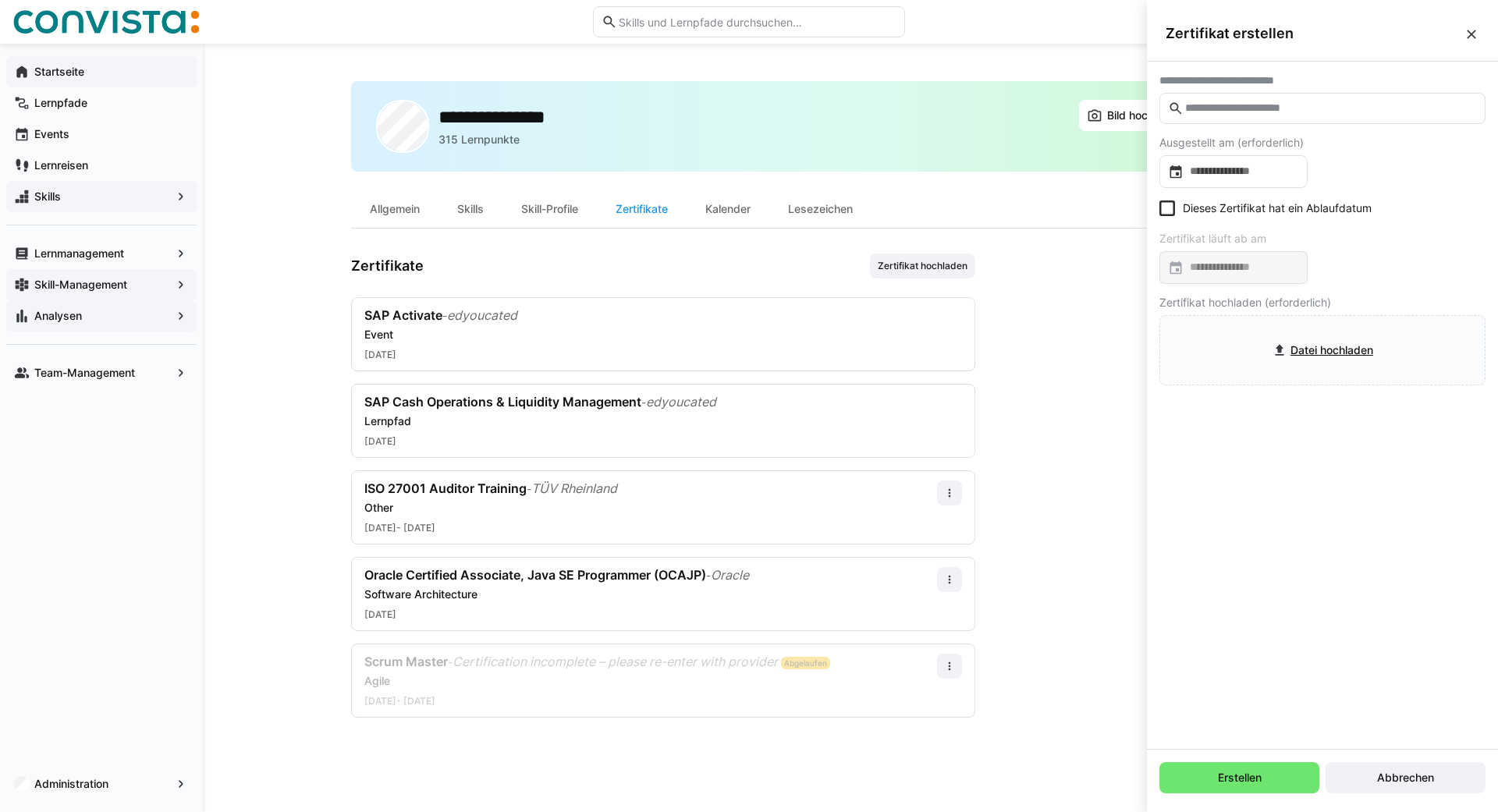
click at [1280, 116] on eds-input at bounding box center [1322, 108] width 326 height 31
click at [1240, 106] on input "text" at bounding box center [1330, 108] width 293 height 14
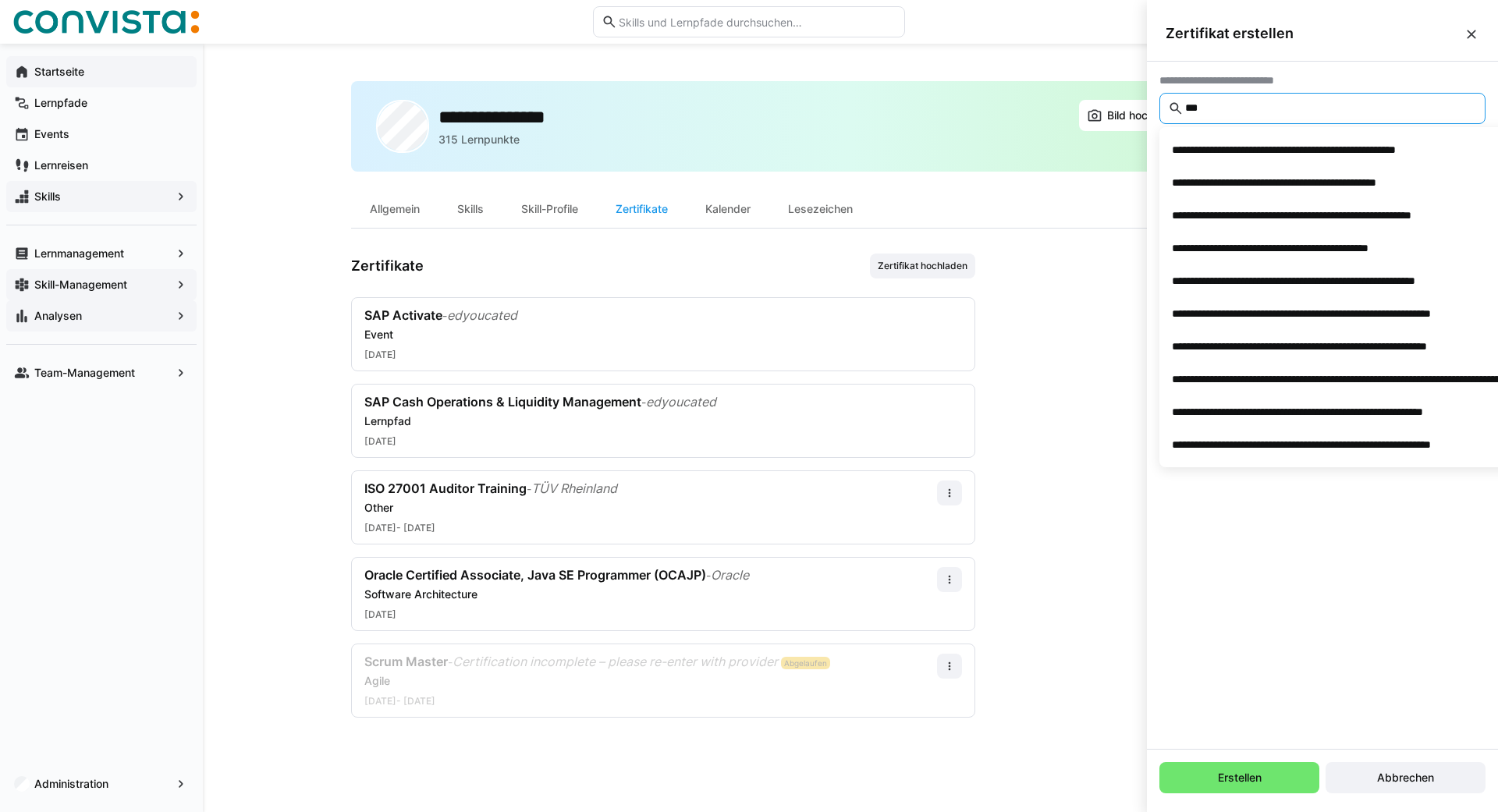
type input "***"
click at [1192, 585] on div "**********" at bounding box center [1322, 406] width 351 height 687
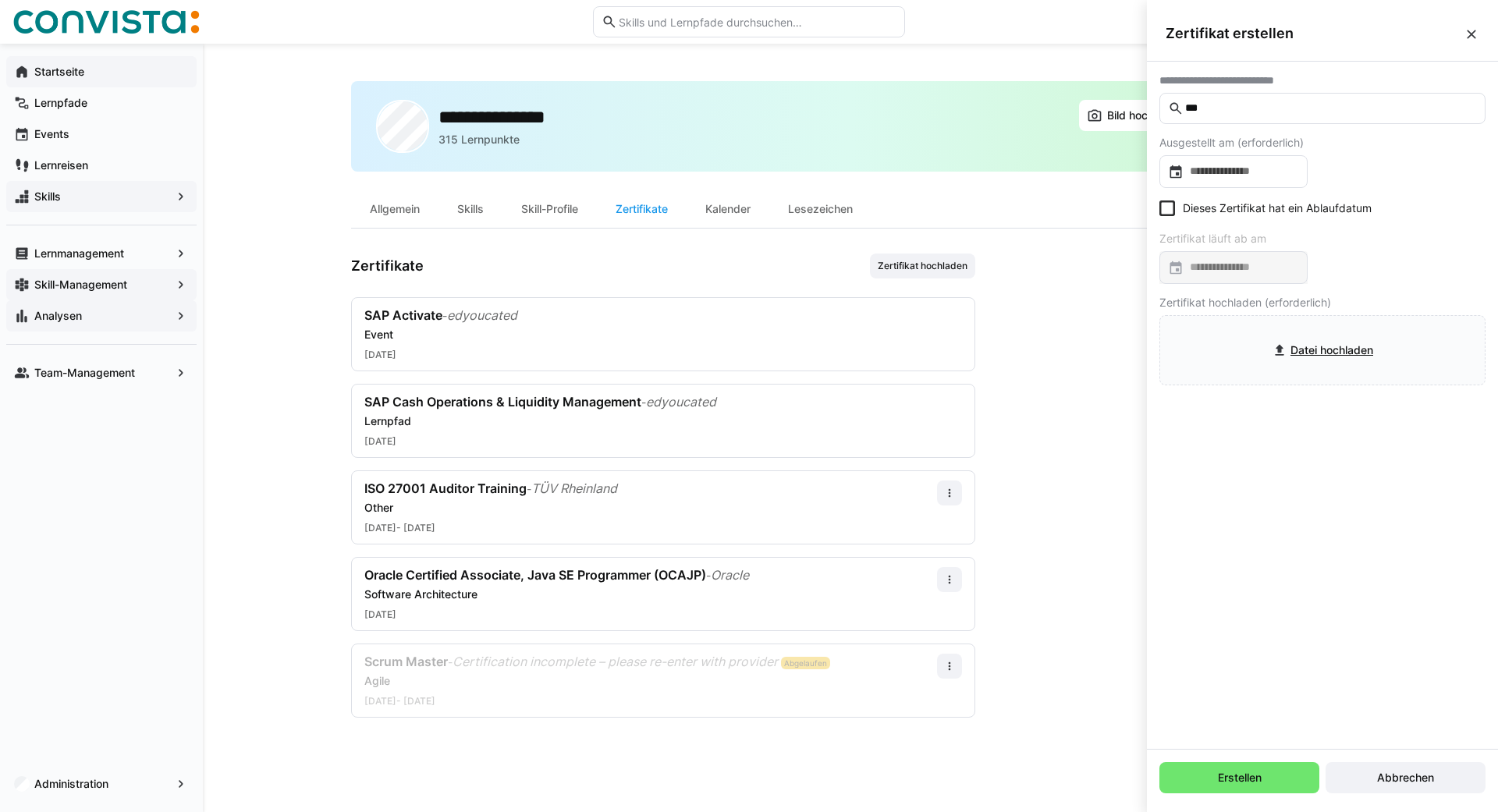
click at [1097, 413] on app-user-profile-inner-container "Zertifikate Zertifikat hochladen SAP Activate - edyoucated Event 02.05.2025 SAP…" at bounding box center [850, 485] width 999 height 464
click at [1246, 115] on input "***" at bounding box center [1330, 108] width 293 height 14
drag, startPoint x: 1246, startPoint y: 115, endPoint x: 1161, endPoint y: 116, distance: 85.0
click at [1184, 116] on input "***" at bounding box center [1330, 108] width 293 height 14
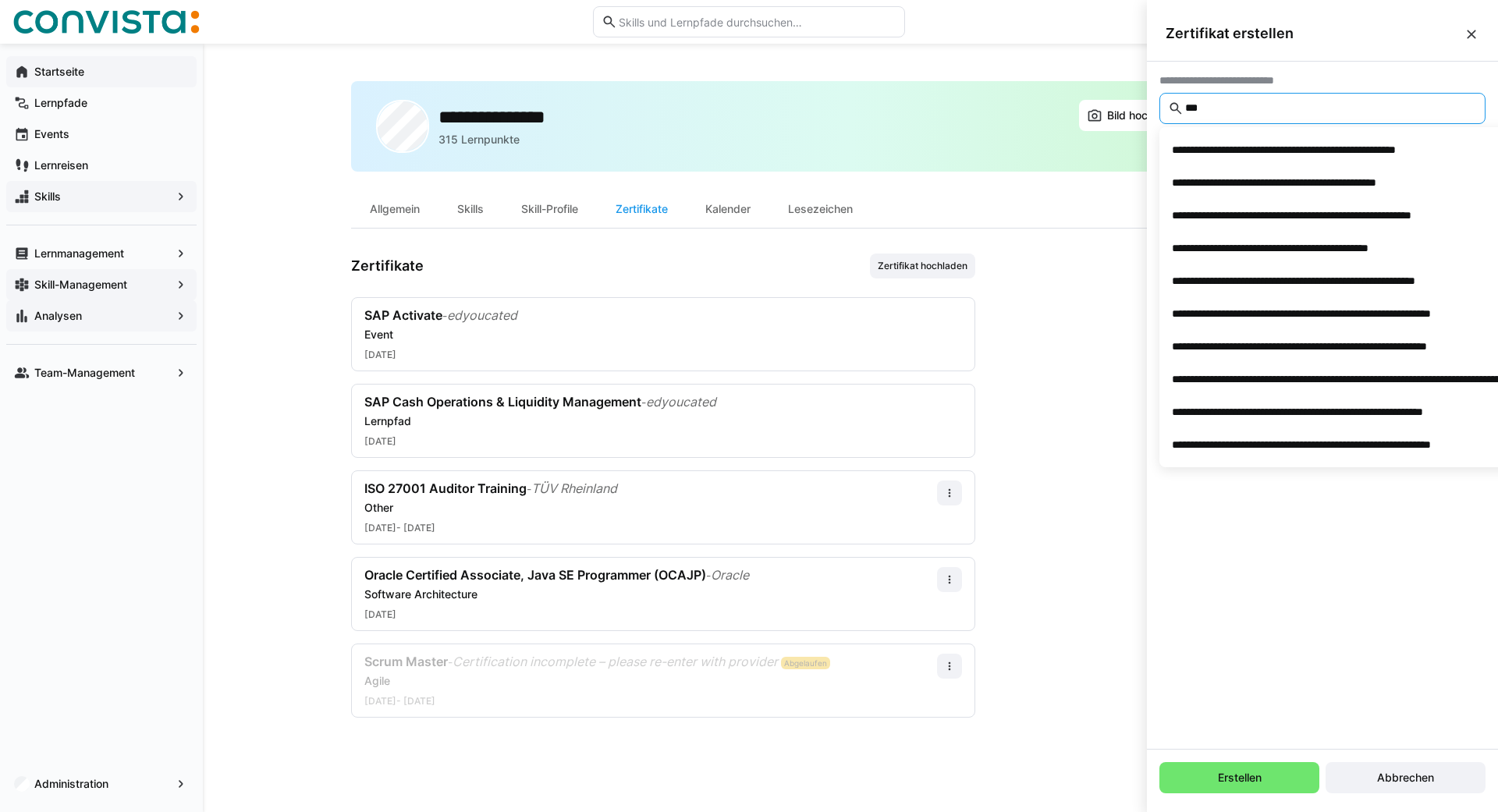
click at [1086, 288] on app-user-profile-inner-container "Zertifikate Zertifikat hochladen SAP Activate - edyoucated Event 02.05.2025 SAP…" at bounding box center [850, 485] width 999 height 464
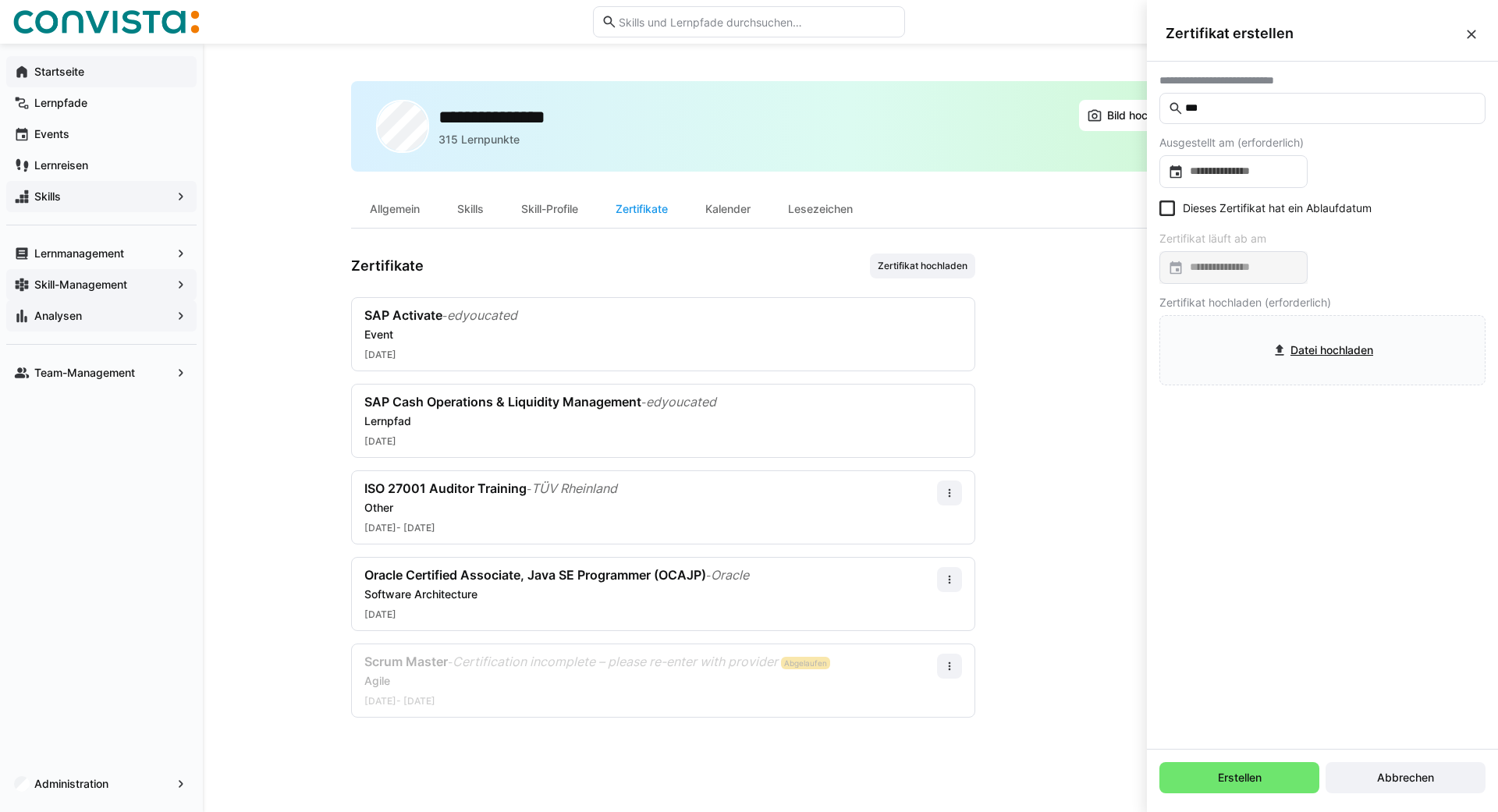
click at [246, 557] on div "**********" at bounding box center [850, 428] width 1295 height 768
click at [0, 0] on app-navigation-label "Administration" at bounding box center [0, 0] width 0 height 0
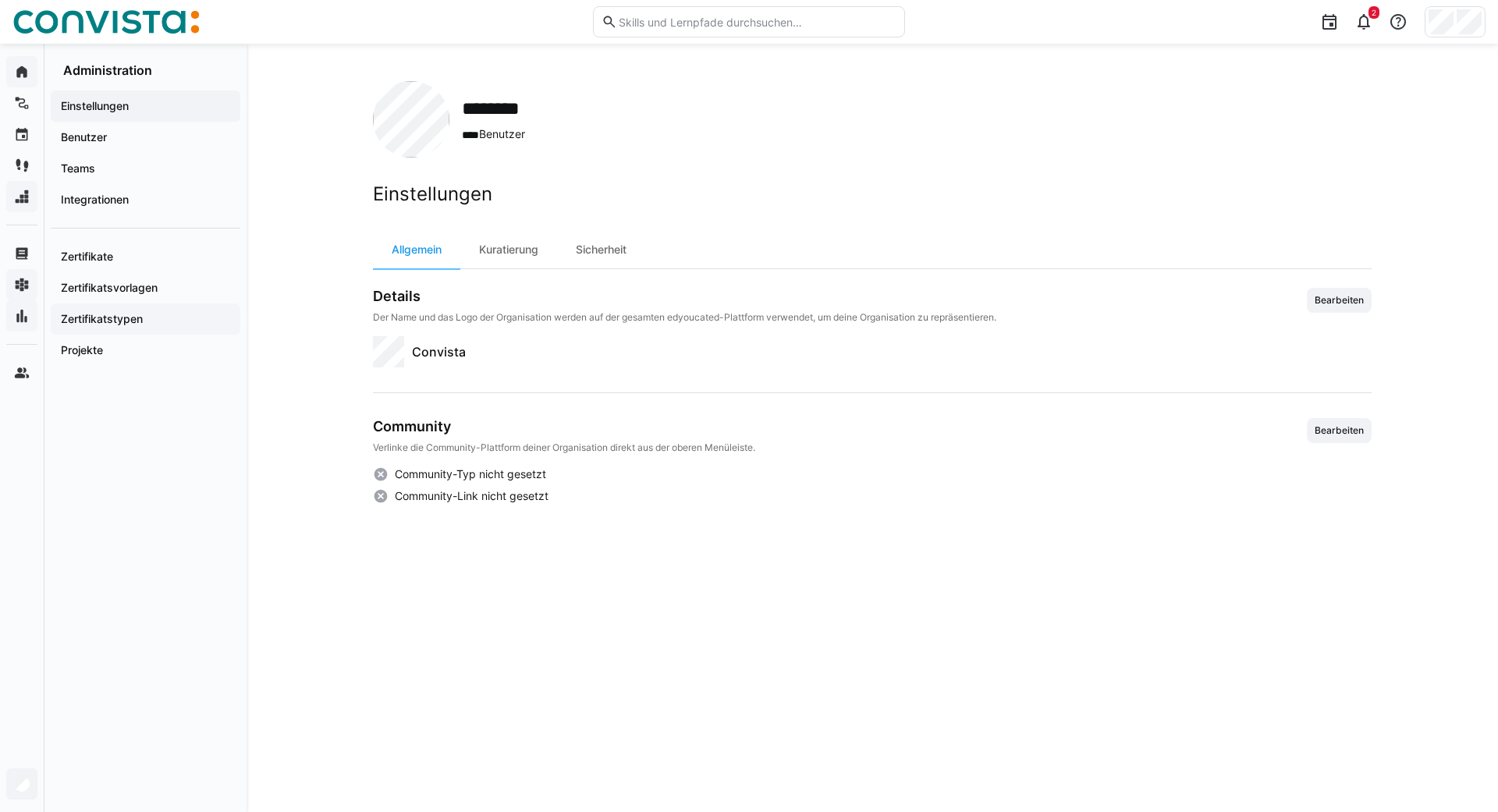
click at [0, 0] on app-navigation-label "Zertifikatstypen" at bounding box center [0, 0] width 0 height 0
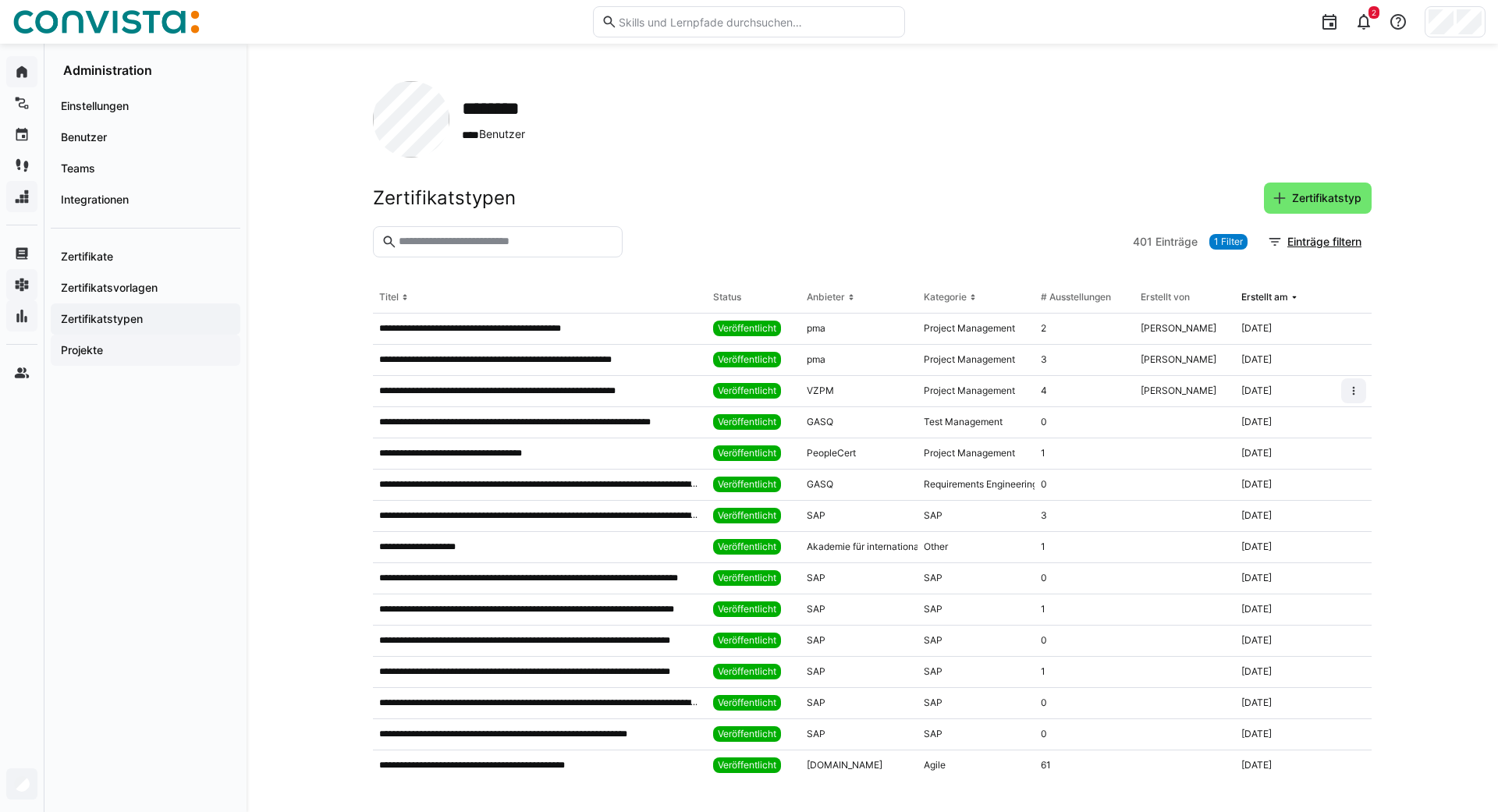
click at [0, 0] on app-navigation-label "Projekte" at bounding box center [0, 0] width 0 height 0
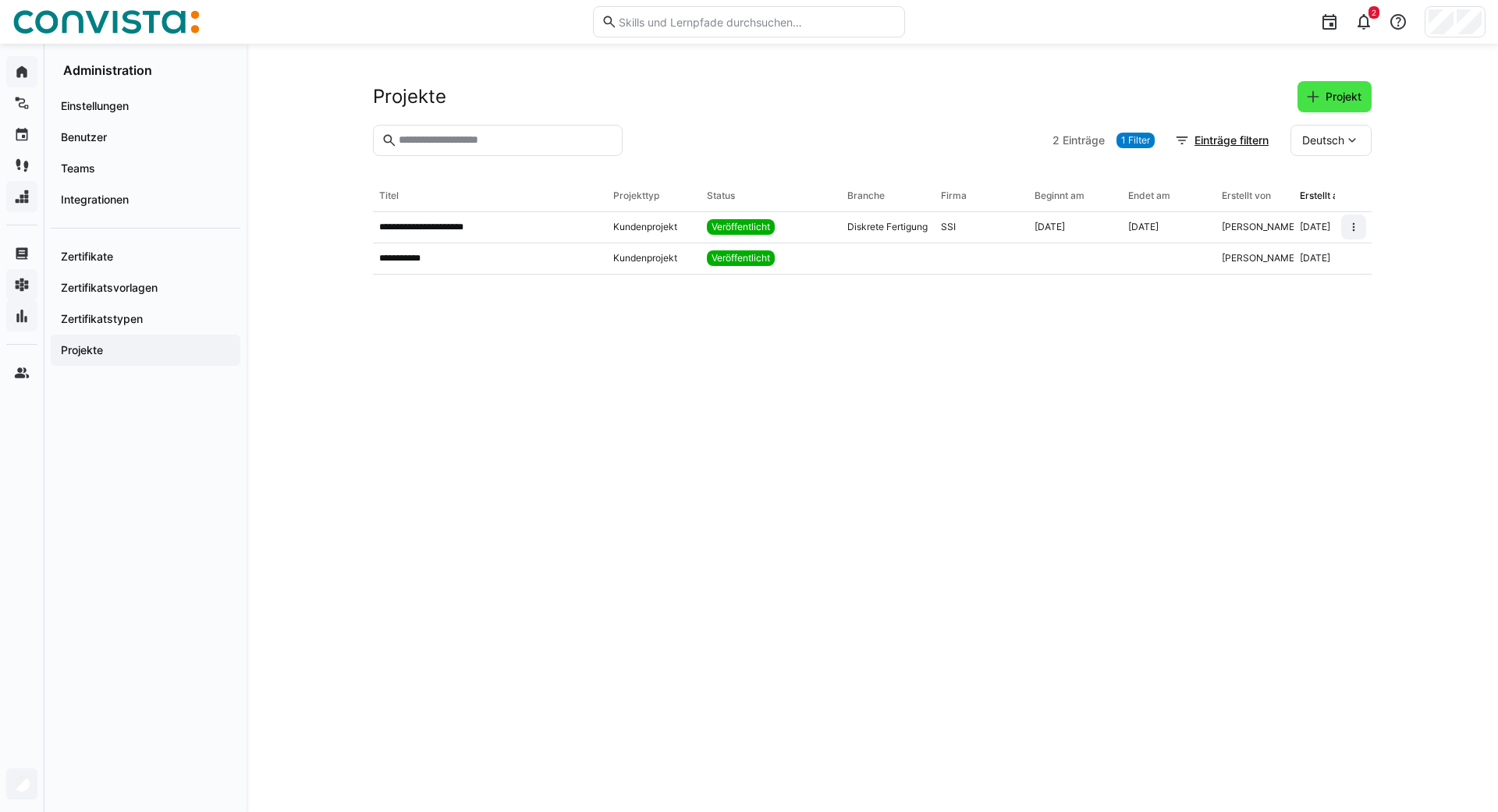
click at [1345, 102] on span "Projekt" at bounding box center [1343, 96] width 41 height 15
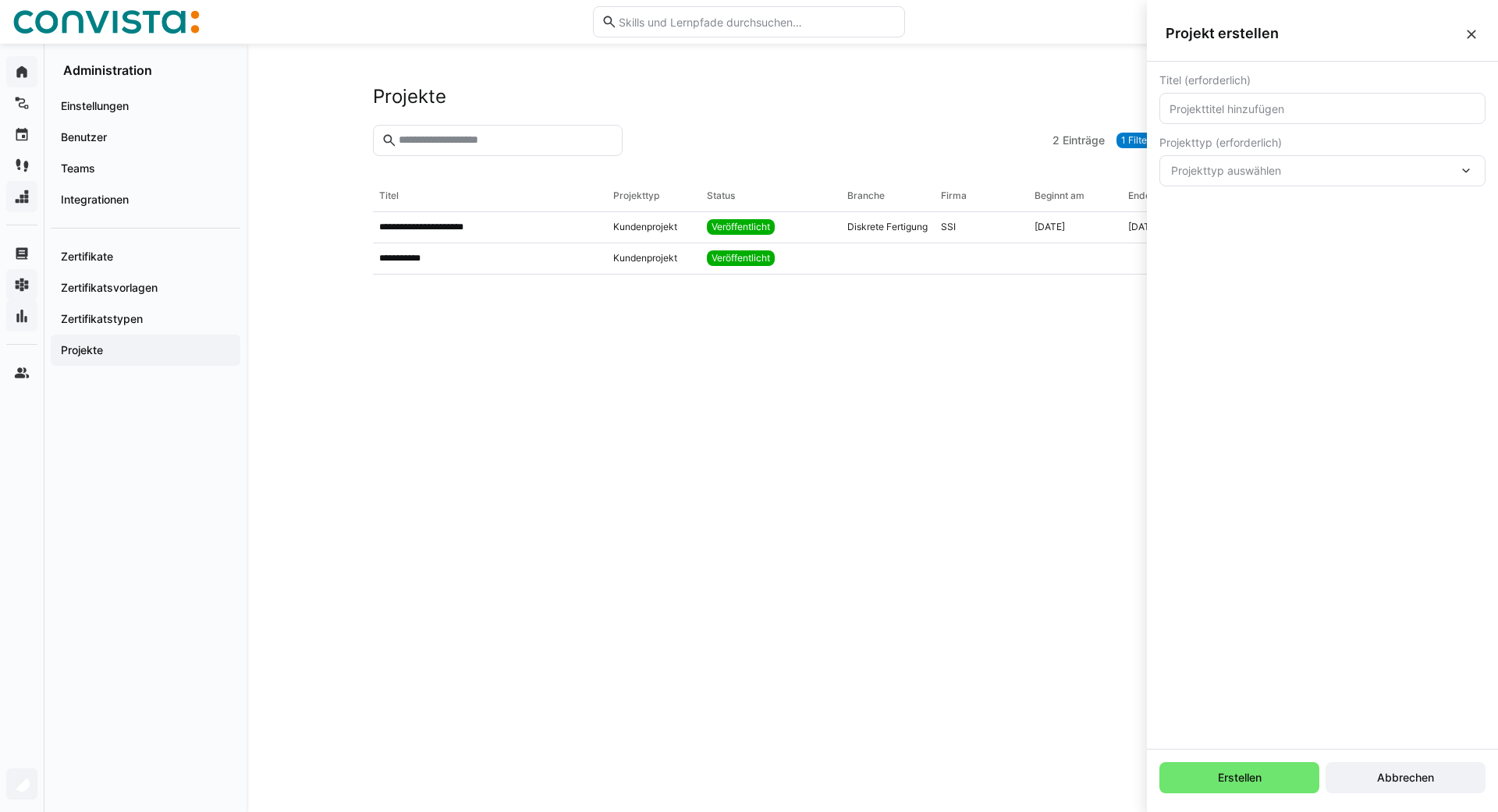
click at [1473, 30] on eds-icon at bounding box center [1471, 34] width 15 height 15
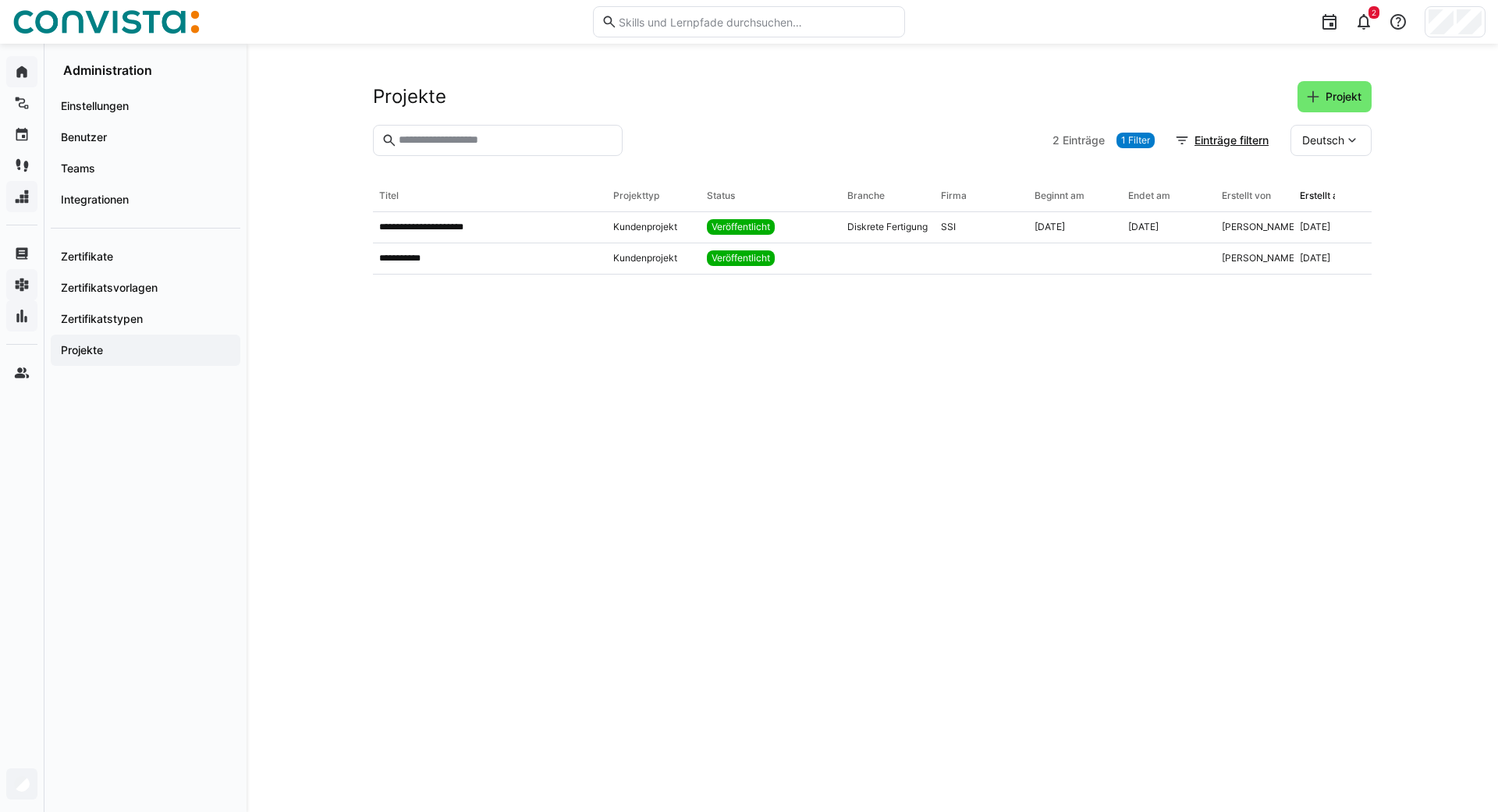
click at [1056, 415] on eds-table "**********" at bounding box center [872, 477] width 999 height 594
click at [1130, 229] on div "[DATE]" at bounding box center [1143, 226] width 30 height 12
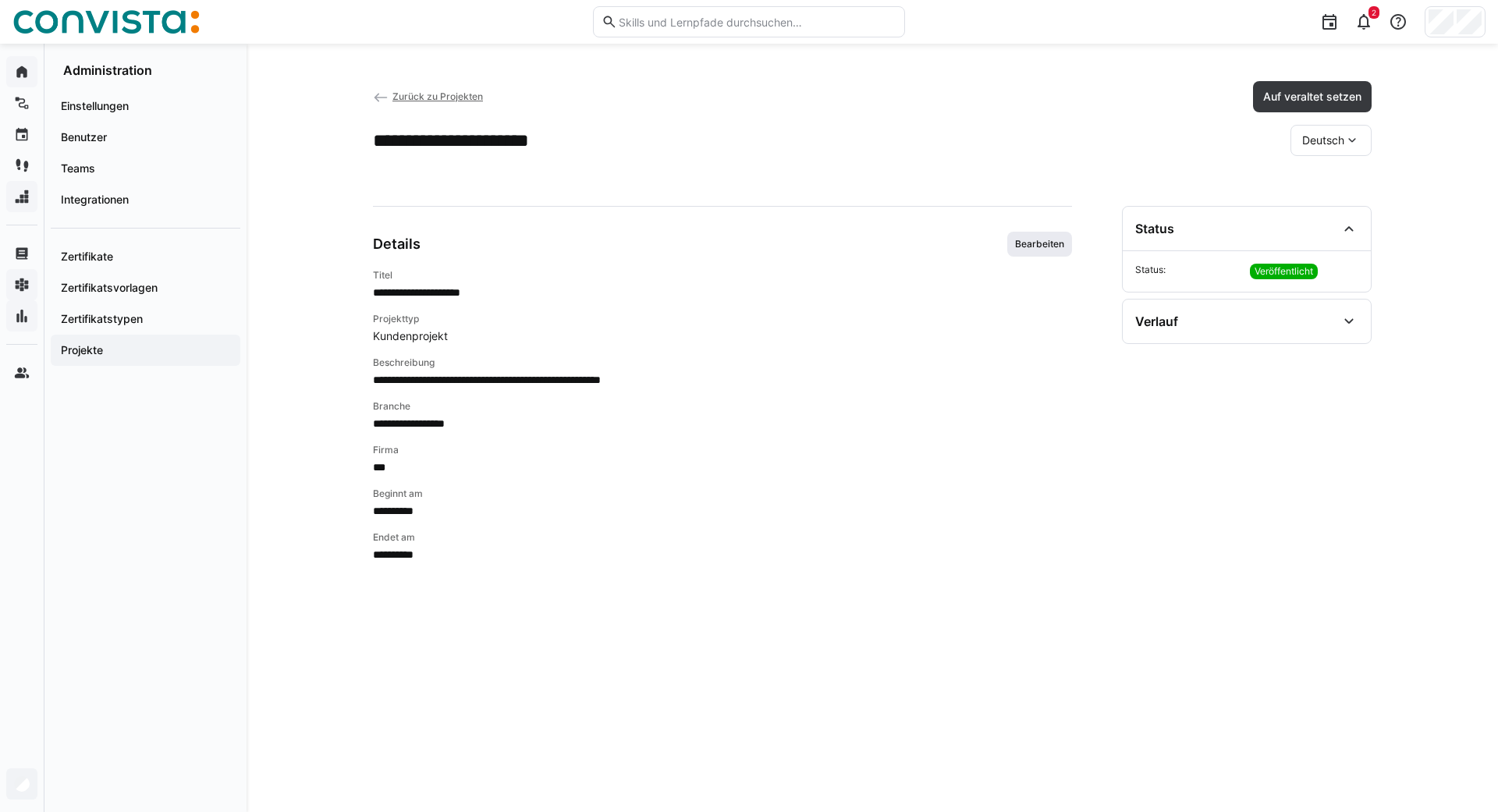
click at [1036, 248] on span "Bearbeiten" at bounding box center [1039, 244] width 52 height 12
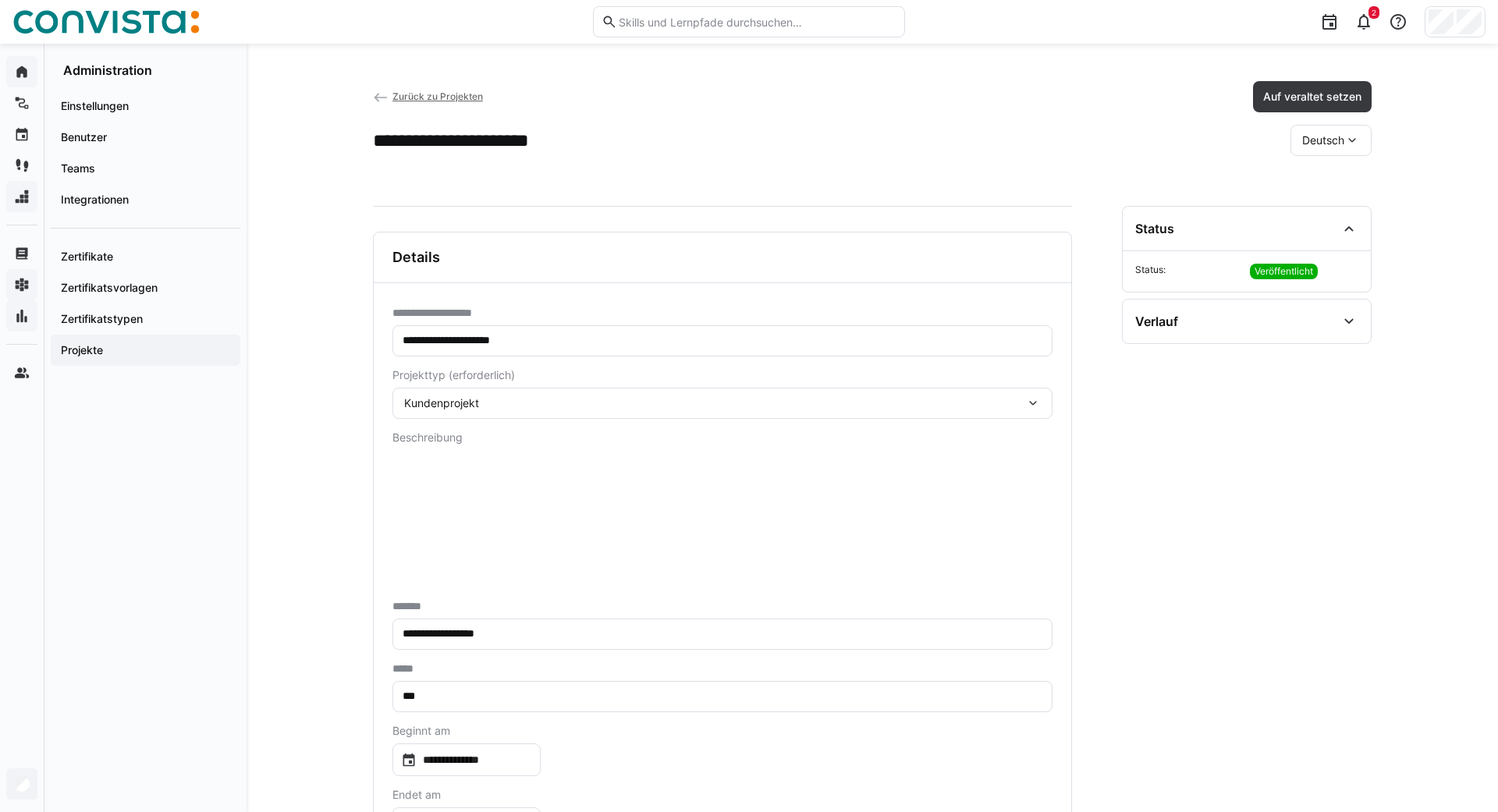
click at [522, 403] on div "Kundenprojekt" at bounding box center [714, 403] width 621 height 14
click at [327, 459] on div "**********" at bounding box center [872, 496] width 1251 height 904
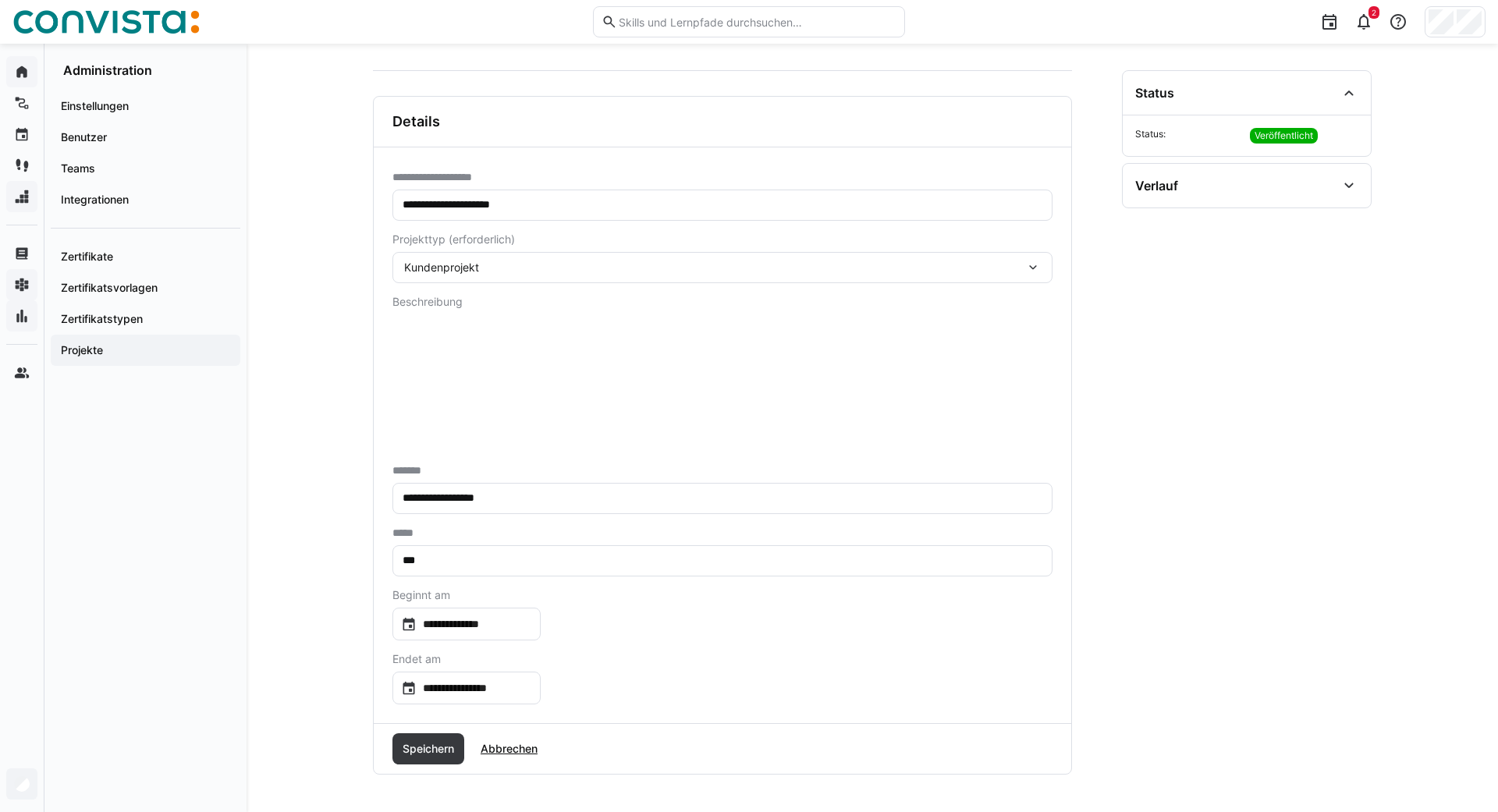
click at [518, 503] on input "**********" at bounding box center [722, 498] width 643 height 14
click at [471, 562] on input "***" at bounding box center [722, 560] width 643 height 14
click at [514, 634] on div "**********" at bounding box center [467, 624] width 148 height 33
click at [548, 687] on div at bounding box center [749, 406] width 1498 height 812
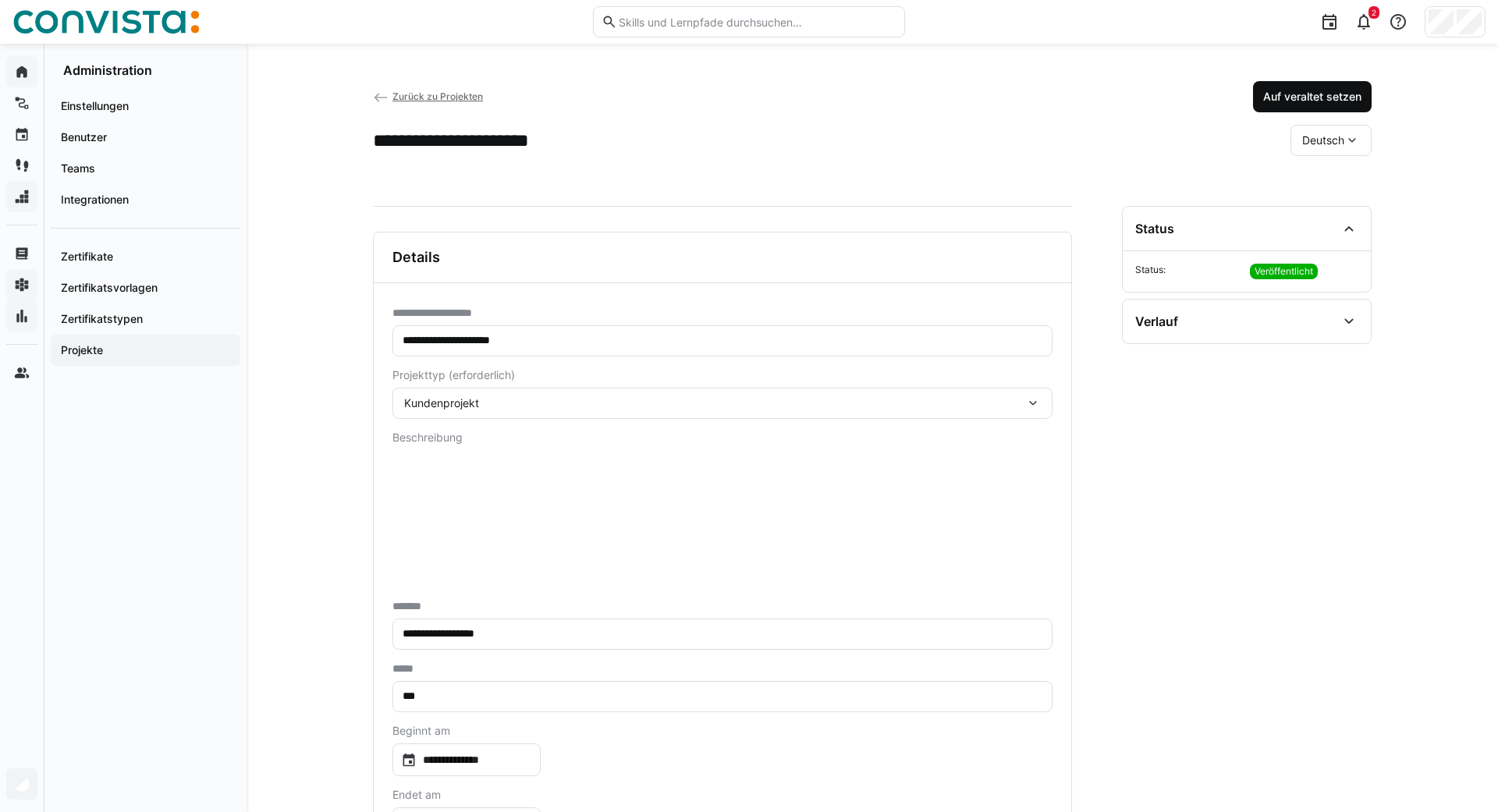
click at [1267, 95] on span "Auf veraltet setzen" at bounding box center [1312, 96] width 103 height 15
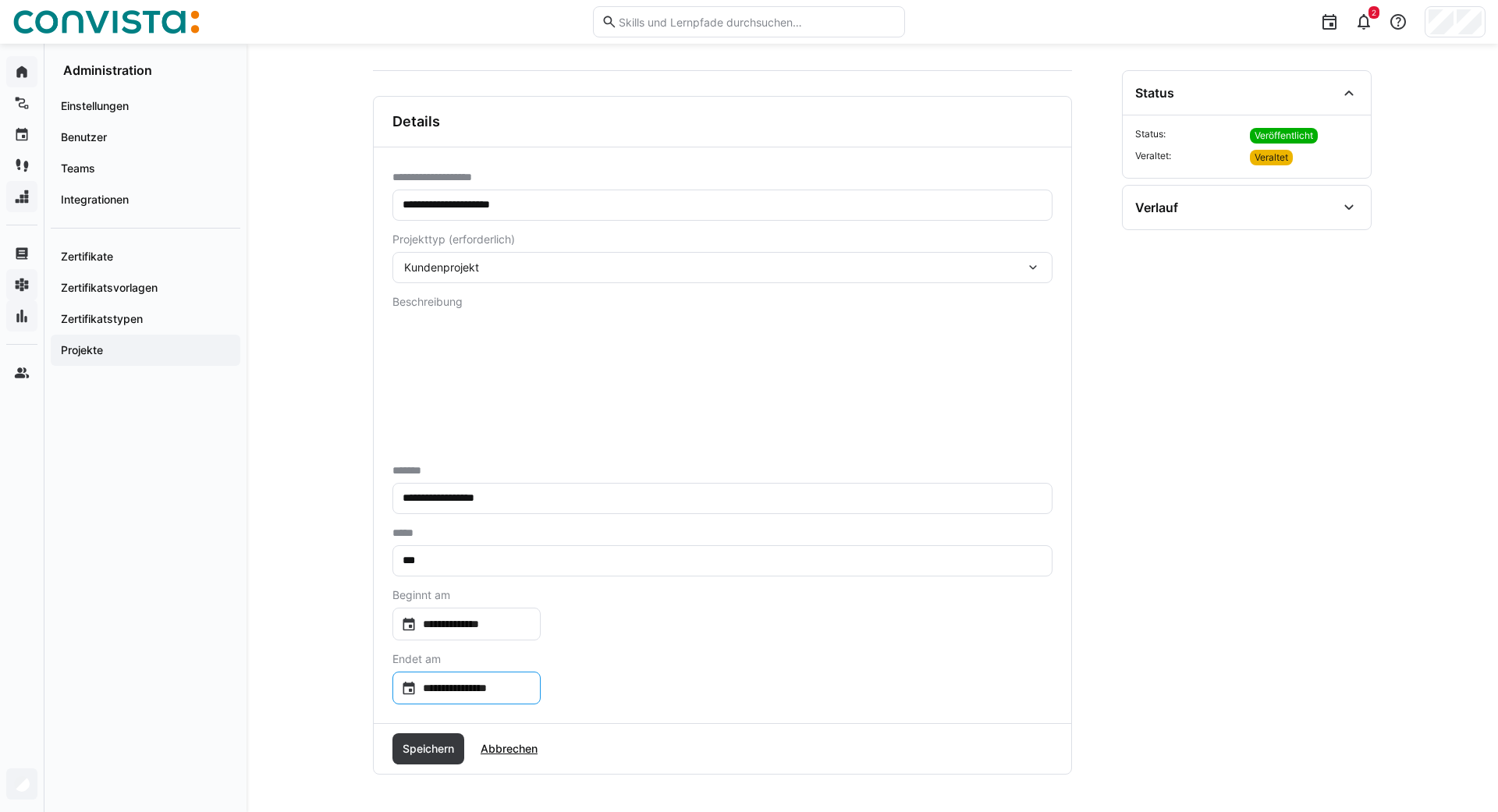
click at [522, 691] on input "**********" at bounding box center [474, 687] width 116 height 15
click at [806, 673] on div at bounding box center [749, 406] width 1498 height 812
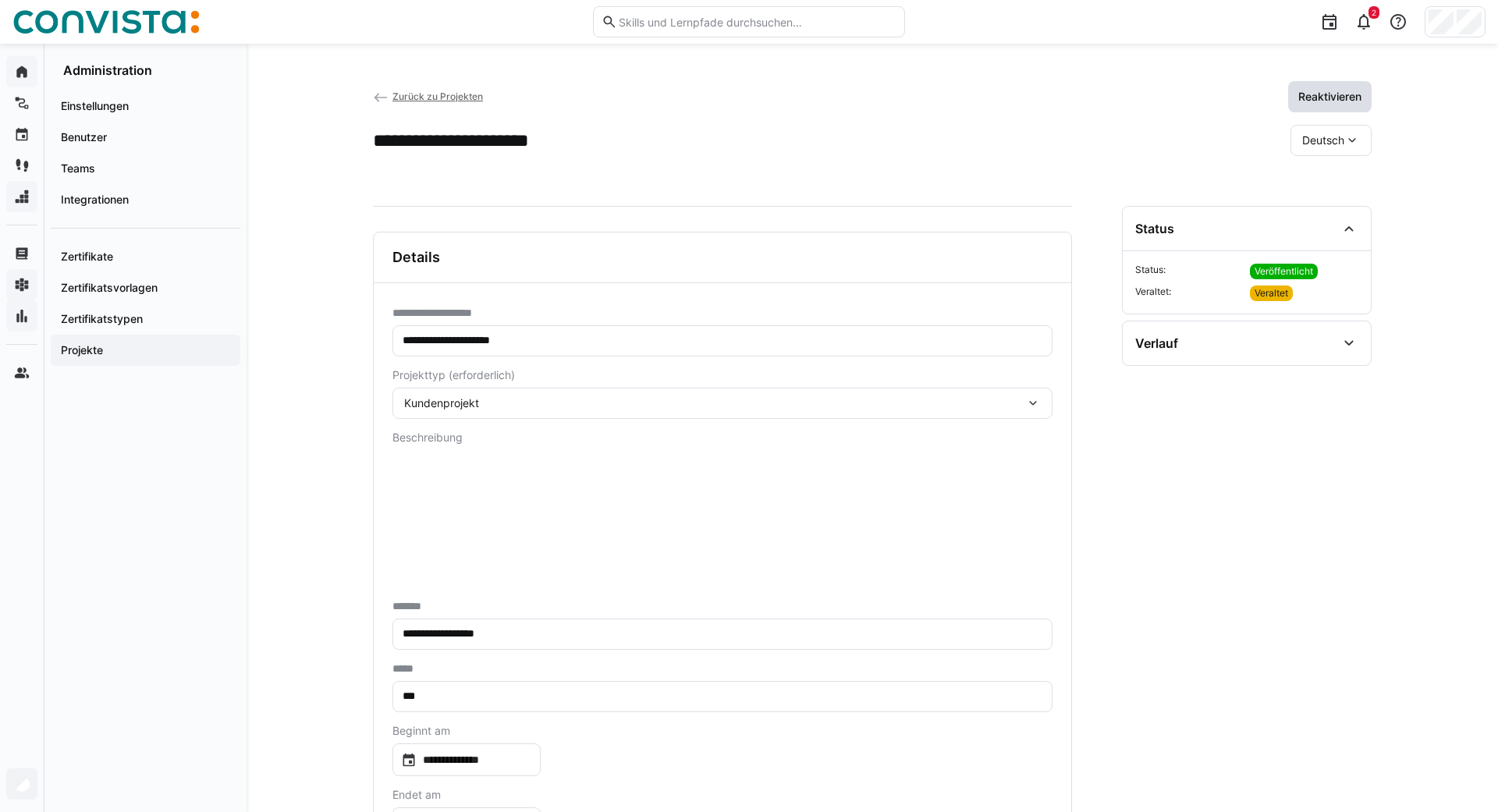
click at [1324, 93] on span "Reaktivieren" at bounding box center [1329, 96] width 68 height 15
click at [1340, 143] on span "Deutsch" at bounding box center [1323, 140] width 42 height 15
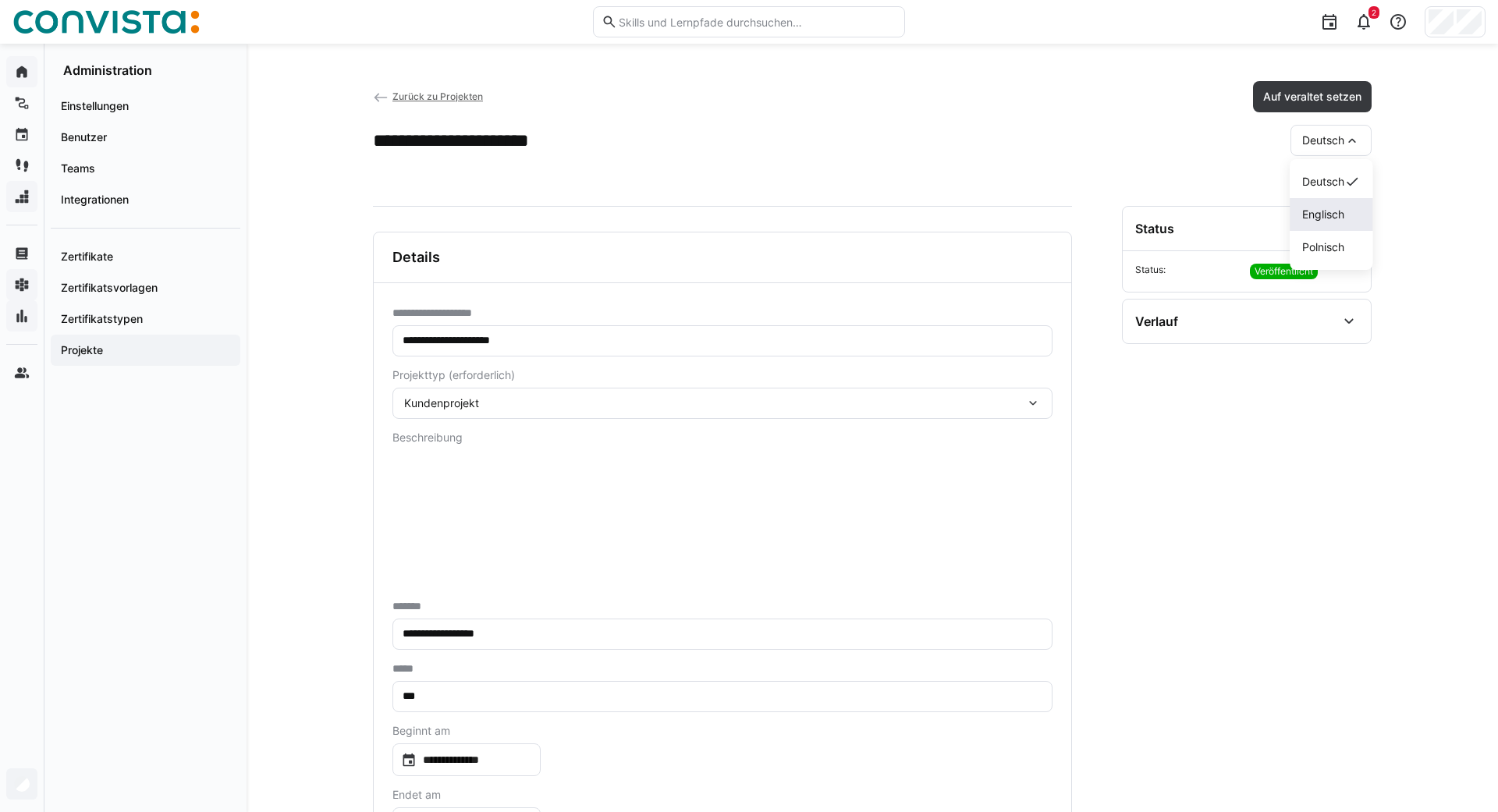
click at [1331, 218] on span "Englisch" at bounding box center [1323, 214] width 42 height 15
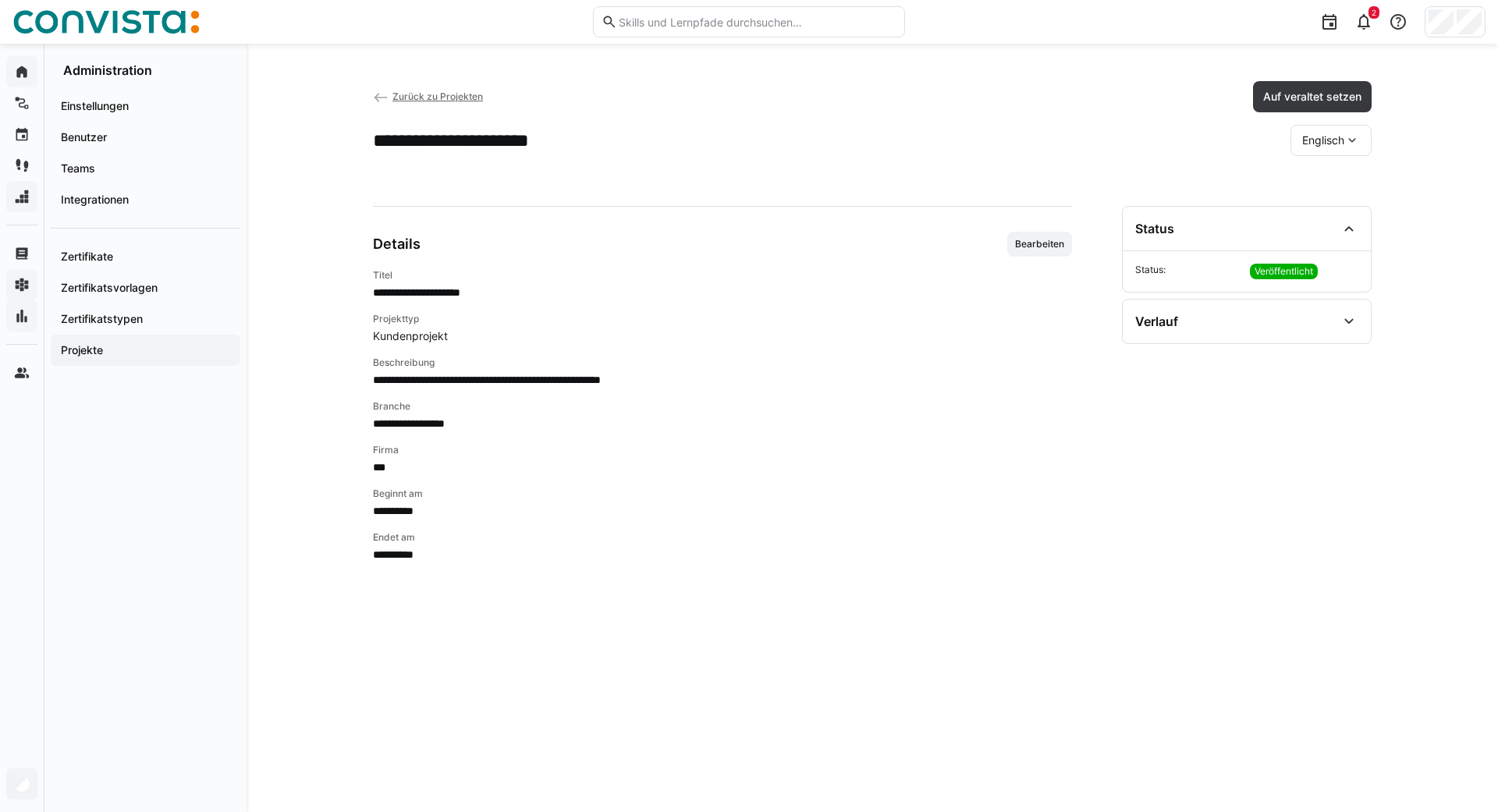
click at [1333, 138] on span "Englisch" at bounding box center [1323, 140] width 42 height 15
click at [1316, 179] on span "Deutsch" at bounding box center [1323, 182] width 42 height 15
click at [378, 99] on eds-icon at bounding box center [380, 97] width 15 height 15
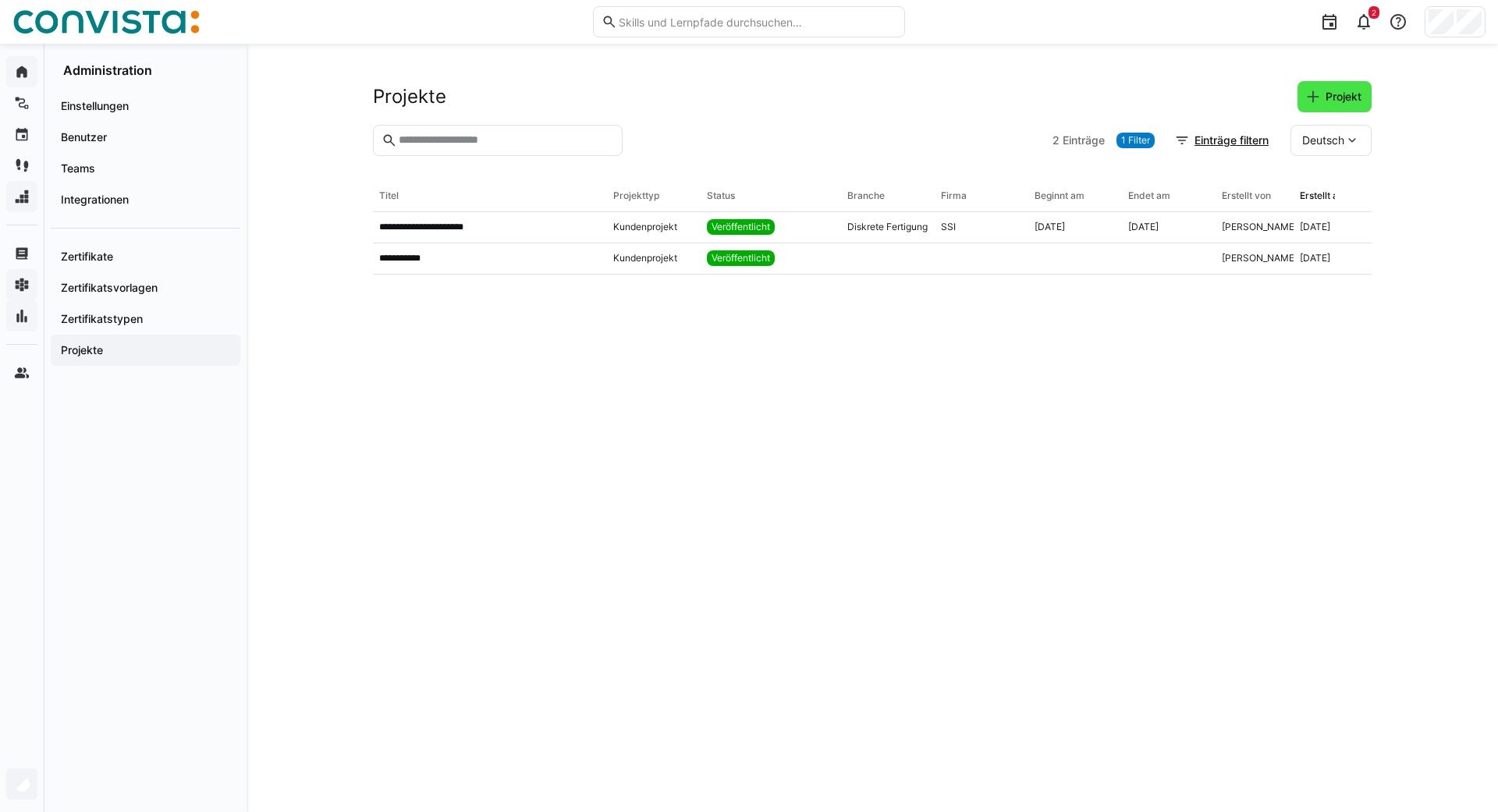
click at [1337, 97] on span "Projekt" at bounding box center [1343, 96] width 41 height 15
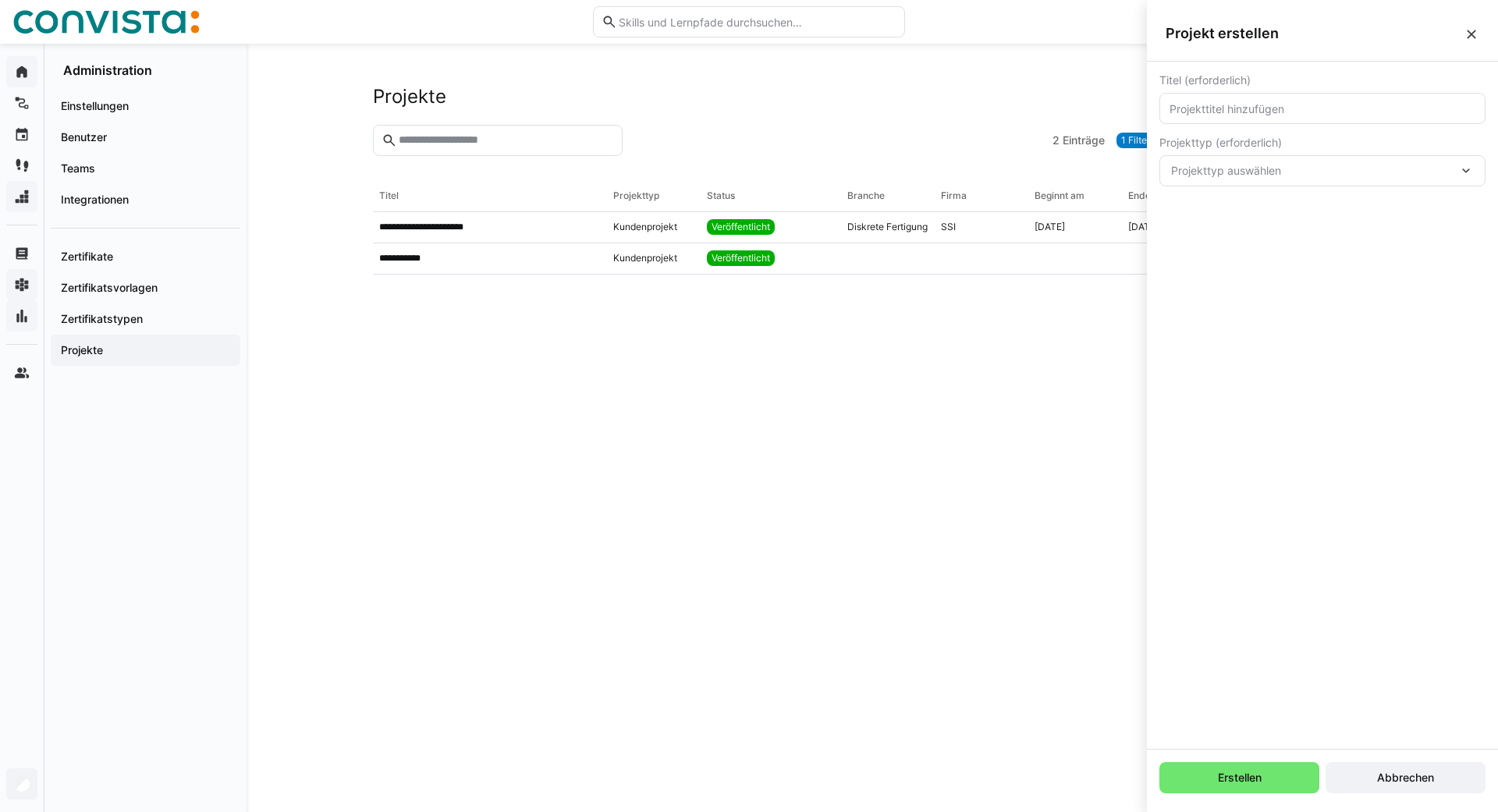
click at [1470, 42] on div "Projekt erstellen" at bounding box center [1322, 34] width 351 height 55
click at [1471, 35] on eds-icon at bounding box center [1471, 34] width 15 height 15
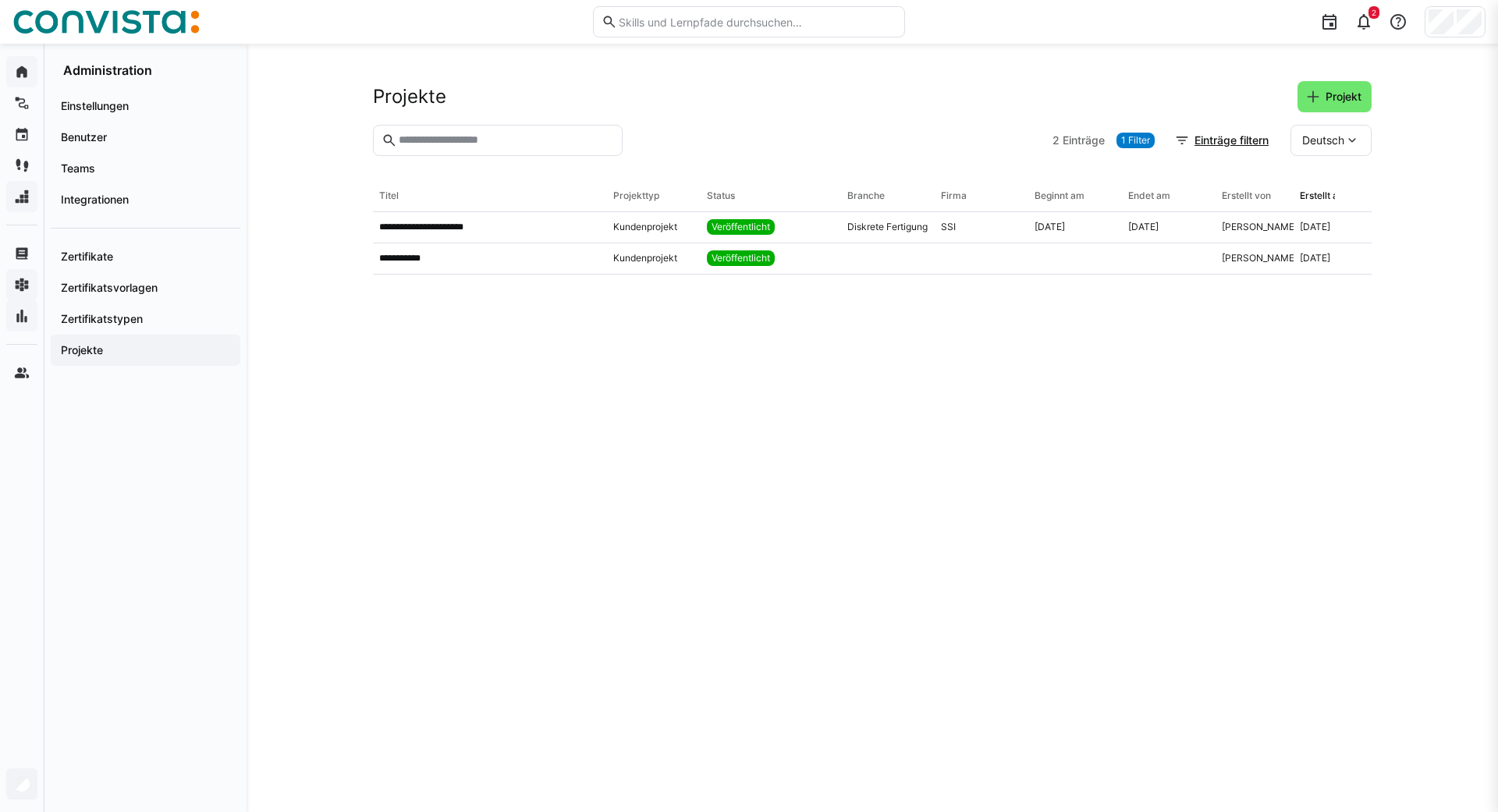
click at [957, 410] on eds-table "**********" at bounding box center [872, 477] width 999 height 594
click at [830, 221] on div "Veröffentlicht" at bounding box center [771, 227] width 140 height 31
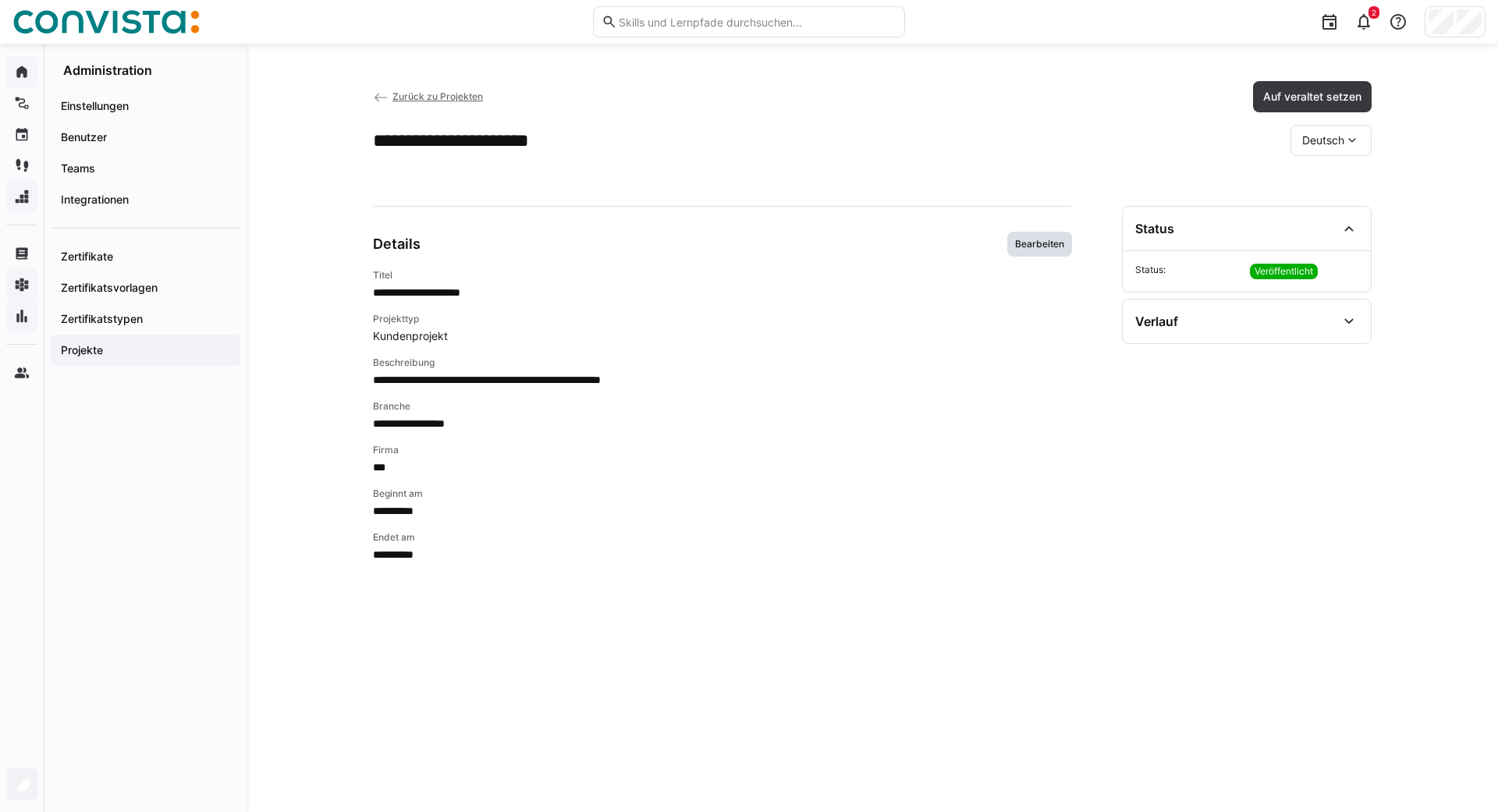
click at [1054, 247] on span "Bearbeiten" at bounding box center [1039, 244] width 52 height 12
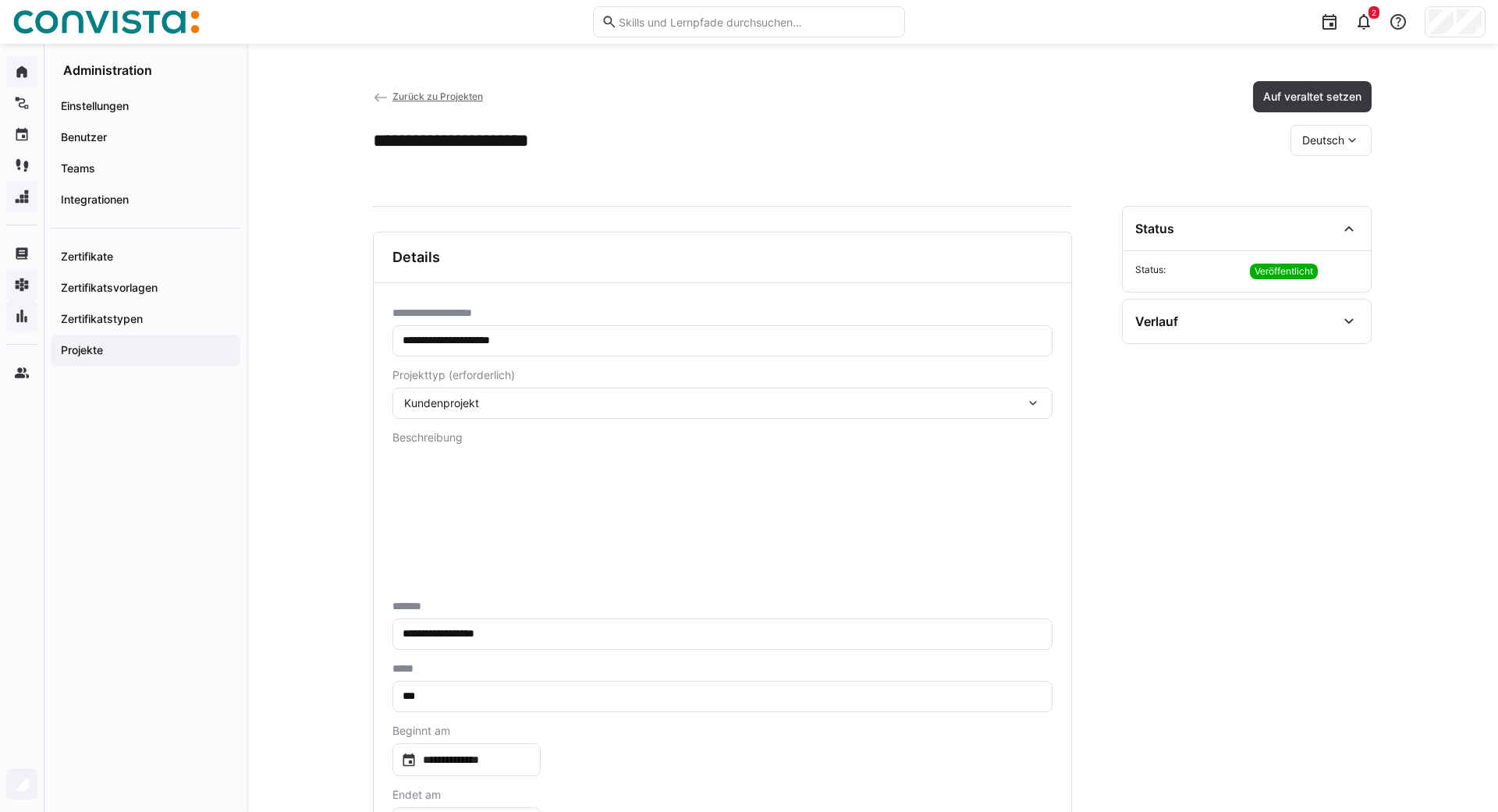
click at [406, 95] on span "Zurück zu Projekten" at bounding box center [437, 96] width 90 height 11
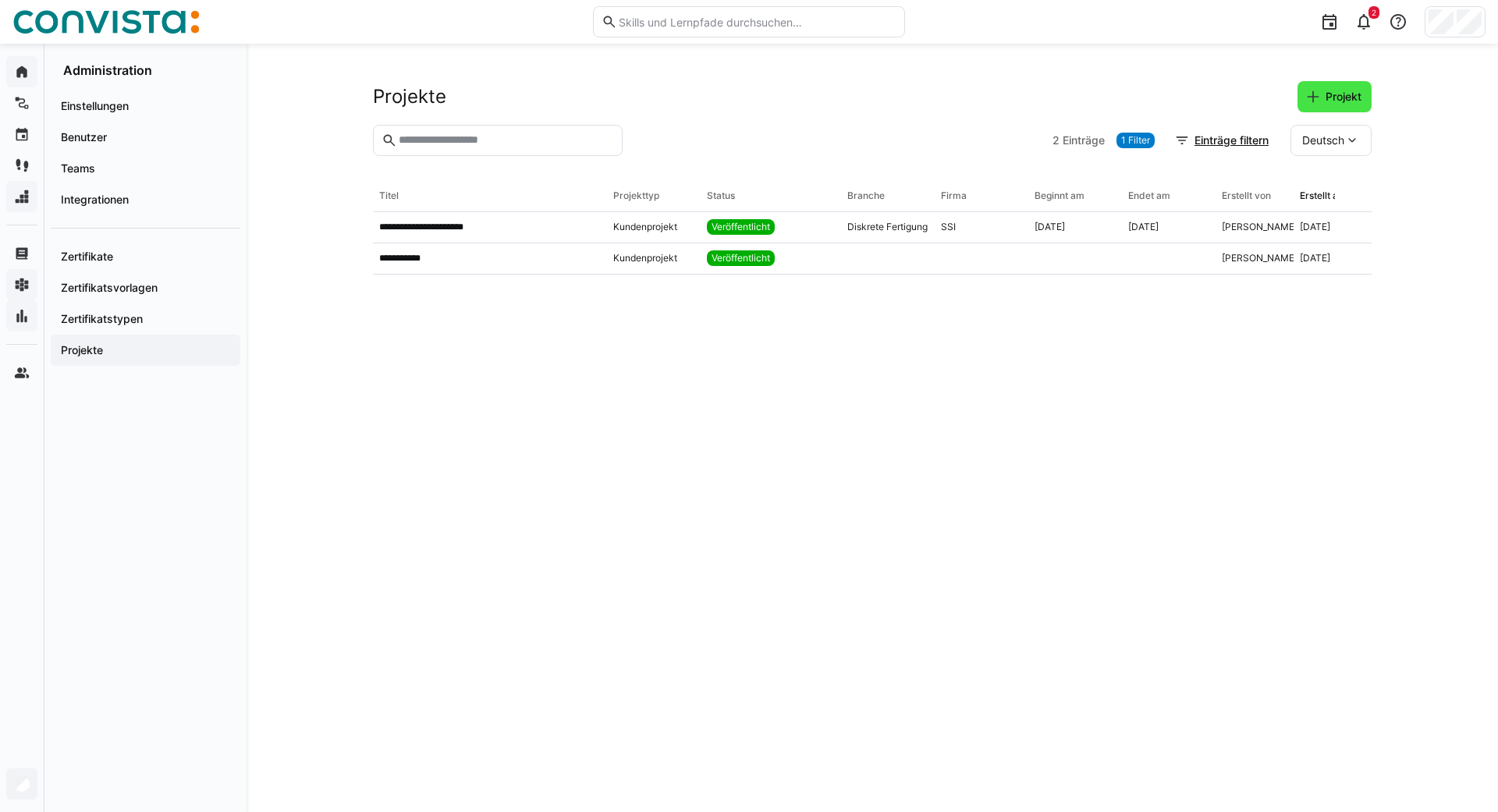
click at [1328, 90] on span "Projekt" at bounding box center [1343, 96] width 41 height 15
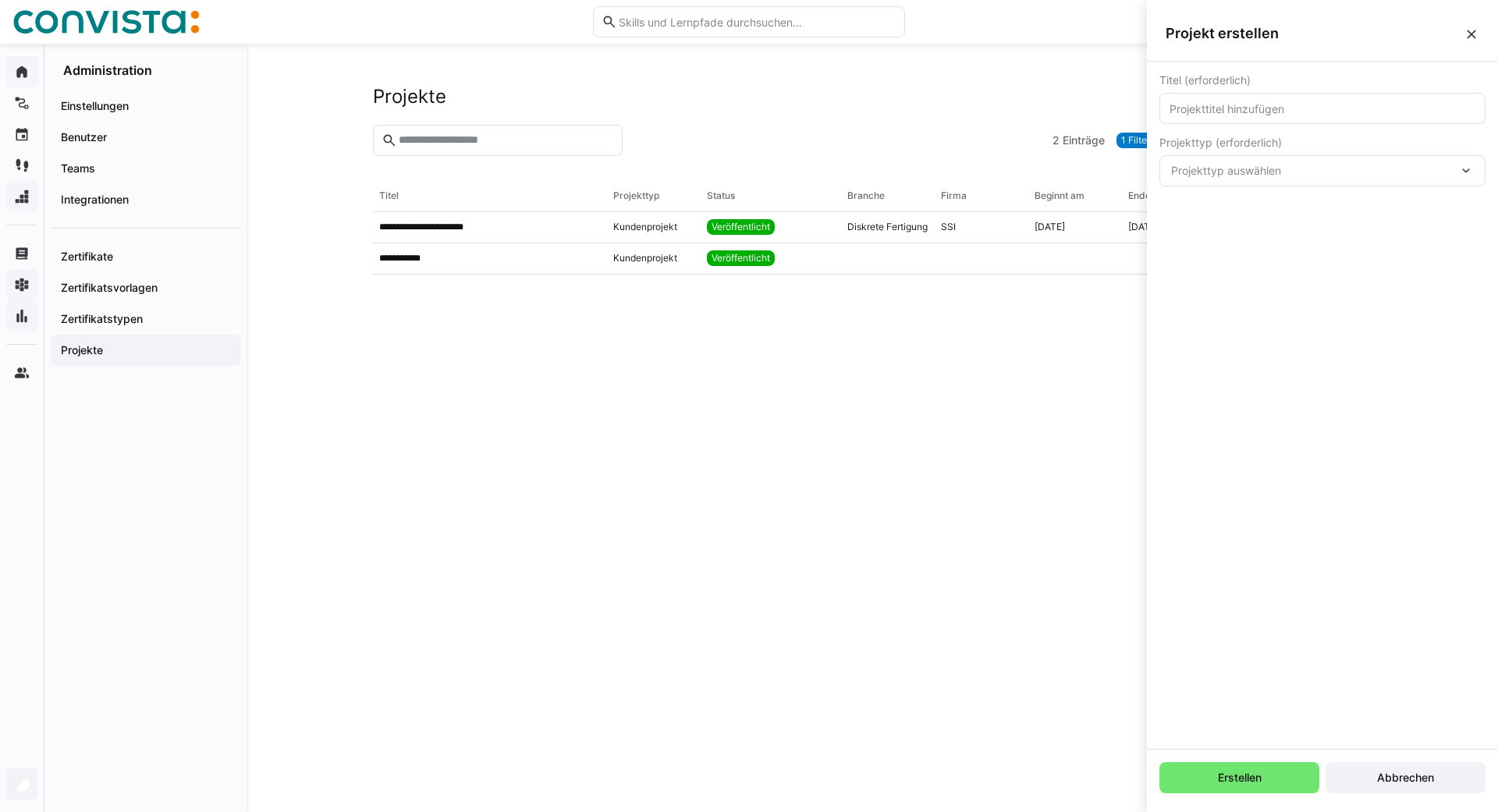
click at [1316, 100] on eds-icon at bounding box center [1312, 96] width 15 height 15
click at [1293, 103] on input "text" at bounding box center [1322, 108] width 309 height 14
type input "Test"
click at [1298, 164] on span "Projekttyp auswählen" at bounding box center [1315, 170] width 287 height 15
click at [1221, 171] on span "Projekttyp auswählen" at bounding box center [1315, 170] width 287 height 15
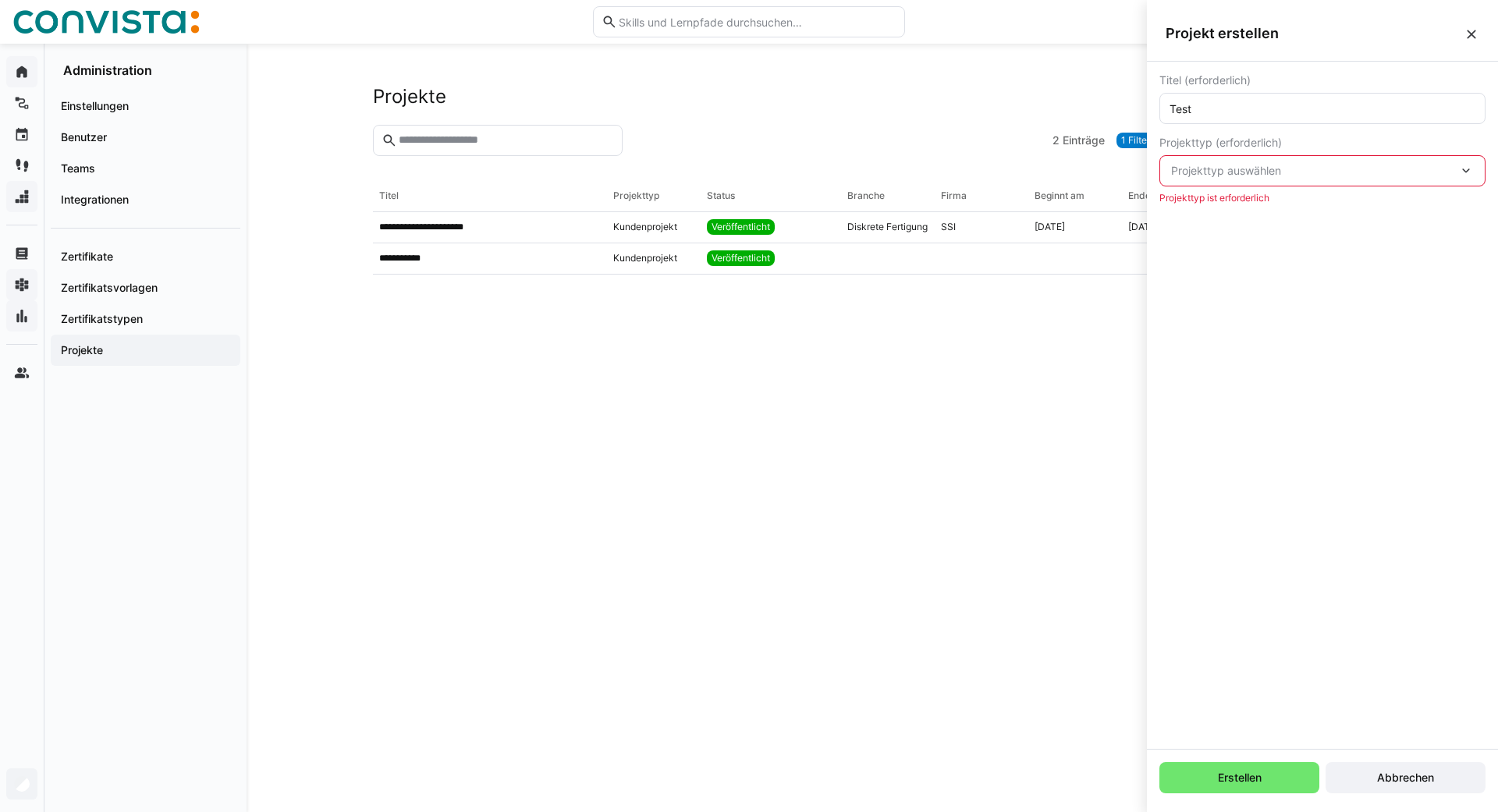
click at [1221, 171] on span "Projekttyp auswählen" at bounding box center [1315, 170] width 287 height 15
click at [1269, 167] on span "Projekttyp auswählen" at bounding box center [1315, 170] width 287 height 15
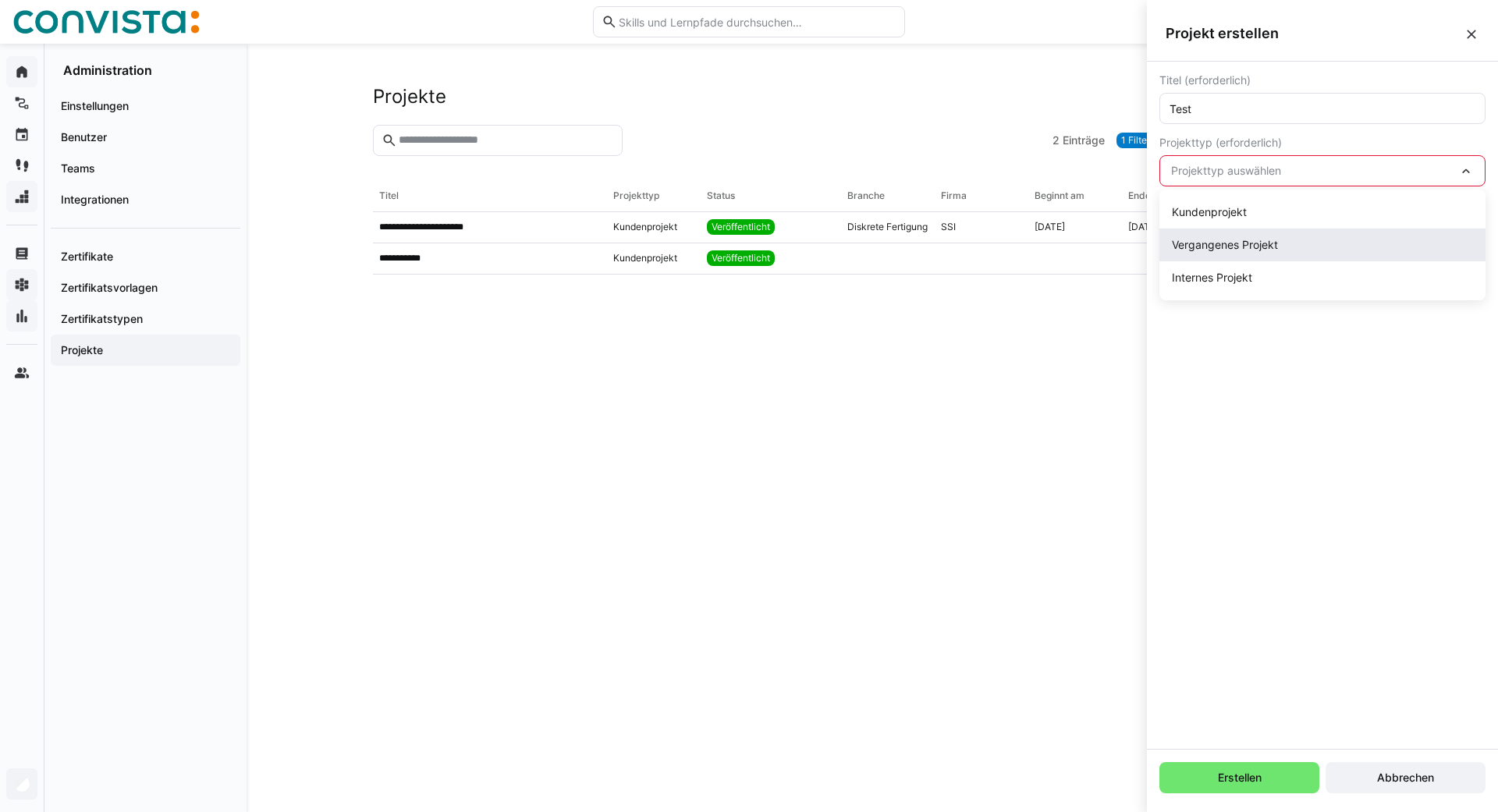
click at [1205, 252] on div "Vergangenes Projekt" at bounding box center [1322, 245] width 326 height 33
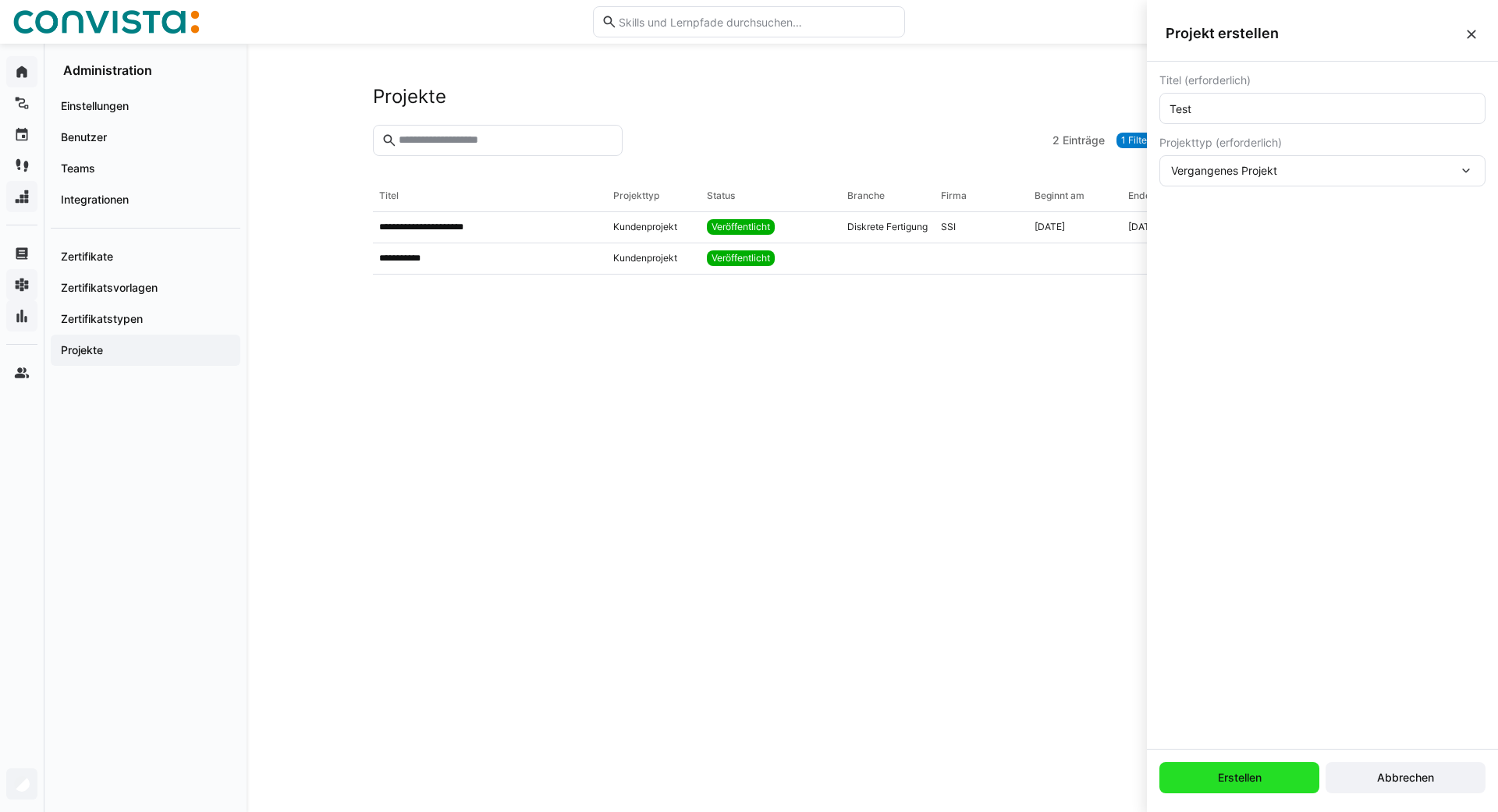
click at [1206, 774] on span "Erstellen" at bounding box center [1239, 778] width 160 height 31
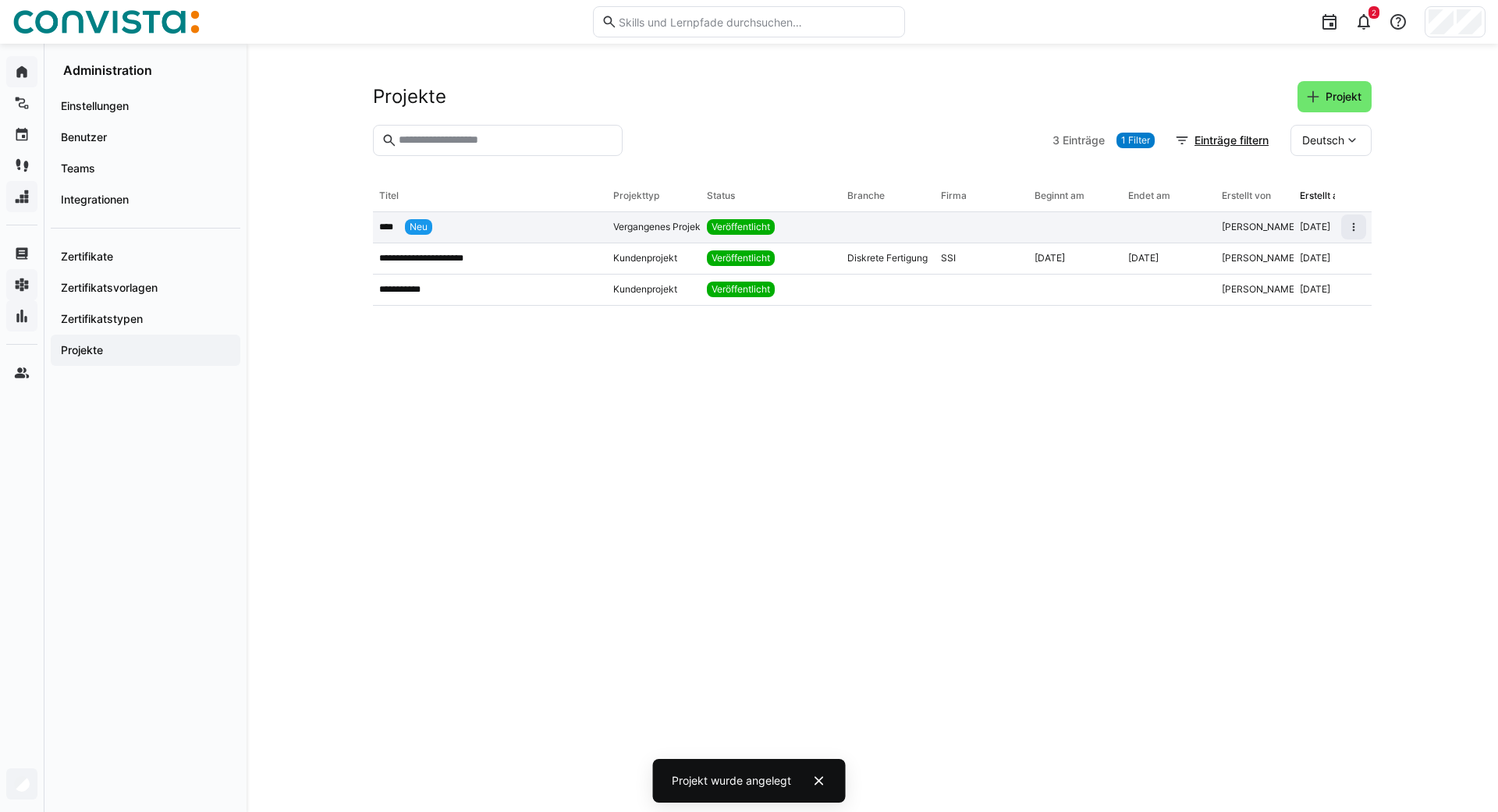
click at [1204, 223] on div at bounding box center [1168, 227] width 94 height 31
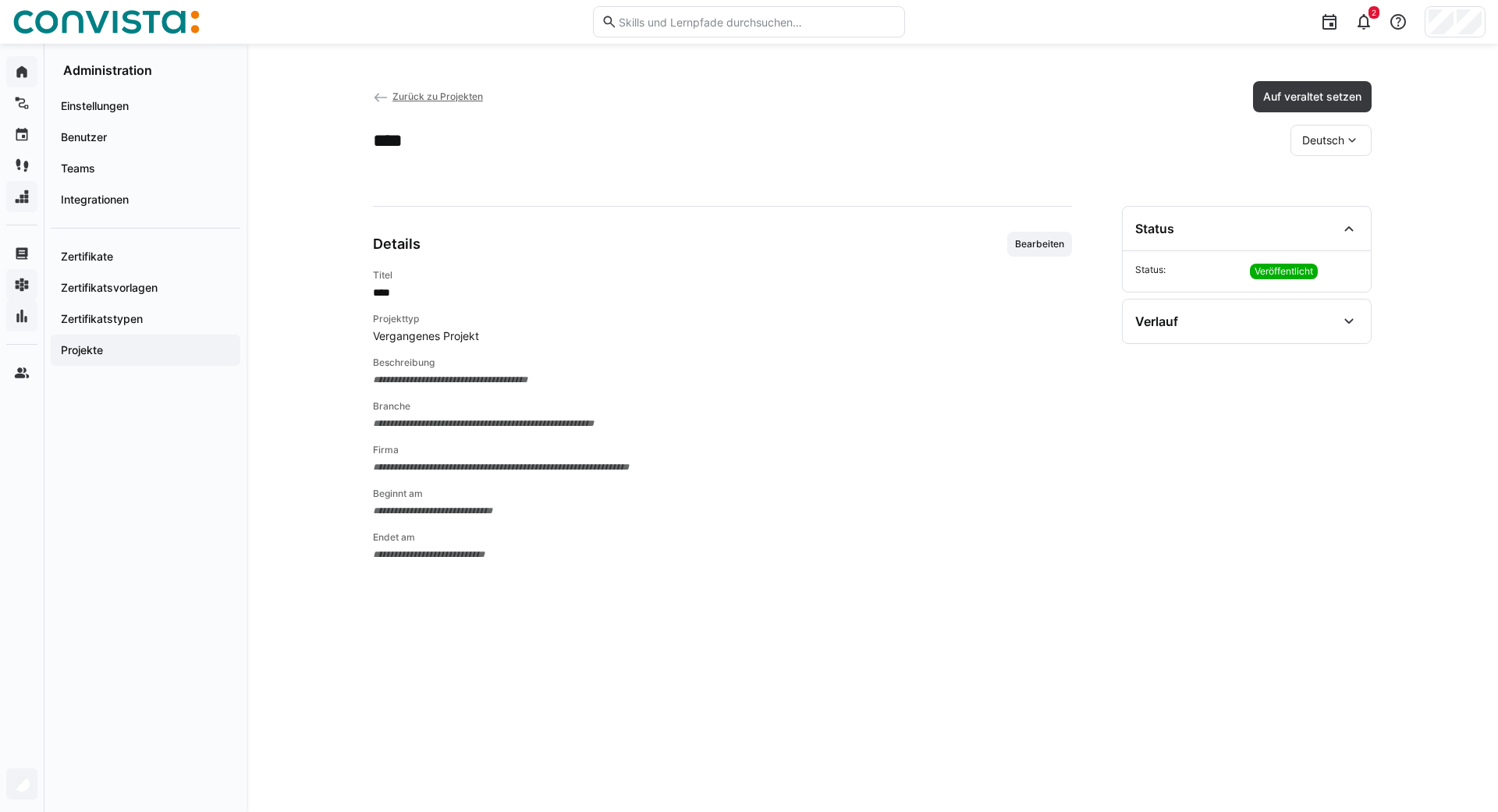
click at [406, 96] on span "Zurück zu Projekten" at bounding box center [437, 96] width 90 height 11
